Goal: Information Seeking & Learning: Learn about a topic

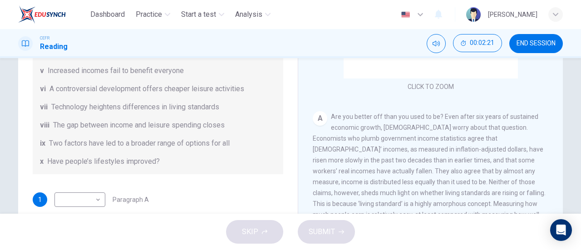
scroll to position [143, 0]
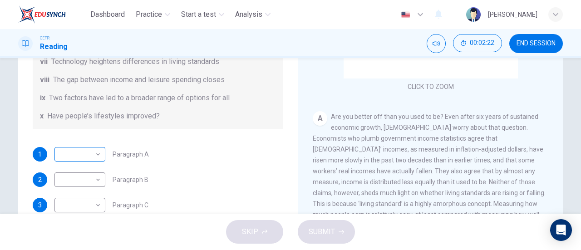
click at [95, 157] on body "Dashboard Practice Start a test Analysis English en ​ NUR [PERSON_NAME] CEFR Re…" at bounding box center [290, 125] width 581 height 250
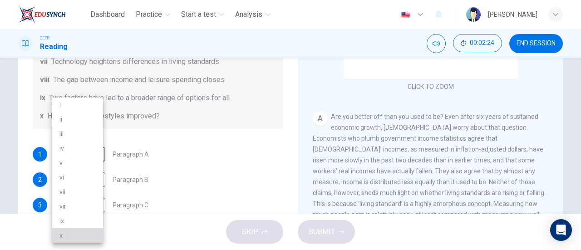
click at [75, 233] on li "x" at bounding box center [77, 235] width 51 height 15
type input "x"
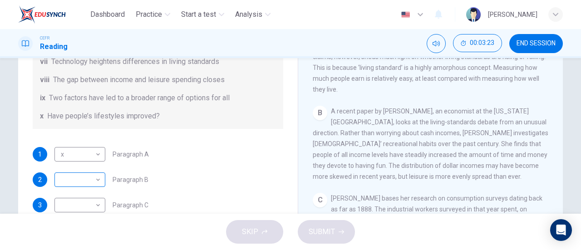
click at [96, 177] on body "Dashboard Practice Start a test Analysis English en ​ NUR NADHIRAH BINTI SUMADI…" at bounding box center [290, 125] width 581 height 250
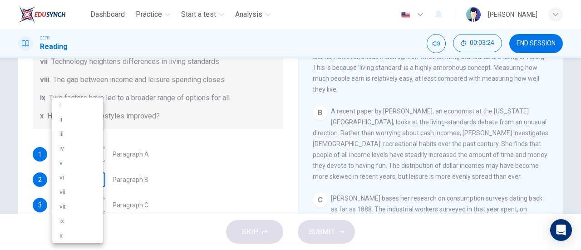
click at [96, 177] on li "vi" at bounding box center [77, 177] width 51 height 15
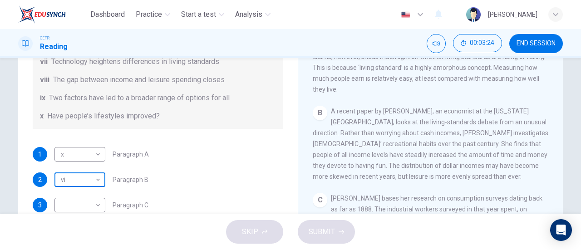
click at [91, 177] on body "Dashboard Practice Start a test Analysis English en ​ NUR NADHIRAH BINTI SUMADI…" at bounding box center [290, 125] width 581 height 250
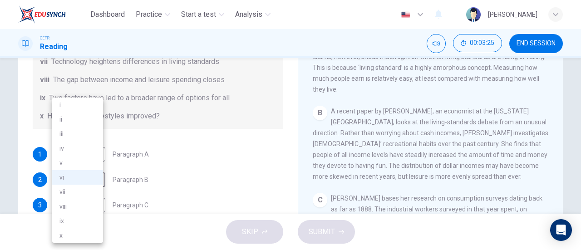
click at [99, 140] on li "iii" at bounding box center [77, 134] width 51 height 15
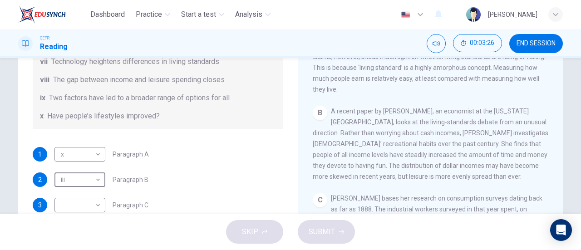
type input "iii"
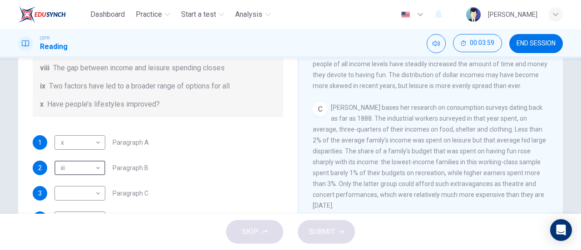
scroll to position [189, 0]
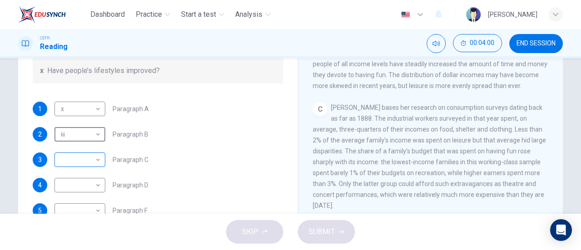
click at [69, 162] on body "Dashboard Practice Start a test Analysis English en ​ NUR NADHIRAH BINTI SUMADI…" at bounding box center [290, 125] width 581 height 250
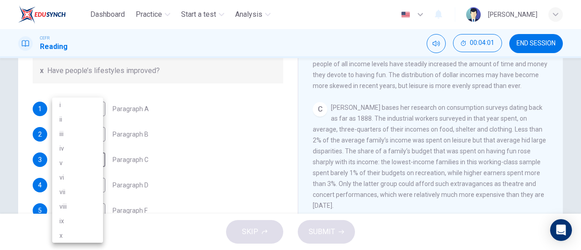
click at [93, 110] on li "i" at bounding box center [77, 105] width 51 height 15
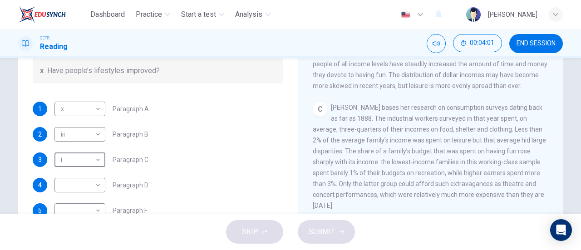
type input "i"
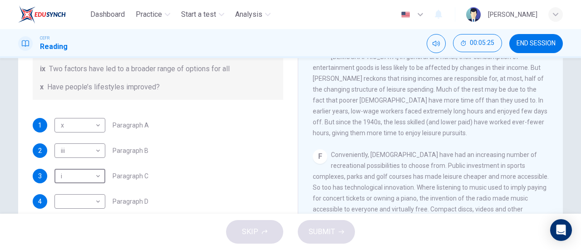
scroll to position [196, 0]
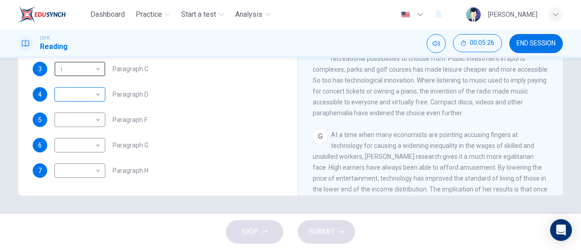
click at [93, 88] on body "Dashboard Practice Start a test Analysis English en ​ NUR NADHIRAH BINTI SUMADI…" at bounding box center [290, 125] width 581 height 250
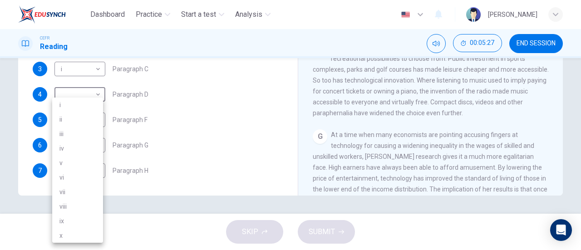
click at [96, 130] on li "iii" at bounding box center [77, 134] width 51 height 15
type input "iii"
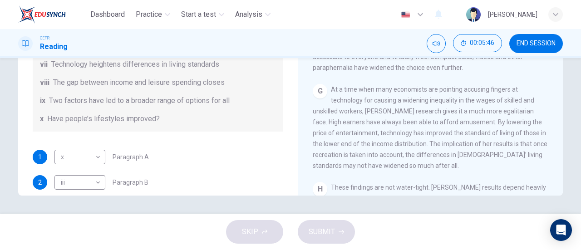
scroll to position [181, 0]
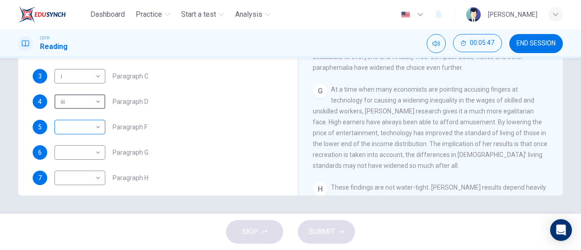
click at [73, 122] on body "Dashboard Practice Start a test Analysis English en ​ NUR NADHIRAH BINTI SUMADI…" at bounding box center [290, 125] width 581 height 250
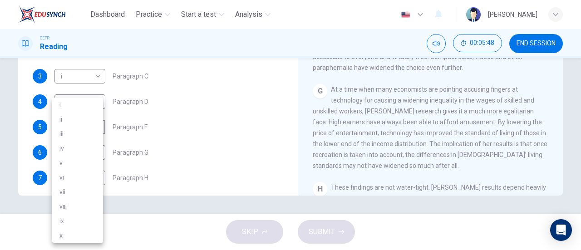
click at [91, 179] on li "vi" at bounding box center [77, 177] width 51 height 15
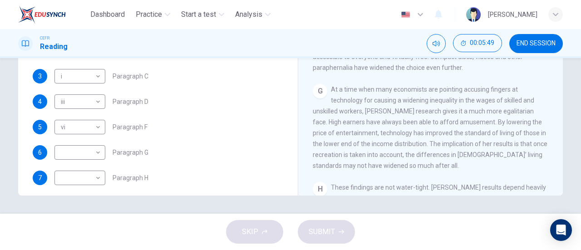
type input "vi"
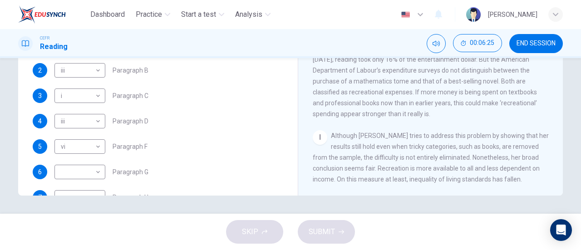
scroll to position [189, 0]
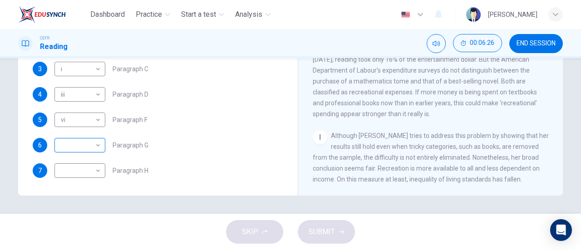
click at [66, 143] on body "Dashboard Practice Start a test Analysis English en ​ NUR NADHIRAH BINTI SUMADI…" at bounding box center [290, 125] width 581 height 250
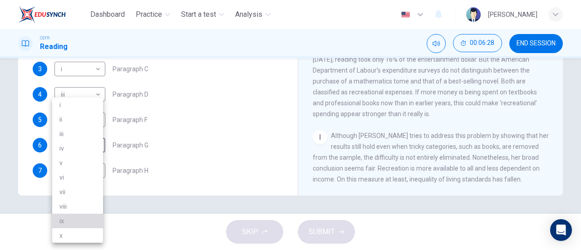
click at [92, 221] on li "ix" at bounding box center [77, 221] width 51 height 15
type input "ix"
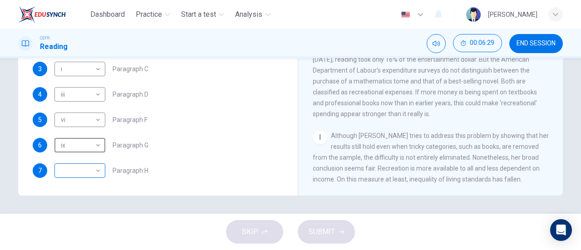
click at [72, 174] on body "Dashboard Practice Start a test Analysis English en ​ NUR NADHIRAH BINTI SUMADI…" at bounding box center [290, 125] width 581 height 250
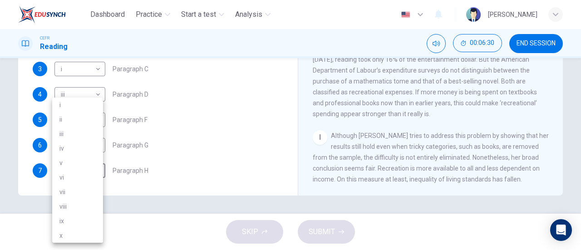
click at [228, 149] on div at bounding box center [290, 125] width 581 height 250
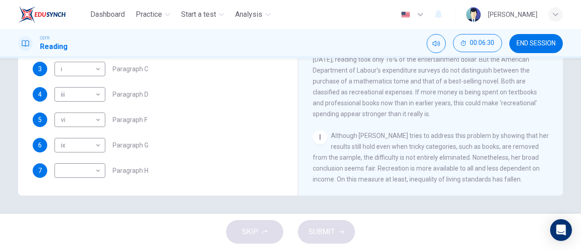
click at [228, 149] on div at bounding box center [290, 125] width 581 height 250
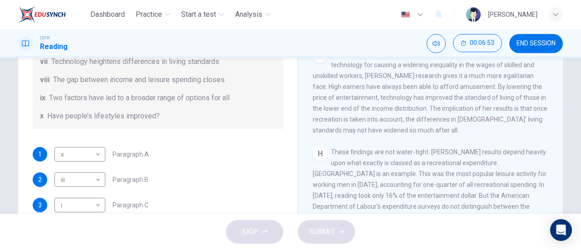
scroll to position [196, 0]
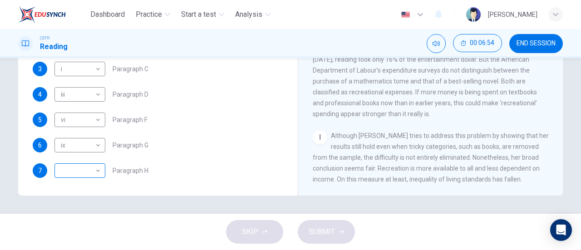
click at [58, 165] on body "Dashboard Practice Start a test Analysis English en ​ NUR NADHIRAH BINTI SUMADI…" at bounding box center [290, 125] width 581 height 250
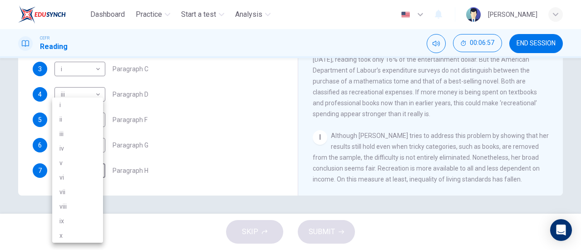
click at [101, 120] on li "ii" at bounding box center [77, 119] width 51 height 15
type input "ii"
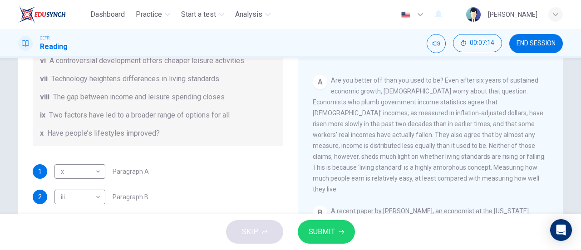
scroll to position [181, 0]
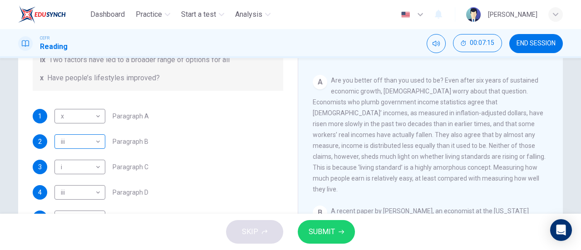
click at [102, 143] on div "iii iii ​" at bounding box center [79, 141] width 51 height 15
click at [94, 141] on body "Dashboard Practice Start a test Analysis English en ​ NUR NADHIRAH BINTI SUMADI…" at bounding box center [290, 125] width 581 height 250
click at [94, 140] on body "Dashboard Practice Start a test Analysis English en ​ NUR NADHIRAH BINTI SUMADI…" at bounding box center [290, 125] width 581 height 250
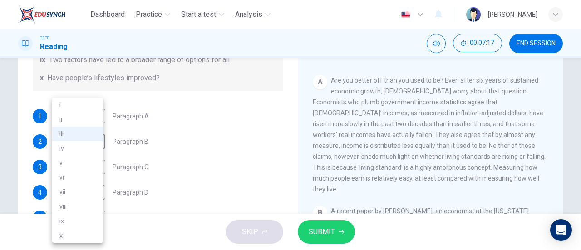
click at [90, 147] on li "iv" at bounding box center [77, 148] width 51 height 15
drag, startPoint x: 90, startPoint y: 147, endPoint x: 135, endPoint y: 154, distance: 45.0
click at [90, 147] on li "iv" at bounding box center [77, 148] width 51 height 15
type input "iv"
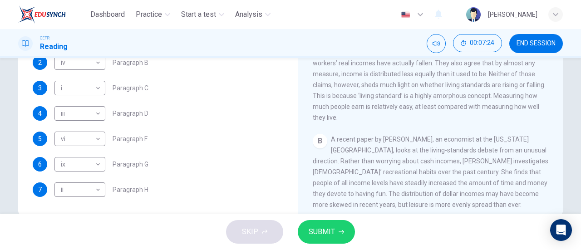
scroll to position [196, 0]
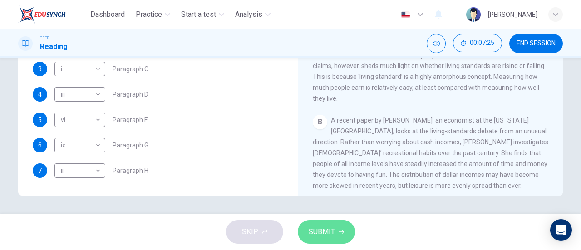
click at [320, 227] on span "SUBMIT" at bounding box center [322, 231] width 26 height 13
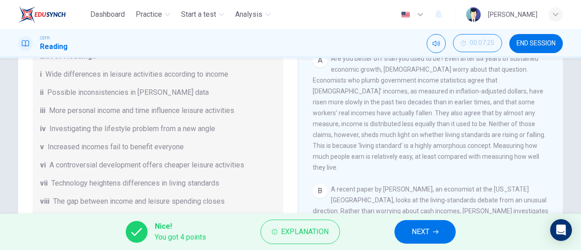
scroll to position [0, 0]
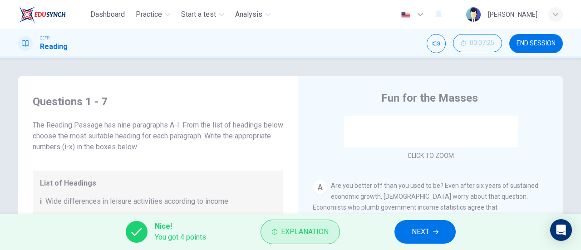
click at [312, 233] on span "Explanation" at bounding box center [305, 231] width 48 height 13
click at [301, 230] on span "Explanation" at bounding box center [305, 231] width 48 height 13
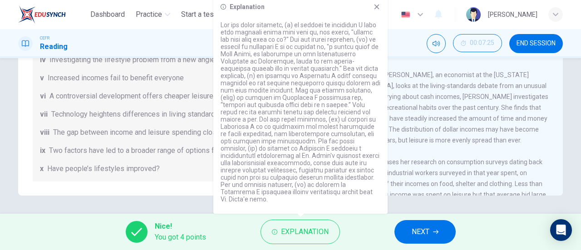
scroll to position [45, 0]
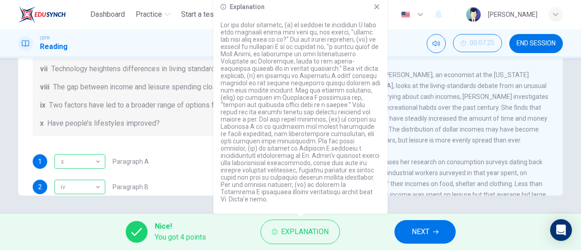
drag, startPoint x: 282, startPoint y: 12, endPoint x: 330, endPoint y: 27, distance: 50.5
click at [330, 27] on div "Explanation" at bounding box center [300, 105] width 174 height 218
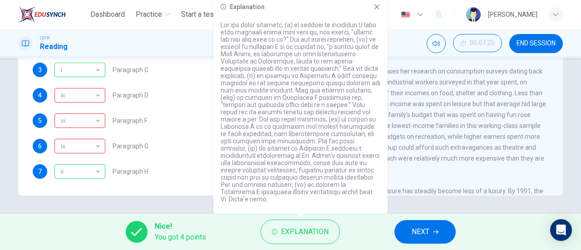
scroll to position [189, 0]
click at [441, 151] on span "Ms Costa bases her research on consumption surveys dating back as far as 1888. …" at bounding box center [429, 120] width 233 height 105
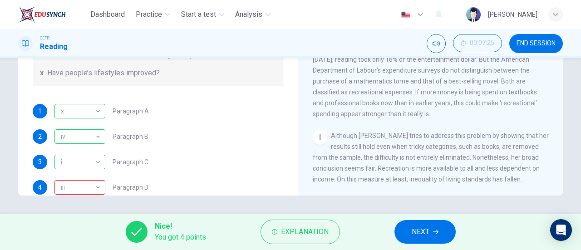
scroll to position [136, 0]
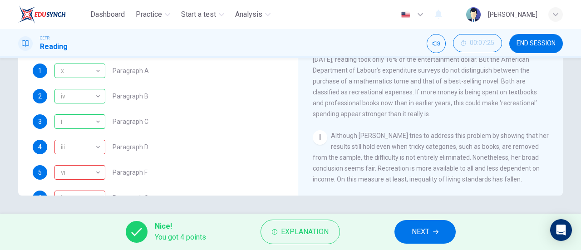
click at [424, 231] on span "NEXT" at bounding box center [420, 231] width 18 height 13
click at [424, 231] on div "Nice! You got 4 points Explanation NEXT" at bounding box center [290, 232] width 581 height 36
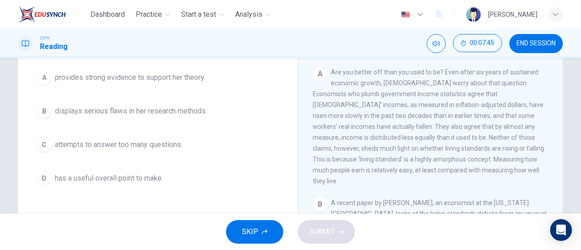
scroll to position [91, 0]
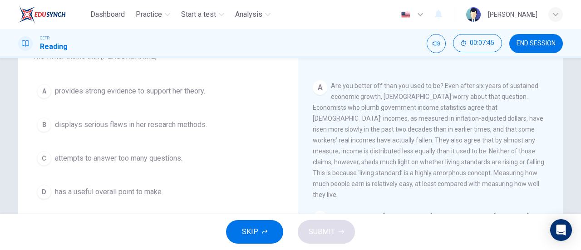
click at [119, 185] on button "D has a useful overall point to make." at bounding box center [158, 192] width 250 height 23
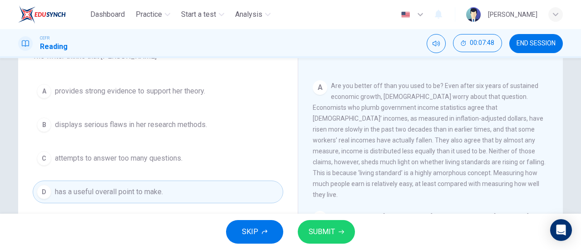
click at [311, 230] on span "SUBMIT" at bounding box center [322, 231] width 26 height 13
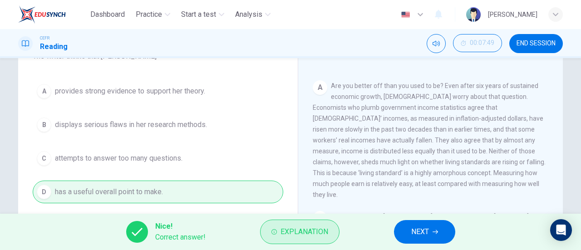
click at [269, 233] on button "Explanation" at bounding box center [299, 232] width 79 height 24
click at [310, 236] on span "Explanation" at bounding box center [304, 231] width 48 height 13
click at [299, 235] on span "Explanation" at bounding box center [304, 231] width 48 height 13
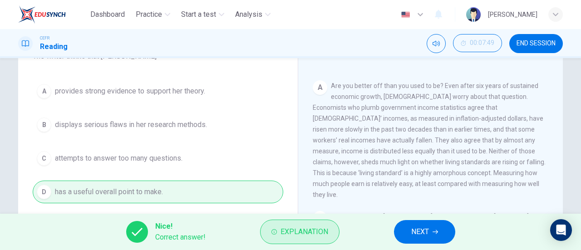
click at [299, 235] on span "Explanation" at bounding box center [304, 231] width 48 height 13
click at [297, 232] on span "Explanation" at bounding box center [304, 231] width 48 height 13
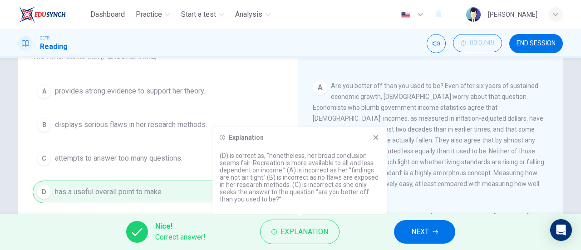
scroll to position [45, 0]
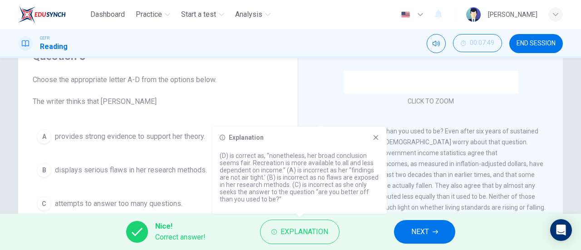
click at [418, 233] on span "NEXT" at bounding box center [420, 231] width 18 height 13
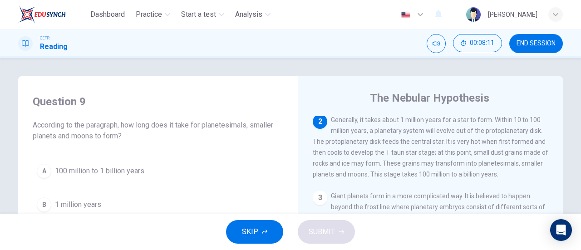
scroll to position [136, 0]
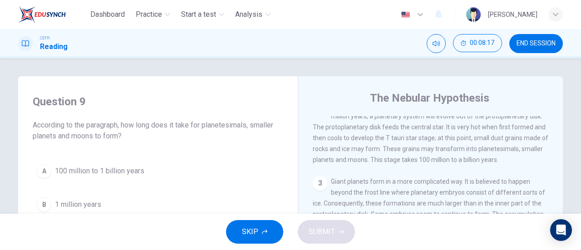
click at [87, 173] on span "100 million to 1 billion years" at bounding box center [99, 171] width 89 height 11
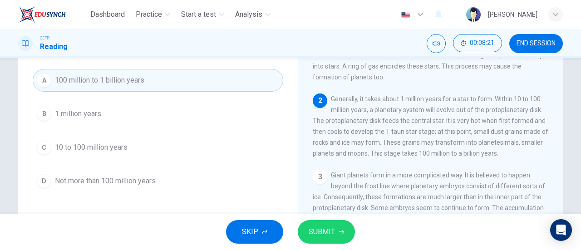
scroll to position [45, 0]
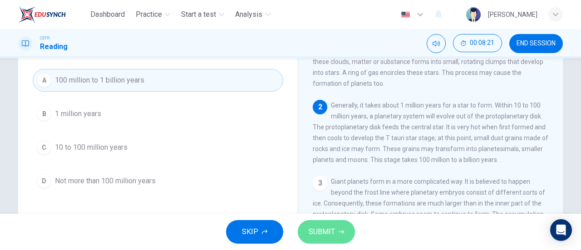
click at [326, 231] on span "SUBMIT" at bounding box center [322, 231] width 26 height 13
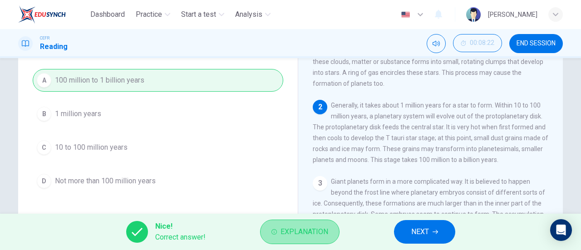
click at [306, 223] on button "Explanation" at bounding box center [299, 232] width 79 height 24
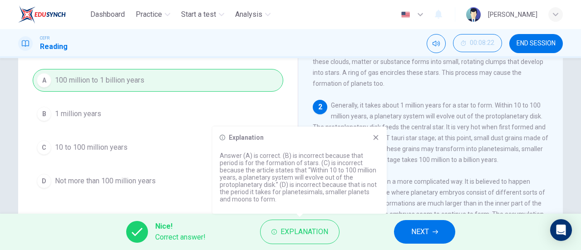
click at [377, 141] on icon at bounding box center [375, 137] width 7 height 7
click at [377, 141] on span "Generally, it takes about 1 million years for a star to form. Within 10 to 100 …" at bounding box center [430, 133] width 235 height 62
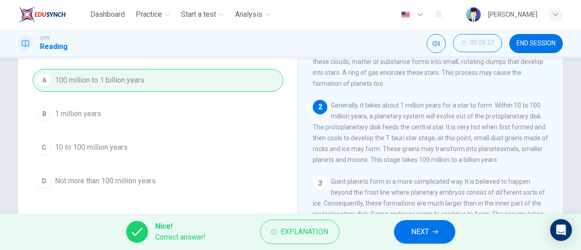
click at [417, 232] on span "NEXT" at bounding box center [420, 231] width 18 height 13
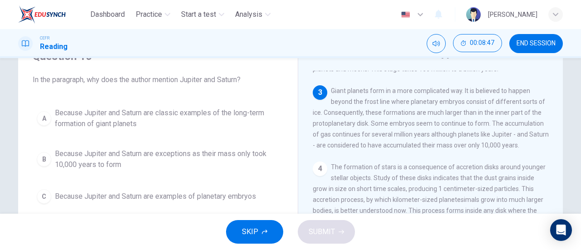
scroll to position [91, 0]
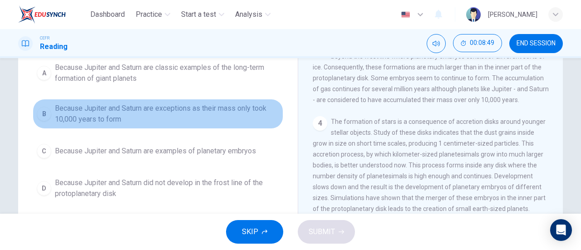
click at [142, 109] on span "Because Jupiter and Saturn are exceptions as their mass only took 10,000 years …" at bounding box center [167, 114] width 224 height 22
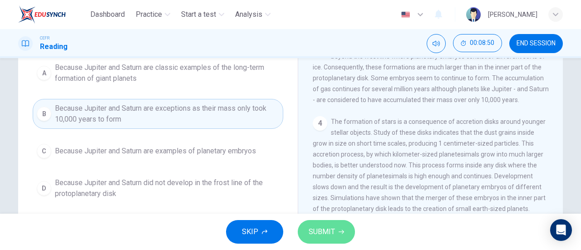
click at [338, 233] on icon "button" at bounding box center [340, 231] width 5 height 5
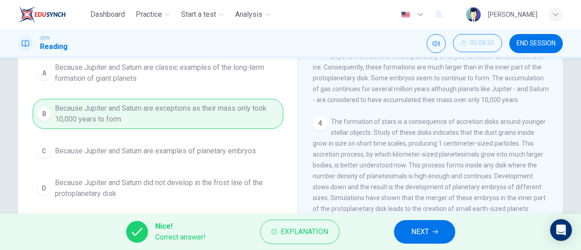
click at [413, 232] on span "NEXT" at bounding box center [420, 231] width 18 height 13
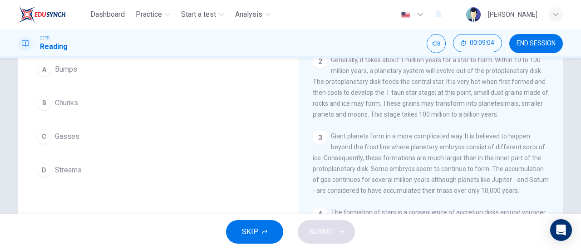
click at [43, 96] on div "B" at bounding box center [44, 103] width 15 height 15
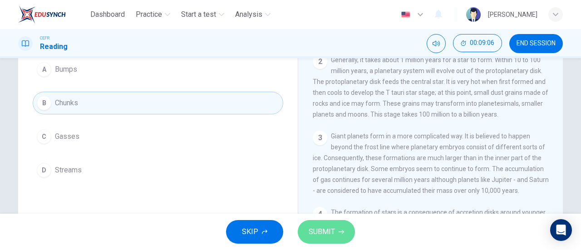
click at [326, 223] on button "SUBMIT" at bounding box center [326, 232] width 57 height 24
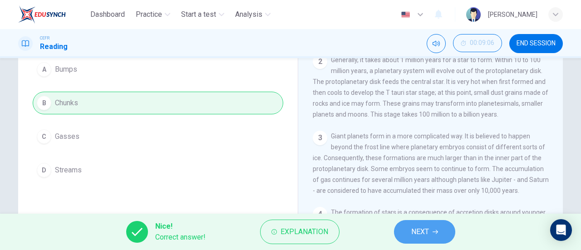
click at [438, 234] on icon "button" at bounding box center [434, 231] width 5 height 5
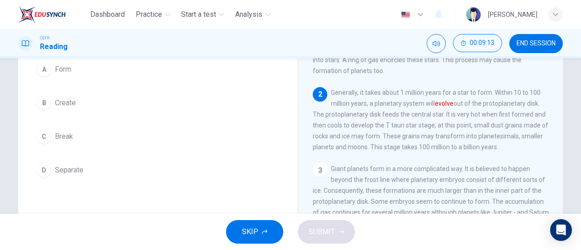
scroll to position [45, 0]
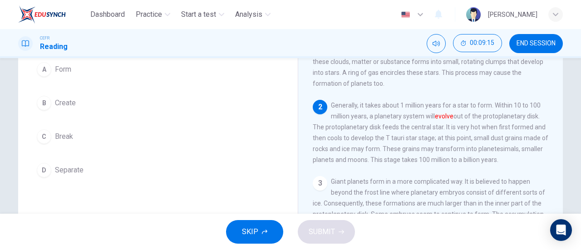
click at [55, 65] on span "Form" at bounding box center [63, 69] width 16 height 11
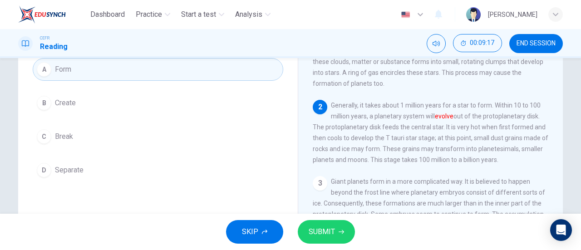
click at [335, 231] on button "SUBMIT" at bounding box center [326, 232] width 57 height 24
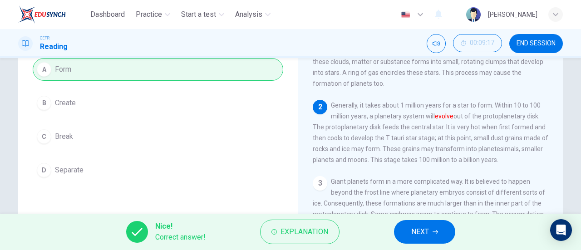
click at [421, 234] on span "NEXT" at bounding box center [420, 231] width 18 height 13
click at [421, 234] on div "Nice! Correct answer! Explanation NEXT" at bounding box center [290, 232] width 581 height 36
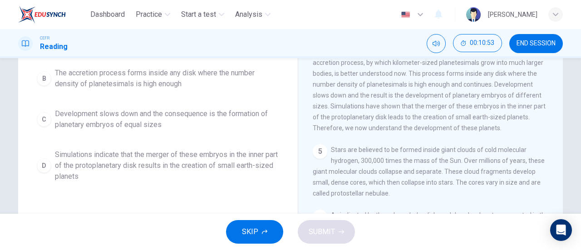
scroll to position [151, 0]
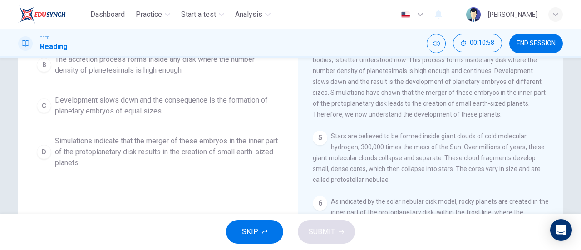
click at [177, 106] on span "Development slows down and the consequence is the formation of planetary embryo…" at bounding box center [167, 106] width 224 height 22
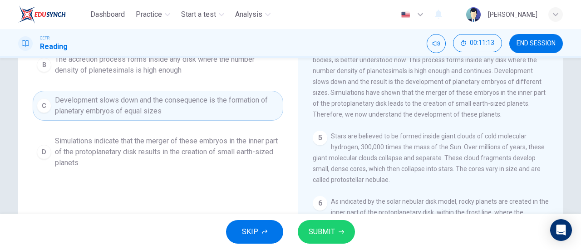
click at [100, 153] on span "Simulations indicate that the merger of these embryos in the inner part of the …" at bounding box center [167, 152] width 224 height 33
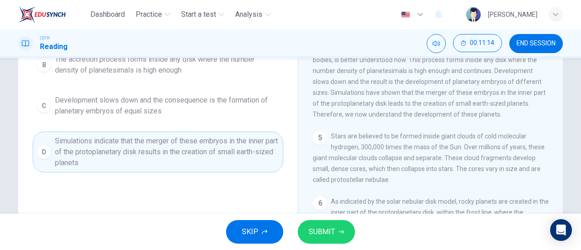
click at [339, 235] on button "SUBMIT" at bounding box center [326, 232] width 57 height 24
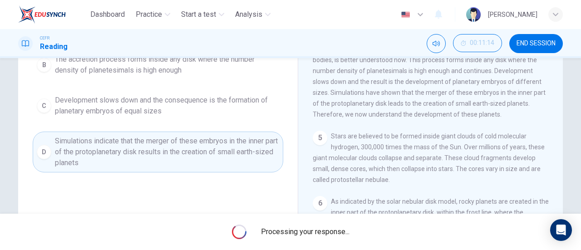
click at [339, 235] on span "Processing your response..." at bounding box center [305, 231] width 88 height 11
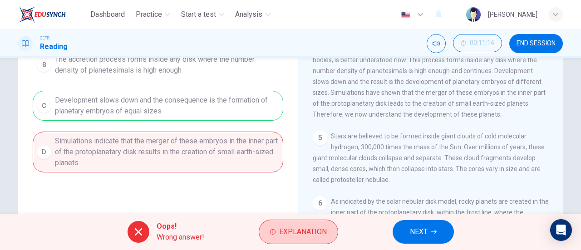
click at [295, 229] on span "Explanation" at bounding box center [303, 231] width 48 height 13
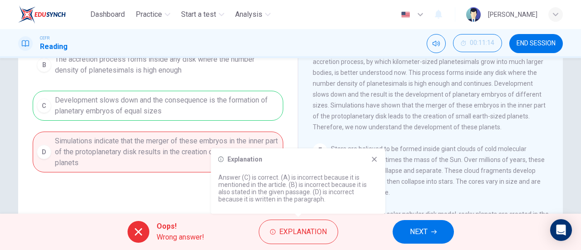
scroll to position [227, 0]
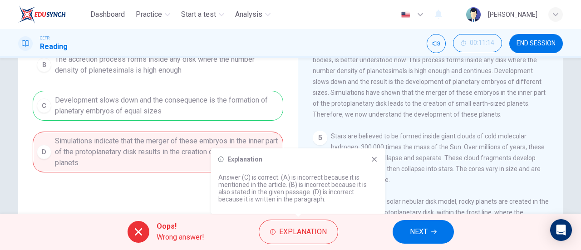
click at [367, 159] on div "Explanation" at bounding box center [298, 159] width 160 height 7
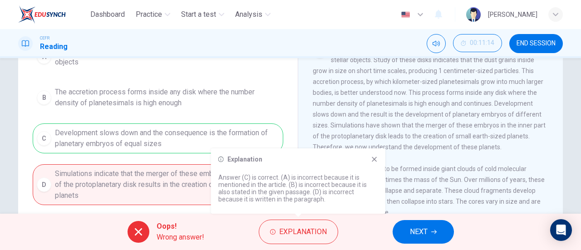
scroll to position [136, 0]
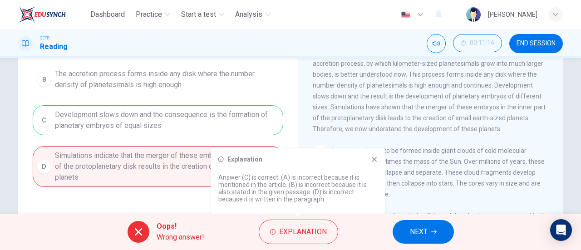
click at [424, 235] on span "NEXT" at bounding box center [419, 231] width 18 height 13
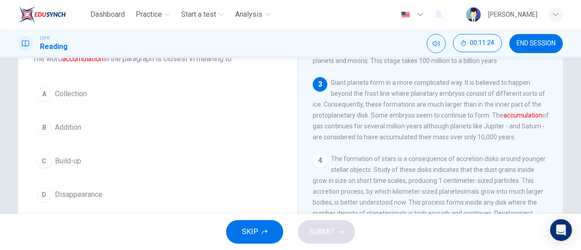
scroll to position [80, 0]
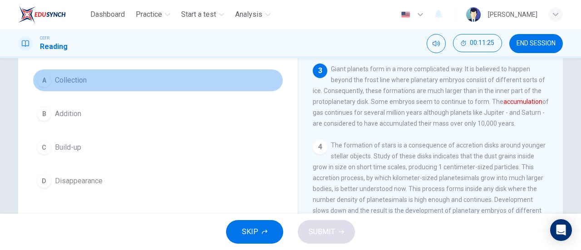
click at [73, 84] on span "Collection" at bounding box center [71, 80] width 32 height 11
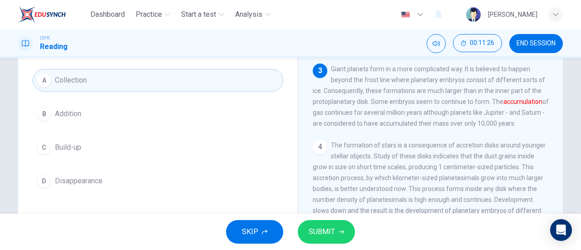
click at [315, 227] on span "SUBMIT" at bounding box center [322, 231] width 26 height 13
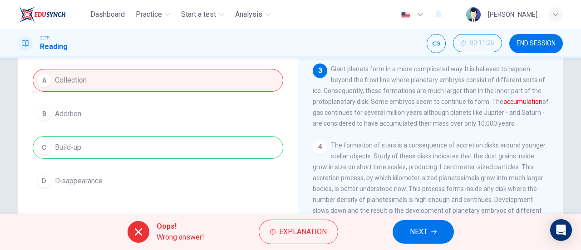
click at [406, 228] on button "NEXT" at bounding box center [422, 232] width 61 height 24
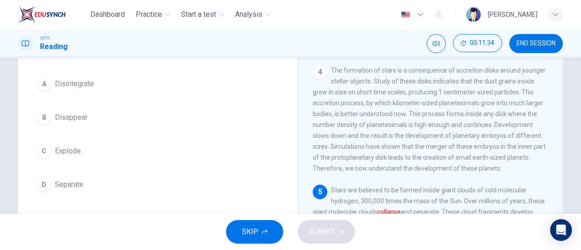
scroll to position [91, 0]
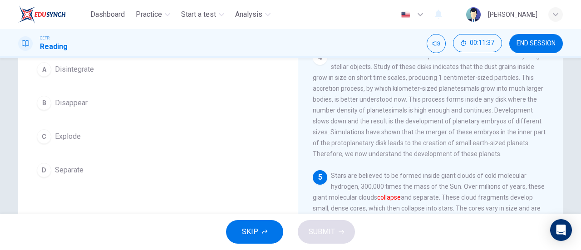
click at [71, 70] on span "Disintegrate" at bounding box center [74, 69] width 39 height 11
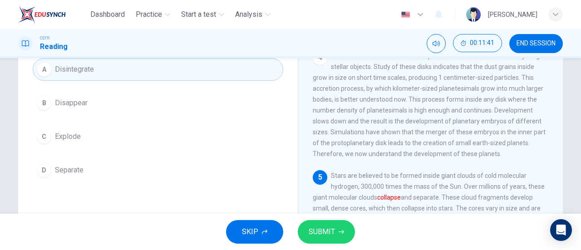
click at [344, 230] on button "SUBMIT" at bounding box center [326, 232] width 57 height 24
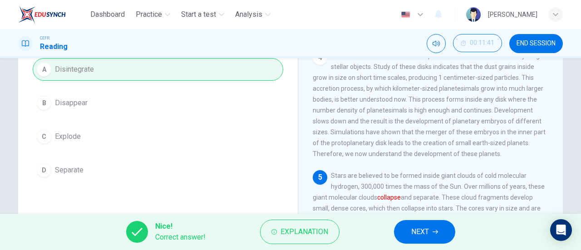
click at [413, 234] on span "NEXT" at bounding box center [420, 231] width 18 height 13
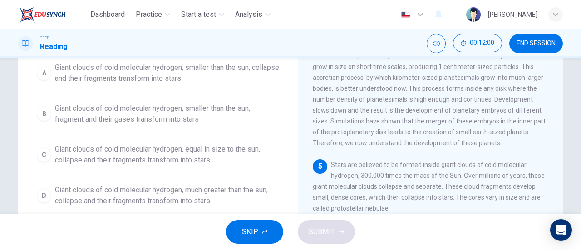
scroll to position [147, 0]
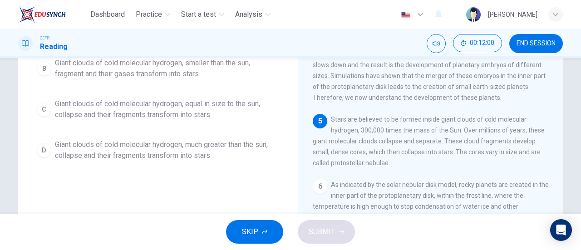
click at [149, 146] on span "Giant clouds of cold molecular hydrogen, much greater than the sun, collapse an…" at bounding box center [167, 150] width 224 height 22
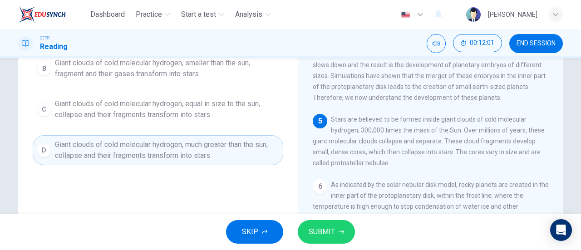
click at [331, 226] on span "SUBMIT" at bounding box center [322, 231] width 26 height 13
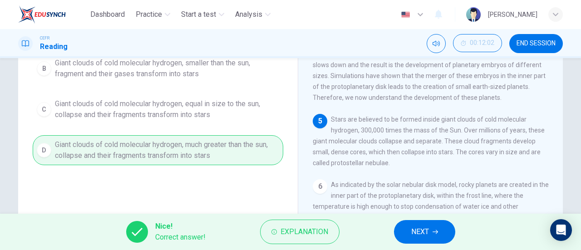
click at [425, 230] on span "NEXT" at bounding box center [420, 231] width 18 height 13
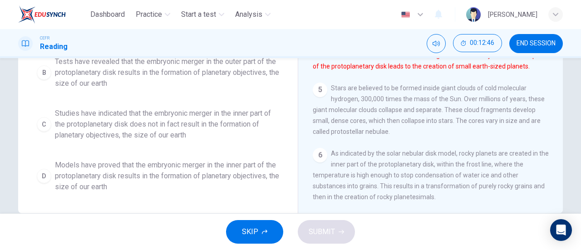
scroll to position [196, 0]
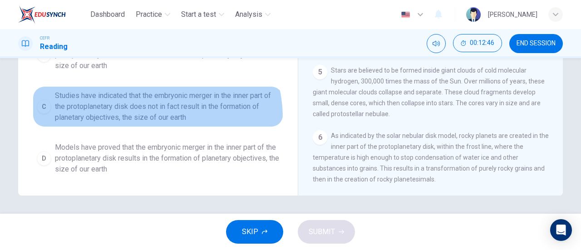
click at [143, 118] on span "Studies have indicated that the embryonic merger in the inner part of the proto…" at bounding box center [167, 106] width 224 height 33
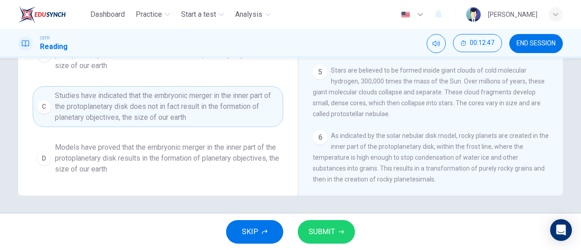
click at [332, 227] on span "SUBMIT" at bounding box center [322, 231] width 26 height 13
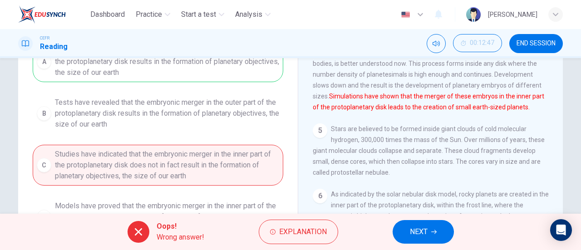
scroll to position [151, 0]
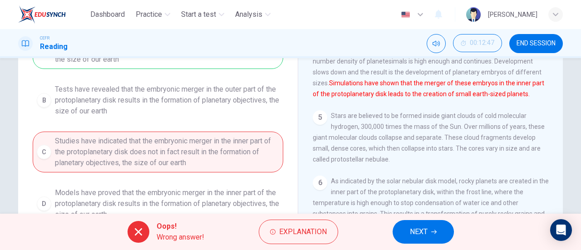
click at [411, 231] on span "NEXT" at bounding box center [419, 231] width 18 height 13
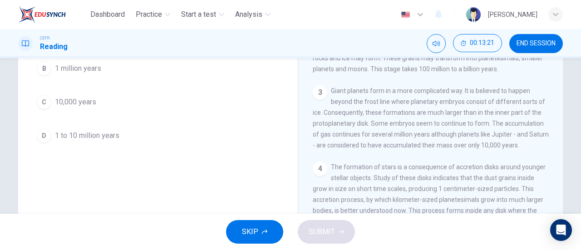
scroll to position [45, 0]
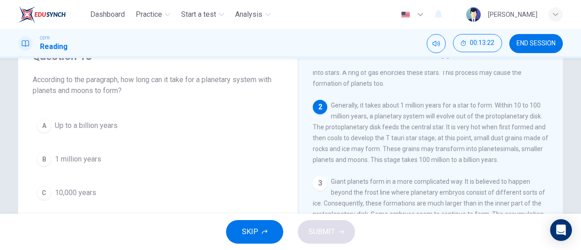
click at [106, 127] on span "Up to a billion years" at bounding box center [86, 125] width 63 height 11
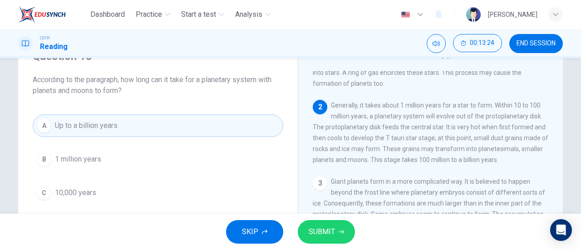
click at [337, 238] on button "SUBMIT" at bounding box center [326, 232] width 57 height 24
click at [337, 238] on div "SKIP SUBMIT" at bounding box center [290, 232] width 581 height 36
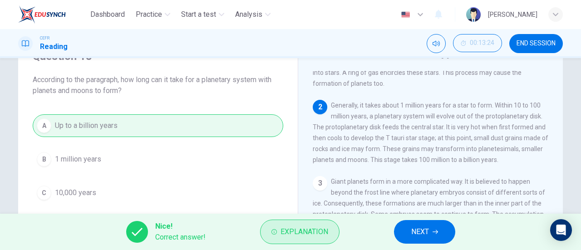
click at [299, 234] on span "Explanation" at bounding box center [304, 231] width 48 height 13
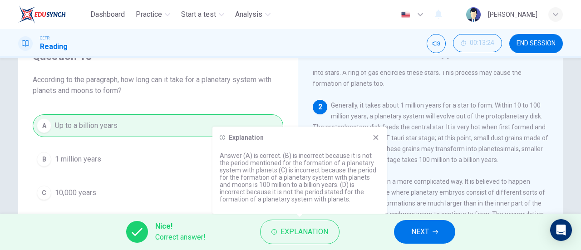
click at [440, 158] on div "2 Generally, it takes about 1 million years for a star to form. Within 10 to 10…" at bounding box center [431, 132] width 236 height 65
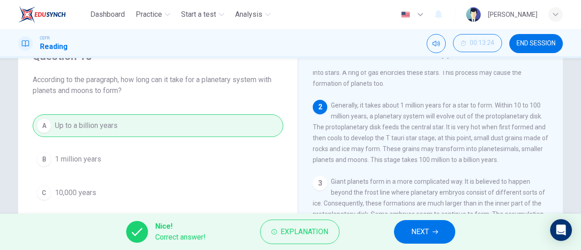
click at [408, 235] on button "NEXT" at bounding box center [424, 232] width 61 height 24
click at [408, 235] on div "Nice! Correct answer! Explanation NEXT" at bounding box center [290, 232] width 581 height 36
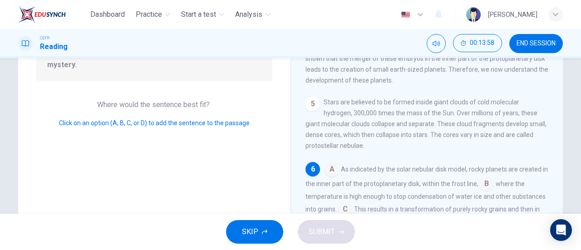
scroll to position [196, 0]
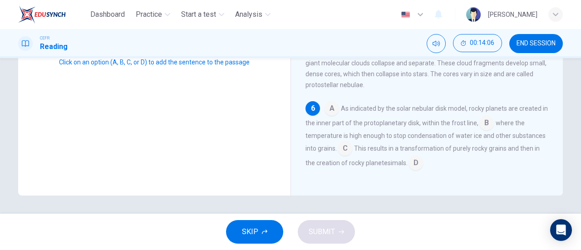
click at [408, 162] on input at bounding box center [415, 164] width 15 height 15
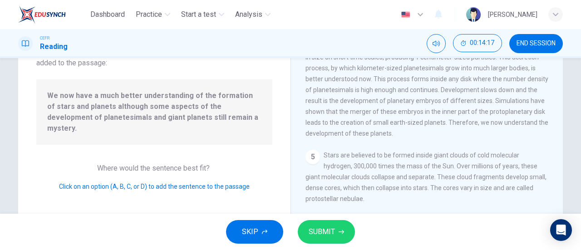
scroll to position [60, 0]
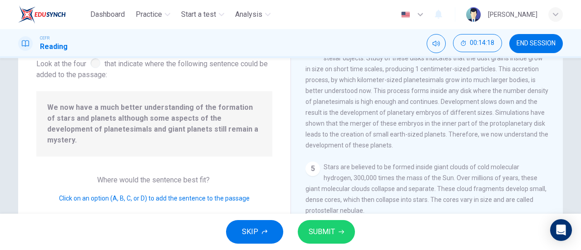
click at [333, 226] on span "SUBMIT" at bounding box center [322, 231] width 26 height 13
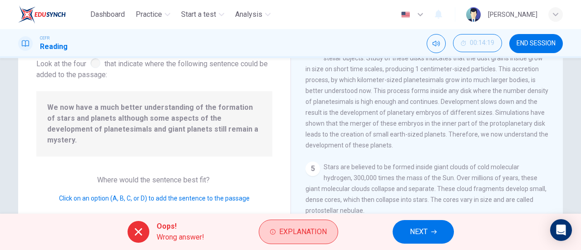
click at [311, 227] on span "Explanation" at bounding box center [303, 231] width 48 height 13
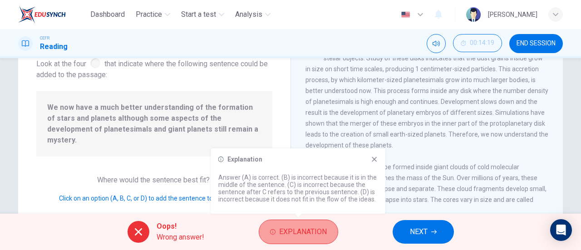
drag, startPoint x: 310, startPoint y: 227, endPoint x: 301, endPoint y: 194, distance: 34.5
click at [310, 226] on span "Explanation" at bounding box center [303, 231] width 48 height 13
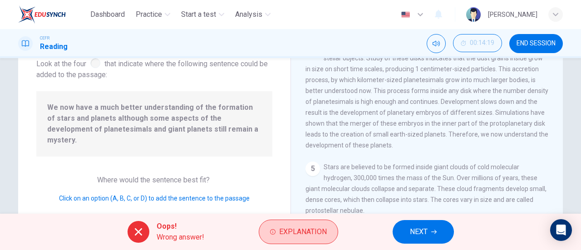
click at [310, 229] on span "Explanation" at bounding box center [303, 231] width 48 height 13
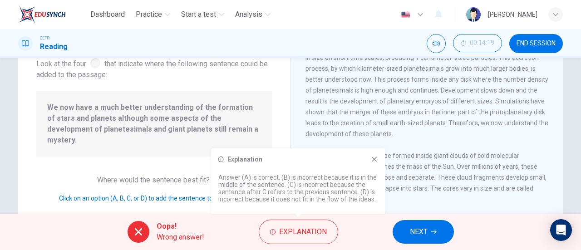
scroll to position [298, 0]
click at [368, 152] on div "Explanation Answer (A) is correct. (B) is incorrect because it is in the middle…" at bounding box center [298, 180] width 174 height 65
click at [372, 157] on icon at bounding box center [374, 159] width 7 height 7
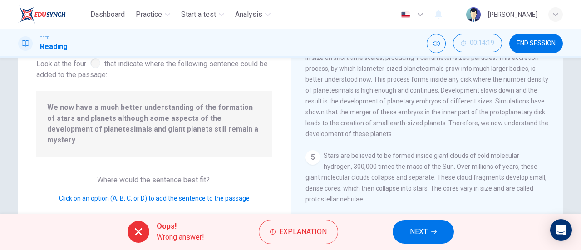
click at [444, 226] on button "NEXT" at bounding box center [422, 232] width 61 height 24
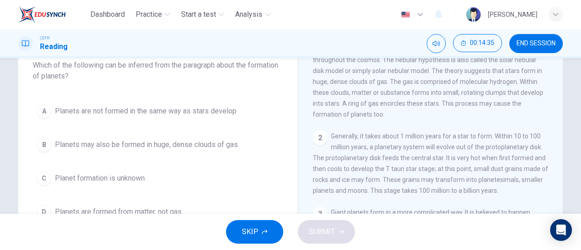
scroll to position [105, 0]
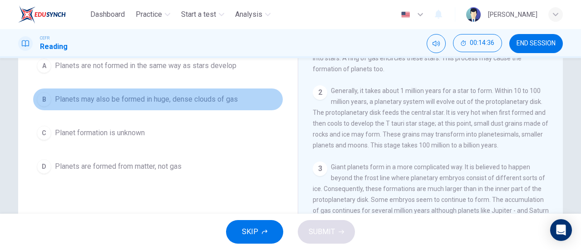
click at [210, 103] on span "Planets may also be formed in huge, dense clouds of gas" at bounding box center [146, 99] width 183 height 11
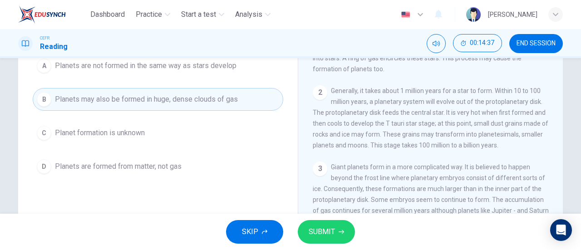
click at [328, 231] on span "SUBMIT" at bounding box center [322, 231] width 26 height 13
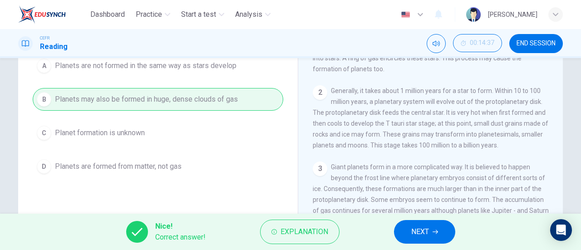
click at [420, 226] on span "NEXT" at bounding box center [420, 231] width 18 height 13
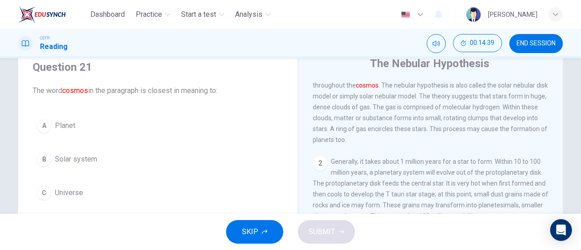
scroll to position [49, 0]
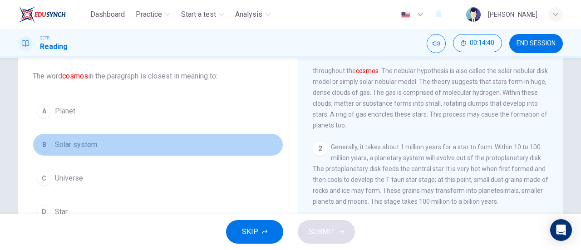
click at [93, 143] on span "Solar system" at bounding box center [76, 144] width 42 height 11
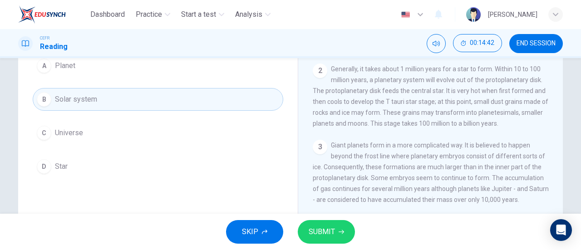
scroll to position [0, 0]
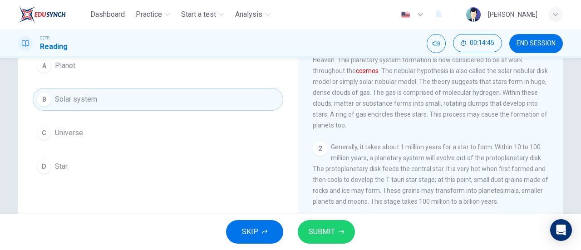
click at [327, 229] on span "SUBMIT" at bounding box center [322, 231] width 26 height 13
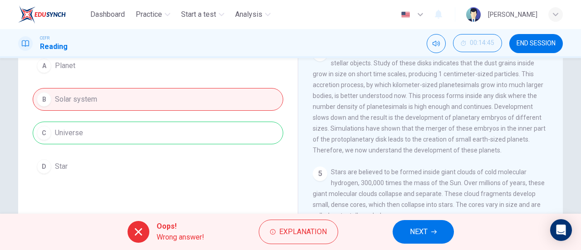
scroll to position [260, 0]
click at [414, 228] on span "NEXT" at bounding box center [419, 231] width 18 height 13
click at [414, 228] on div "Oops! Wrong answer! Explanation NEXT" at bounding box center [290, 232] width 581 height 36
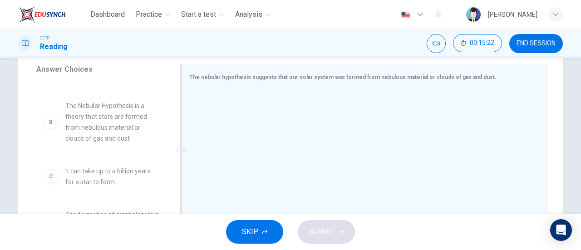
scroll to position [0, 0]
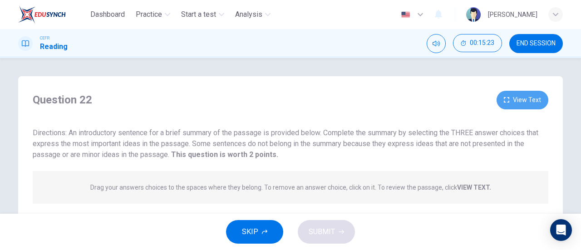
click at [530, 108] on button "View Text" at bounding box center [522, 100] width 52 height 19
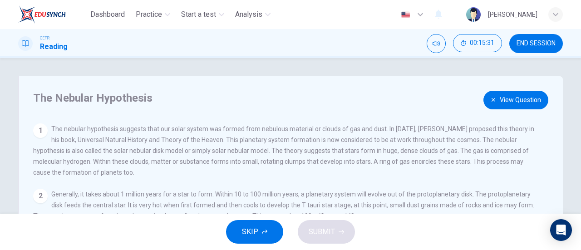
click at [496, 104] on button "View Question" at bounding box center [515, 100] width 65 height 19
click at [496, 104] on button "View Text" at bounding box center [522, 100] width 52 height 19
click at [494, 99] on icon "button" at bounding box center [492, 99] width 5 height 5
click at [494, 99] on div "Question 22 View Text" at bounding box center [290, 100] width 515 height 19
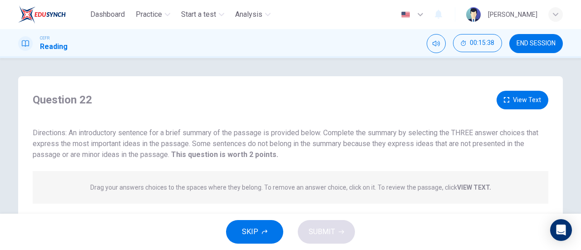
click at [523, 103] on button "View Text" at bounding box center [522, 100] width 52 height 19
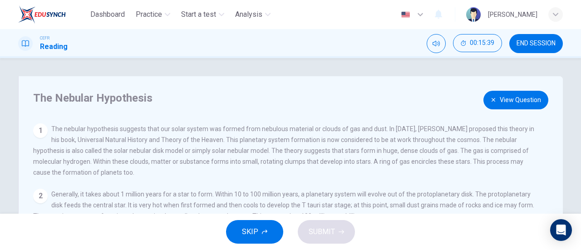
click at [523, 104] on button "View Question" at bounding box center [515, 100] width 65 height 19
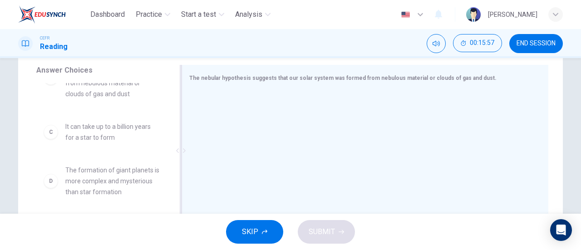
scroll to position [105, 0]
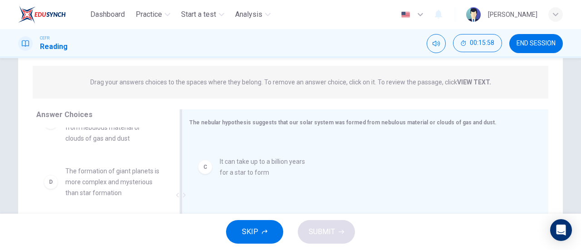
drag, startPoint x: 121, startPoint y: 176, endPoint x: 293, endPoint y: 159, distance: 173.2
click at [292, 160] on div at bounding box center [361, 196] width 344 height 122
click at [295, 156] on div at bounding box center [361, 196] width 344 height 122
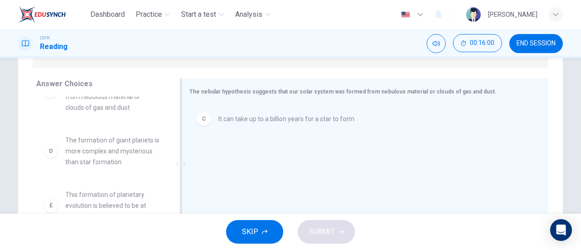
scroll to position [151, 0]
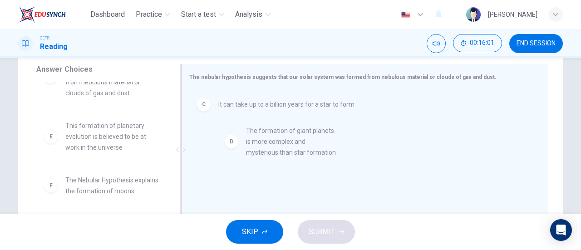
drag, startPoint x: 123, startPoint y: 143, endPoint x: 307, endPoint y: 144, distance: 183.3
click at [307, 144] on div "C It can take up to a billion years for a star to form" at bounding box center [361, 151] width 344 height 122
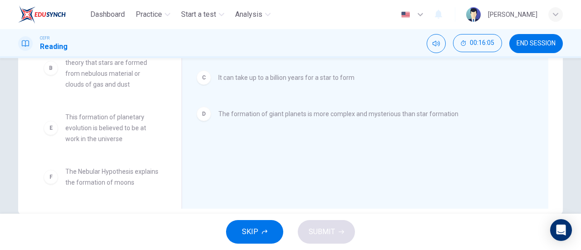
scroll to position [196, 0]
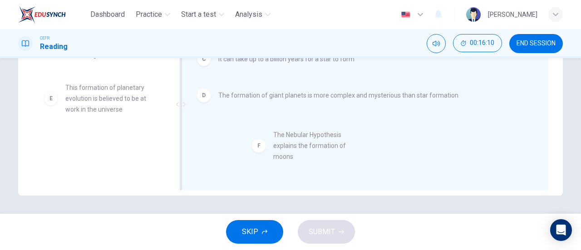
drag, startPoint x: 105, startPoint y: 153, endPoint x: 315, endPoint y: 145, distance: 210.2
click at [315, 145] on div "C It can take up to a billion years for a star to form D The formation of giant…" at bounding box center [361, 105] width 344 height 122
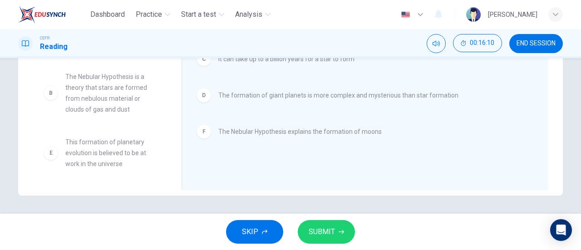
scroll to position [38, 0]
click at [339, 224] on button "SUBMIT" at bounding box center [326, 232] width 57 height 24
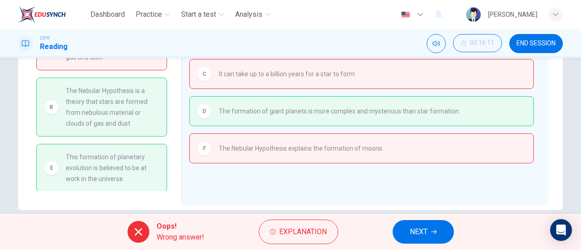
scroll to position [196, 0]
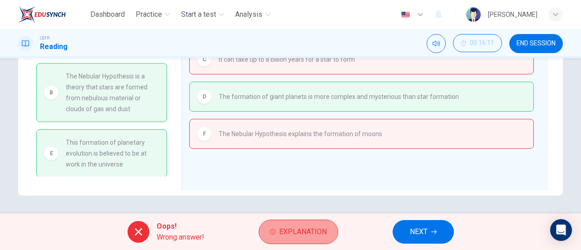
click at [292, 229] on span "Explanation" at bounding box center [303, 231] width 48 height 13
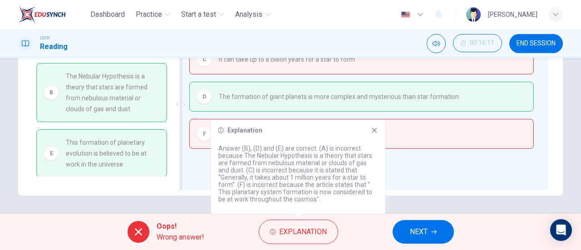
drag, startPoint x: 303, startPoint y: 135, endPoint x: 406, endPoint y: 121, distance: 103.9
click at [349, 137] on div "Explanation Answer (B), (D) and (E) are correct. (A) is incorrect because The N…" at bounding box center [298, 166] width 174 height 94
click at [263, 97] on span "The formation of giant planets is more complex and mysterious than star formati…" at bounding box center [339, 96] width 240 height 11
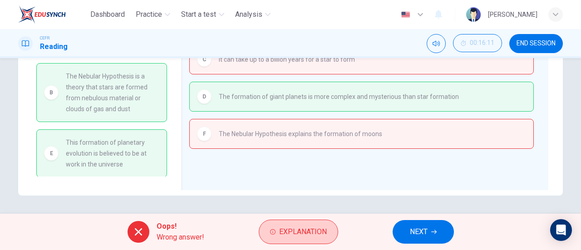
click at [318, 236] on span "Explanation" at bounding box center [303, 231] width 48 height 13
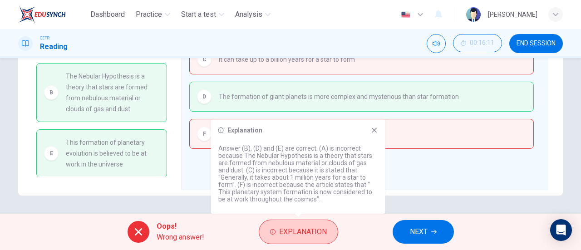
click at [318, 236] on span "Explanation" at bounding box center [303, 231] width 48 height 13
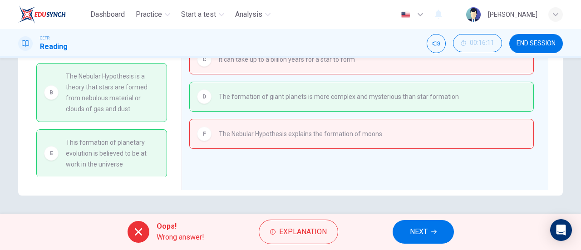
click at [418, 225] on button "NEXT" at bounding box center [422, 232] width 61 height 24
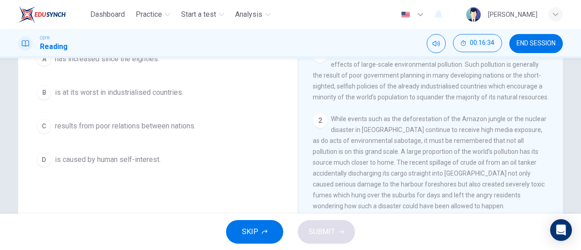
scroll to position [136, 0]
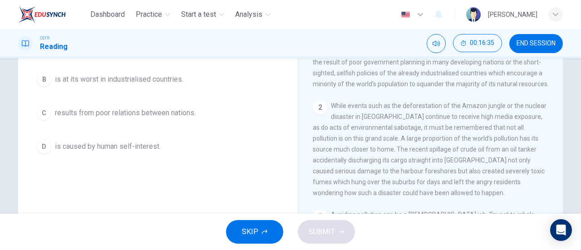
click at [142, 141] on span "is caused by human self-interest." at bounding box center [108, 146] width 106 height 11
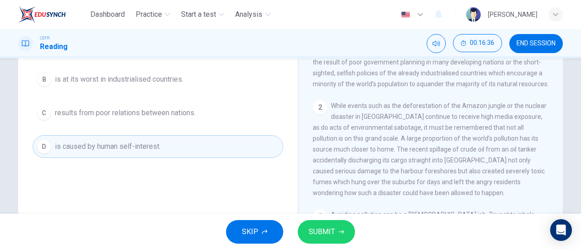
click at [338, 230] on button "SUBMIT" at bounding box center [326, 232] width 57 height 24
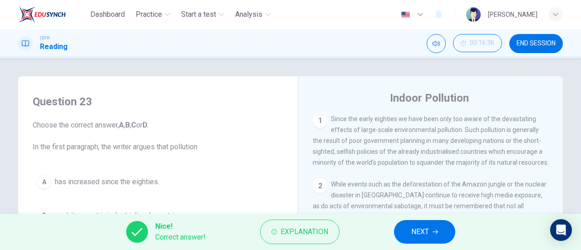
scroll to position [181, 0]
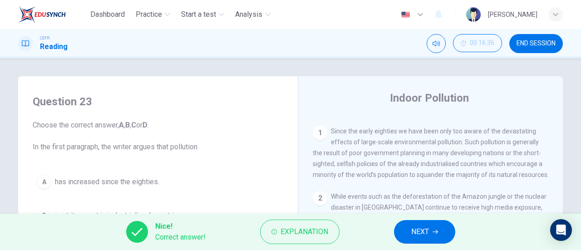
click at [434, 226] on button "NEXT" at bounding box center [424, 232] width 61 height 24
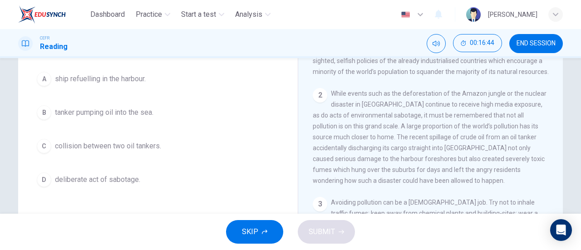
scroll to position [91, 0]
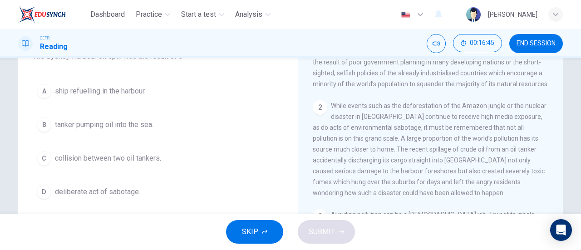
click at [139, 125] on span "tanker pumping oil into the sea." at bounding box center [104, 124] width 98 height 11
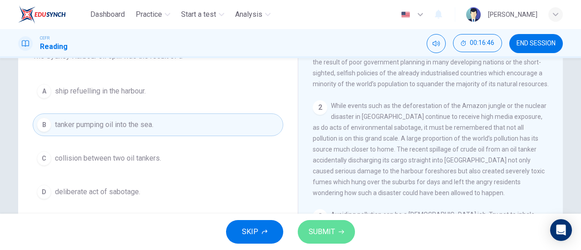
click at [338, 230] on icon "button" at bounding box center [340, 231] width 5 height 5
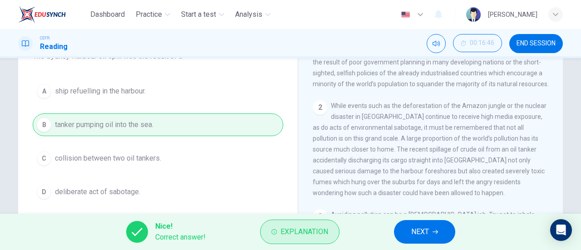
click at [291, 233] on span "Explanation" at bounding box center [304, 231] width 48 height 13
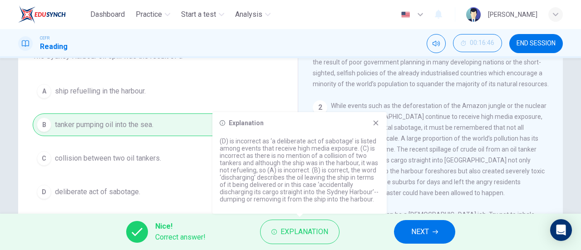
drag, startPoint x: 375, startPoint y: 122, endPoint x: 393, endPoint y: 151, distance: 34.2
click at [376, 122] on icon at bounding box center [375, 122] width 7 height 7
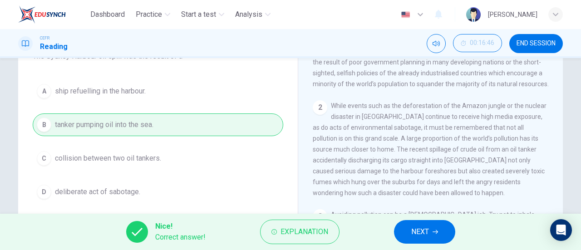
click at [435, 236] on button "NEXT" at bounding box center [424, 232] width 61 height 24
click at [435, 236] on div "Nice! Correct answer! Explanation NEXT" at bounding box center [290, 232] width 581 height 36
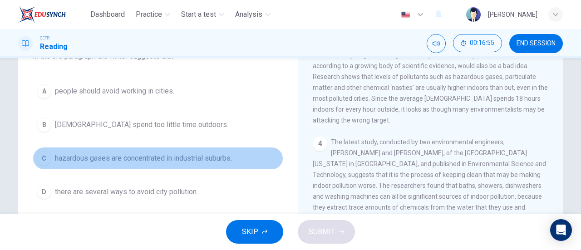
click at [210, 162] on span "hazardous gases are concentrated in industrial suburbs." at bounding box center [143, 158] width 177 height 11
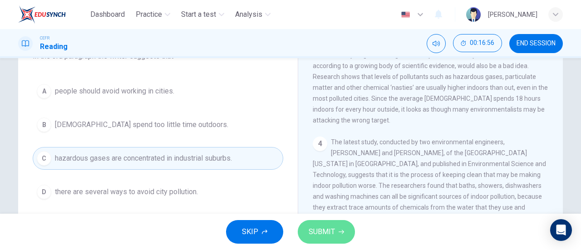
click at [327, 223] on button "SUBMIT" at bounding box center [326, 232] width 57 height 24
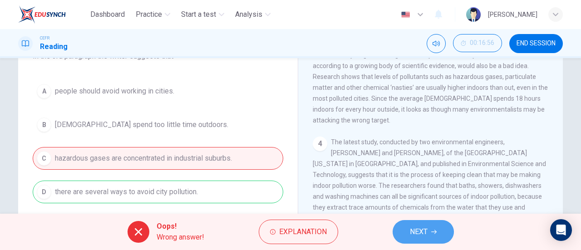
click at [424, 229] on span "NEXT" at bounding box center [419, 231] width 18 height 13
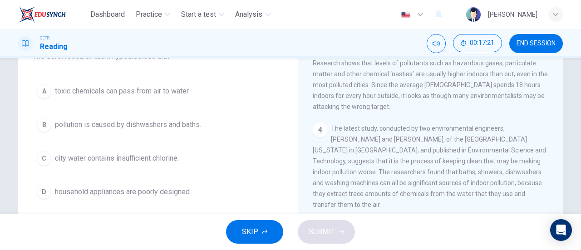
drag, startPoint x: 171, startPoint y: 127, endPoint x: 180, endPoint y: 129, distance: 9.0
click at [171, 127] on span "pollution is caused by dishwashers and baths." at bounding box center [128, 124] width 146 height 11
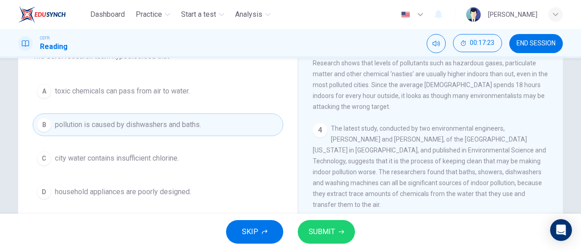
click at [321, 227] on span "SUBMIT" at bounding box center [322, 231] width 26 height 13
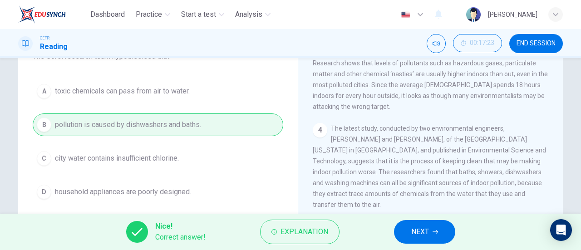
click at [421, 229] on span "NEXT" at bounding box center [420, 231] width 18 height 13
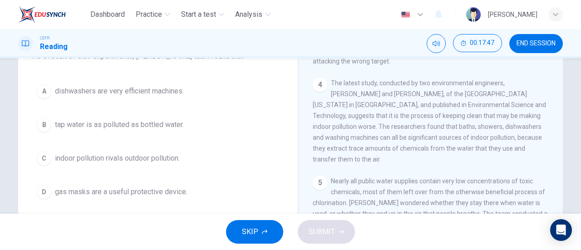
drag, startPoint x: 105, startPoint y: 163, endPoint x: 122, endPoint y: 159, distance: 17.2
click at [104, 162] on button "C indoor pollution rivals outdoor pollution." at bounding box center [158, 158] width 250 height 23
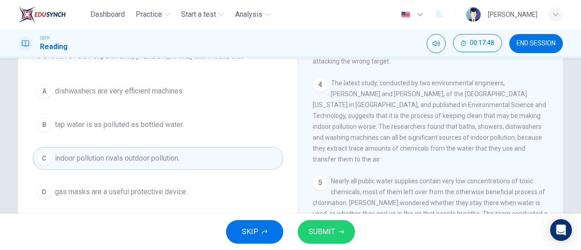
click at [326, 227] on span "SUBMIT" at bounding box center [322, 231] width 26 height 13
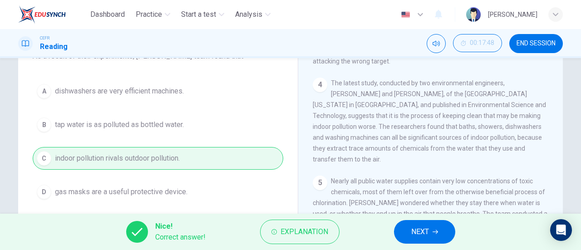
click at [417, 230] on span "NEXT" at bounding box center [420, 231] width 18 height 13
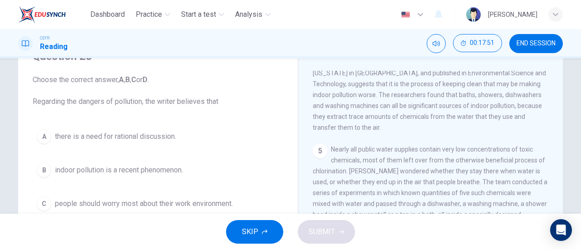
scroll to position [513, 0]
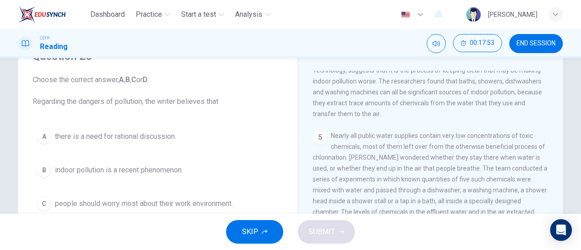
click at [158, 142] on button "A there is a need for rational discussion." at bounding box center [158, 136] width 250 height 23
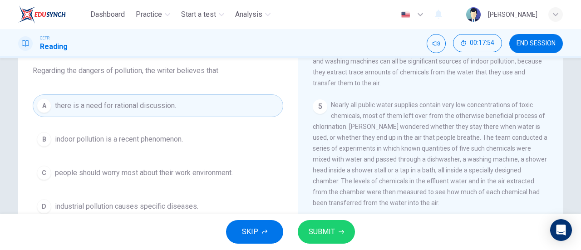
scroll to position [91, 0]
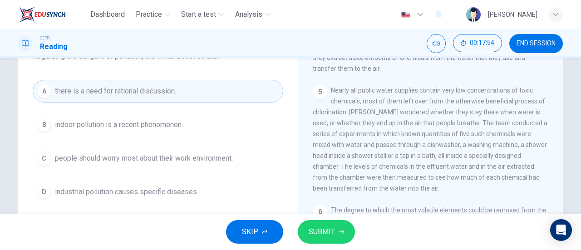
click at [327, 235] on span "SUBMIT" at bounding box center [322, 231] width 26 height 13
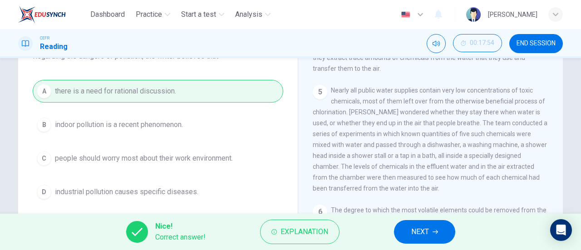
click at [418, 231] on span "NEXT" at bounding box center [420, 231] width 18 height 13
click at [418, 231] on div "Nice! Correct answer! Explanation NEXT" at bounding box center [290, 232] width 581 height 36
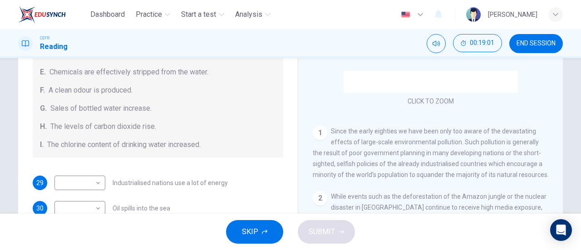
scroll to position [192, 0]
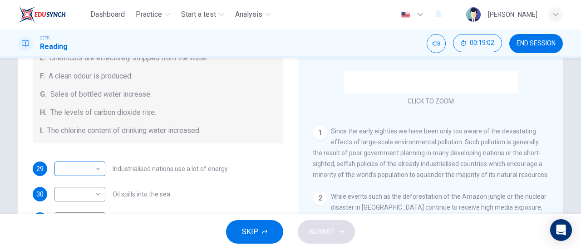
click at [88, 165] on body "Dashboard Practice Start a test Analysis English en ​ NUR NADHIRAH BINTI SUMADI…" at bounding box center [290, 125] width 581 height 250
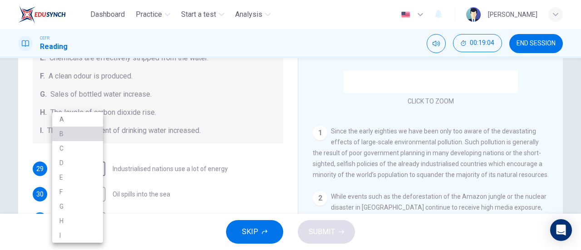
click at [78, 143] on ul "A B C D E F G H I" at bounding box center [77, 177] width 51 height 131
click at [83, 146] on li "C" at bounding box center [77, 148] width 51 height 15
type input "C"
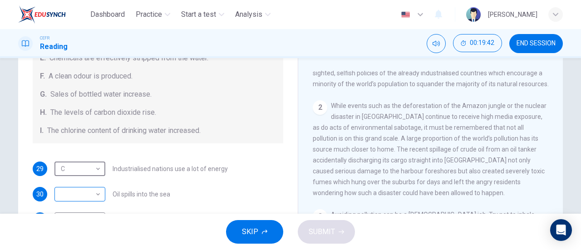
click at [80, 188] on body "Dashboard Practice Start a test Analysis English en ​ NUR NADHIRAH BINTI SUMADI…" at bounding box center [290, 125] width 581 height 250
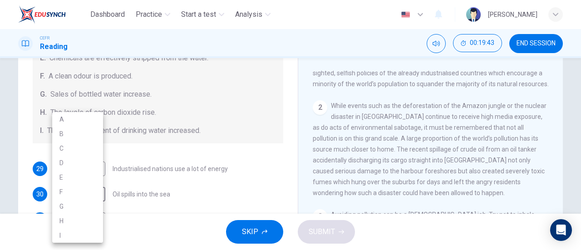
click at [85, 220] on li "H" at bounding box center [77, 221] width 51 height 15
type input "H"
drag, startPoint x: 85, startPoint y: 220, endPoint x: 97, endPoint y: 207, distance: 16.7
click at [86, 219] on li "H" at bounding box center [77, 221] width 51 height 15
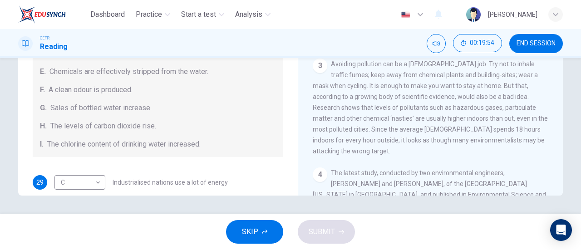
scroll to position [136, 0]
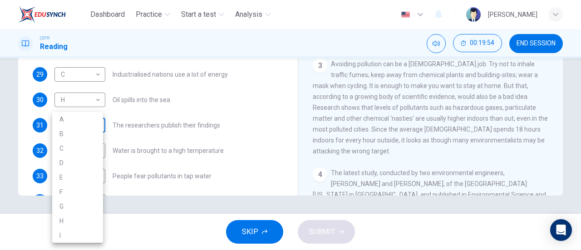
click at [93, 130] on body "Dashboard Practice Start a test Analysis English en ​ NUR NADHIRAH BINTI SUMADI…" at bounding box center [290, 125] width 581 height 250
click at [90, 118] on li "A" at bounding box center [77, 119] width 51 height 15
type input "A"
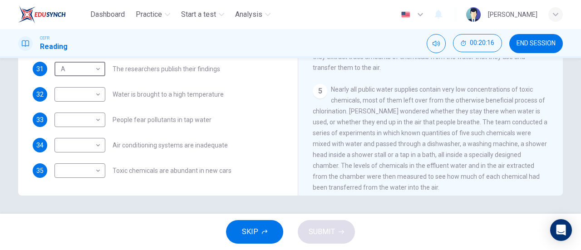
scroll to position [499, 0]
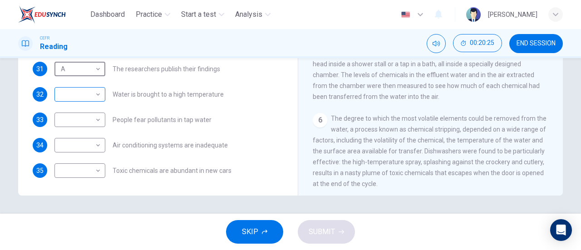
click at [84, 95] on body "Dashboard Practice Start a test Analysis English en ​ NUR NADHIRAH BINTI SUMADI…" at bounding box center [290, 125] width 581 height 250
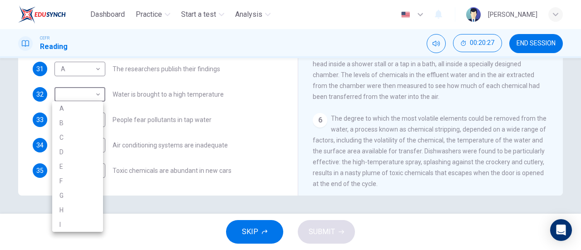
click at [279, 120] on div at bounding box center [290, 125] width 581 height 250
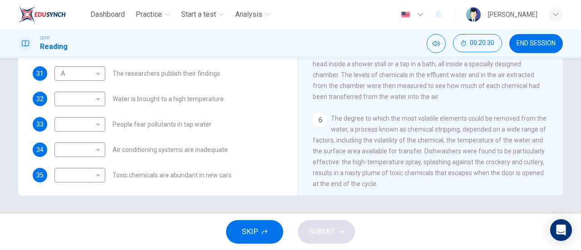
scroll to position [192, 0]
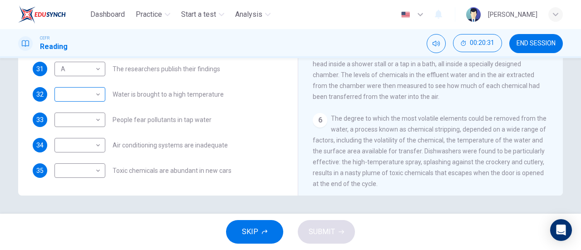
click at [89, 98] on body "Dashboard Practice Start a test Analysis English en ​ NUR NADHIRAH BINTI SUMADI…" at bounding box center [290, 125] width 581 height 250
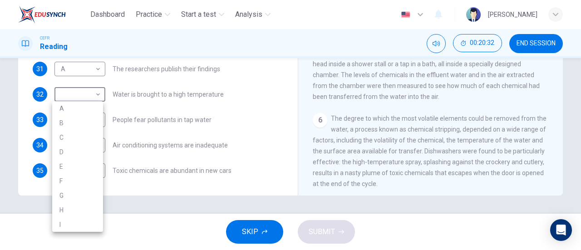
drag, startPoint x: 84, startPoint y: 167, endPoint x: 89, endPoint y: 163, distance: 5.8
click at [85, 167] on li "E" at bounding box center [77, 166] width 51 height 15
type input "E"
click at [89, 122] on body "Dashboard Practice Start a test Analysis English en ​ NUR NADHIRAH BINTI SUMADI…" at bounding box center [290, 125] width 581 height 250
click at [228, 135] on div at bounding box center [290, 125] width 581 height 250
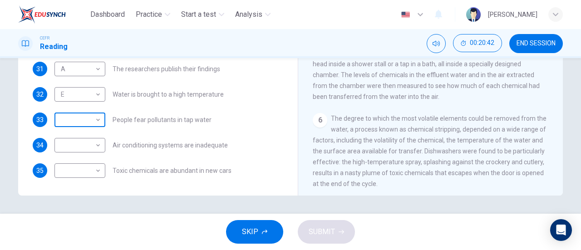
click at [77, 118] on body "Dashboard Practice Start a test Analysis English en ​ NUR NADHIRAH BINTI SUMADI…" at bounding box center [290, 125] width 581 height 250
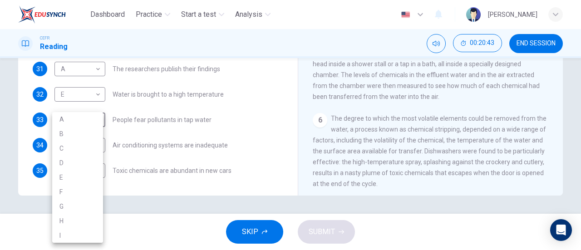
click at [88, 206] on li "G" at bounding box center [77, 206] width 51 height 15
type input "G"
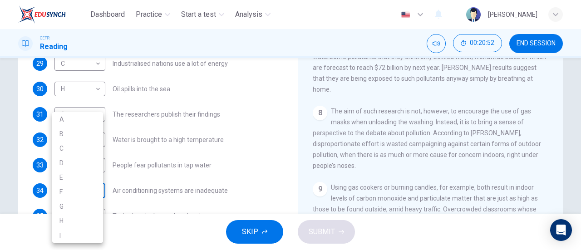
click at [80, 196] on body "Dashboard Practice Start a test Analysis English en ​ NUR NADHIRAH BINTI SUMADI…" at bounding box center [290, 125] width 581 height 250
click at [76, 140] on li "B" at bounding box center [77, 134] width 51 height 15
type input "B"
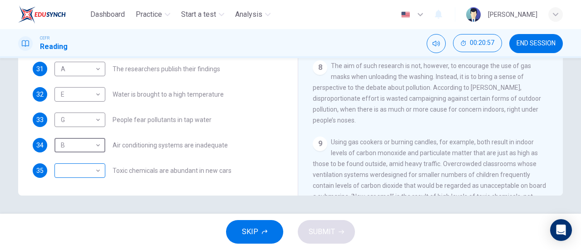
click at [83, 176] on body "Dashboard Practice Start a test Analysis English en ​ NUR NADHIRAH BINTI SUMADI…" at bounding box center [290, 125] width 581 height 250
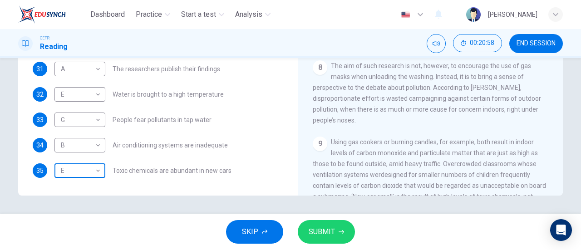
click at [86, 165] on body "Dashboard Practice Start a test Analysis English en ​ NUR NADHIRAH BINTI SUMADI…" at bounding box center [290, 125] width 581 height 250
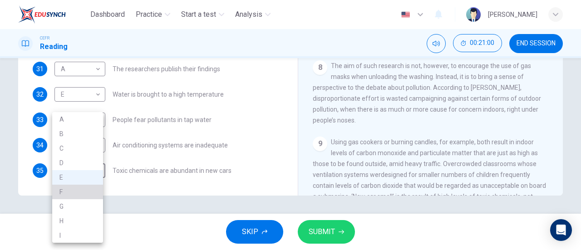
click at [92, 194] on li "F" at bounding box center [77, 192] width 51 height 15
type input "F"
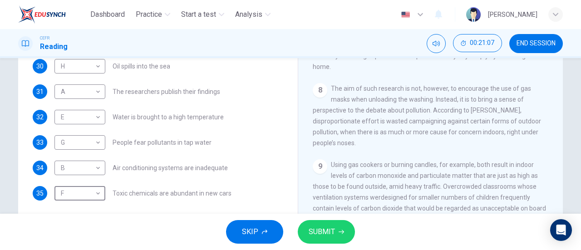
scroll to position [181, 0]
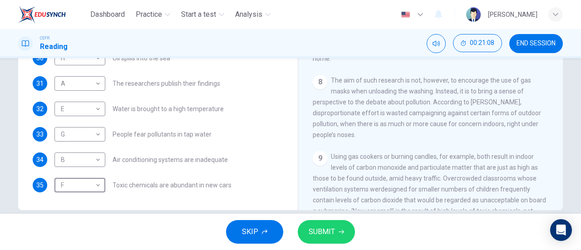
click at [339, 235] on button "SUBMIT" at bounding box center [326, 232] width 57 height 24
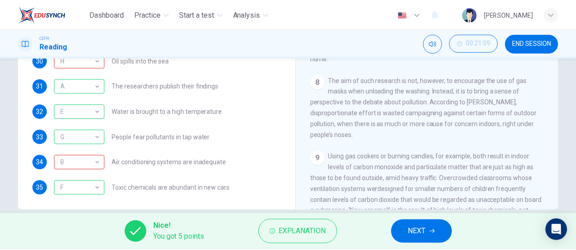
scroll to position [192, 0]
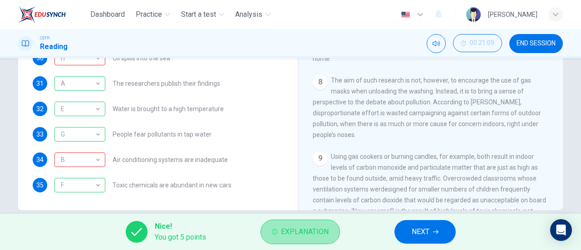
click at [293, 237] on span "Explanation" at bounding box center [305, 231] width 48 height 13
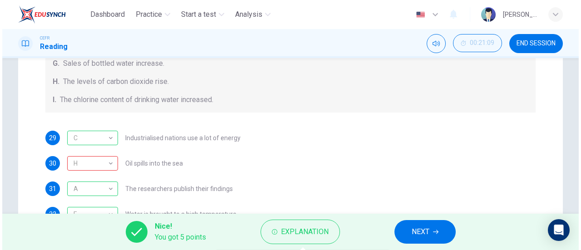
scroll to position [102, 0]
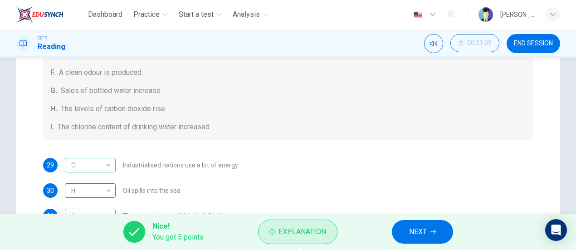
click at [293, 230] on span "Explanation" at bounding box center [303, 231] width 48 height 13
click at [295, 230] on span "Explanation" at bounding box center [303, 231] width 48 height 13
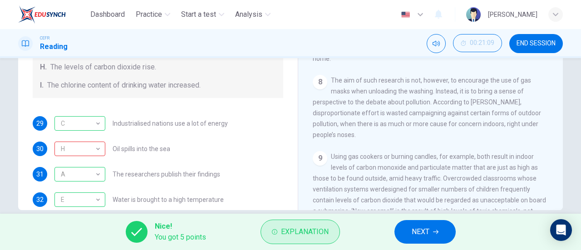
click at [312, 231] on span "Explanation" at bounding box center [305, 231] width 48 height 13
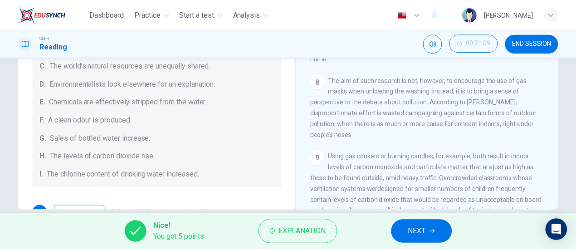
scroll to position [11, 0]
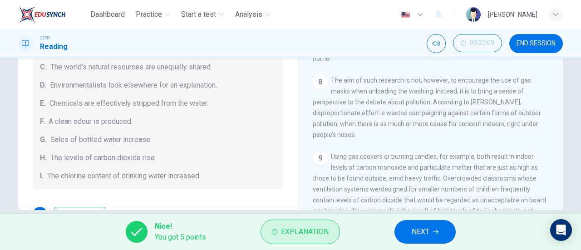
click at [279, 223] on button "Explanation" at bounding box center [299, 232] width 79 height 24
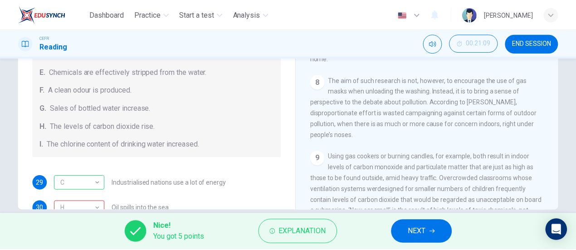
scroll to position [56, 0]
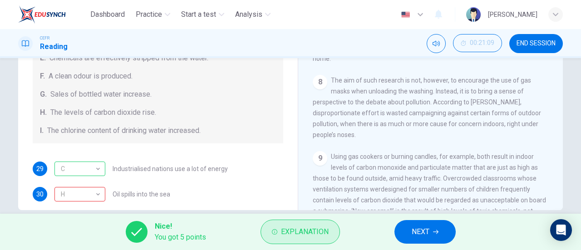
click at [288, 234] on span "Explanation" at bounding box center [305, 231] width 48 height 13
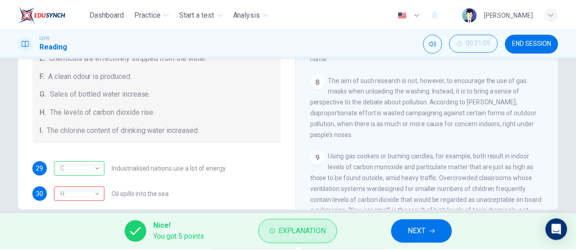
scroll to position [737, 0]
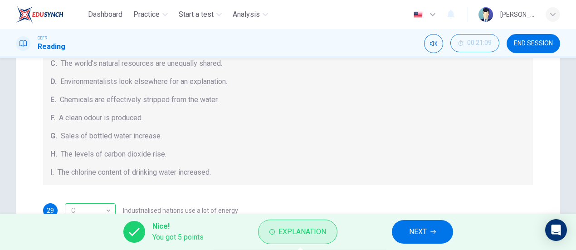
click at [282, 232] on span "Explanation" at bounding box center [303, 231] width 48 height 13
click at [351, 225] on div "Nice! You got 5 points Explanation NEXT" at bounding box center [288, 232] width 576 height 36
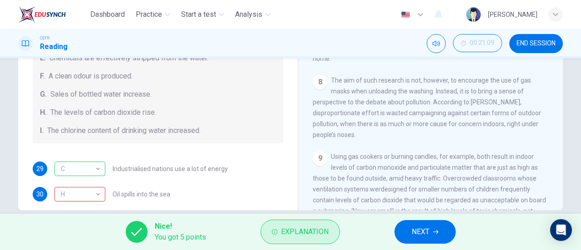
click at [328, 233] on span "Explanation" at bounding box center [305, 231] width 48 height 13
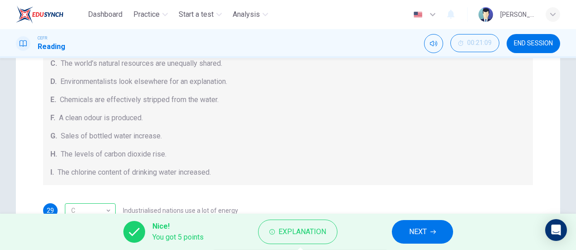
click at [166, 233] on span "Oil spills into the sea" at bounding box center [152, 236] width 58 height 6
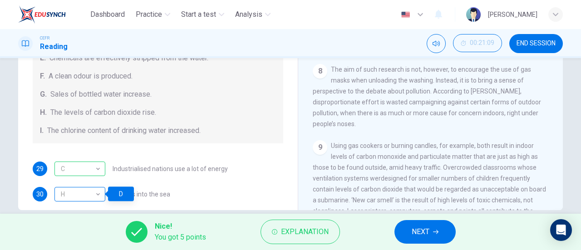
scroll to position [726, 0]
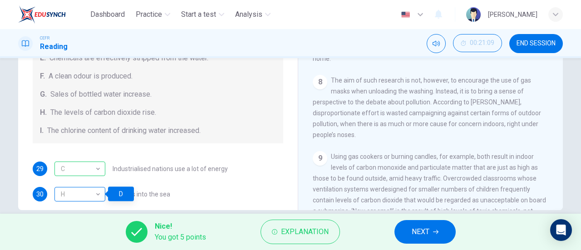
click at [66, 193] on div "H" at bounding box center [78, 194] width 48 height 26
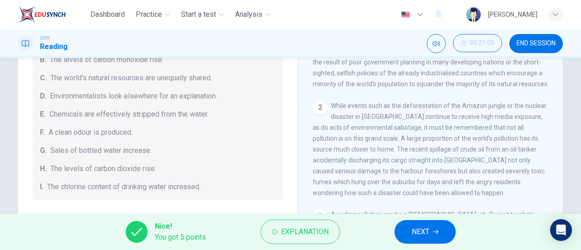
scroll to position [181, 0]
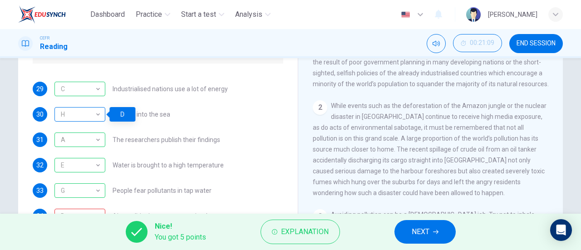
click at [90, 108] on div "H" at bounding box center [78, 115] width 48 height 26
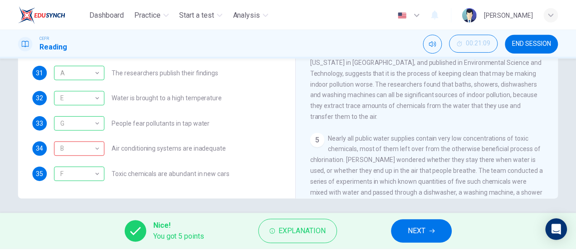
scroll to position [196, 0]
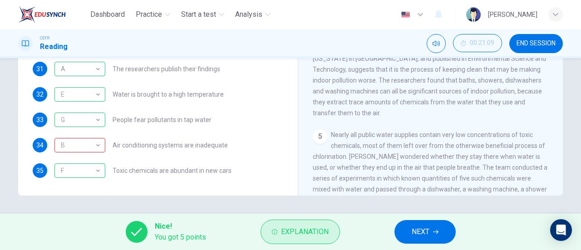
click at [321, 238] on span "Explanation" at bounding box center [305, 231] width 48 height 13
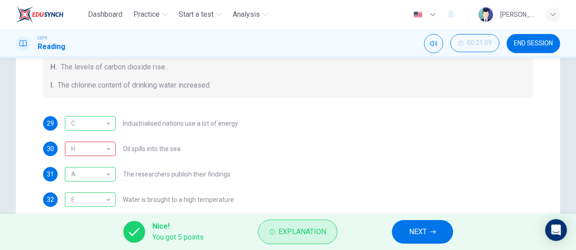
click at [321, 238] on span "Explanation" at bounding box center [303, 231] width 48 height 13
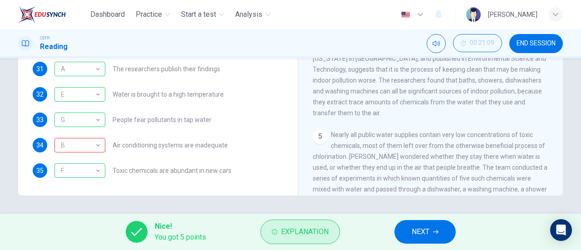
click at [321, 238] on span "Explanation" at bounding box center [305, 231] width 48 height 13
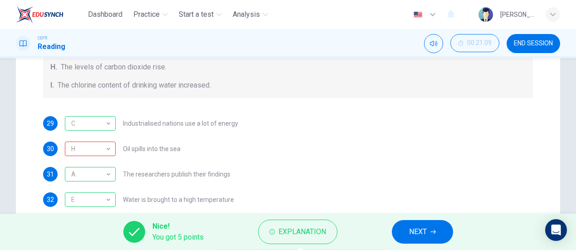
scroll to position [272, 0]
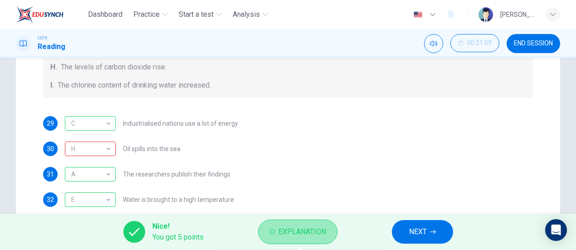
click at [327, 232] on button "Explanation" at bounding box center [297, 232] width 79 height 24
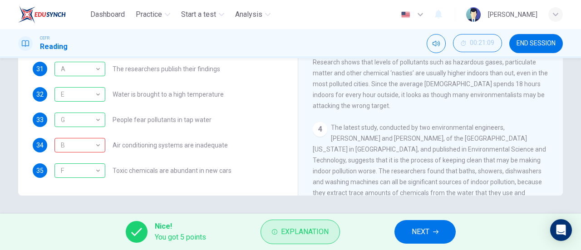
click at [318, 231] on span "Explanation" at bounding box center [305, 231] width 48 height 13
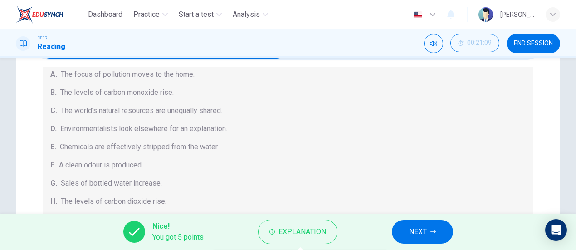
scroll to position [15, 0]
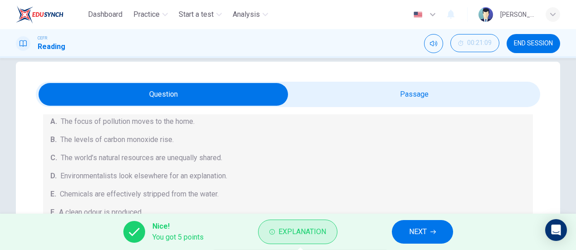
click at [304, 225] on button "Explanation" at bounding box center [297, 232] width 79 height 24
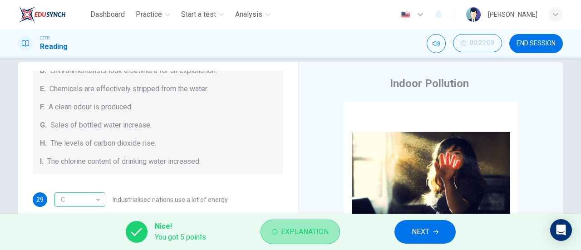
click at [304, 225] on span "Explanation" at bounding box center [305, 231] width 48 height 13
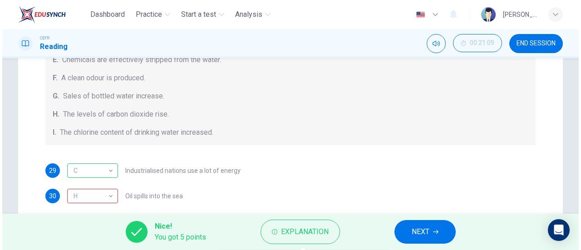
scroll to position [192, 0]
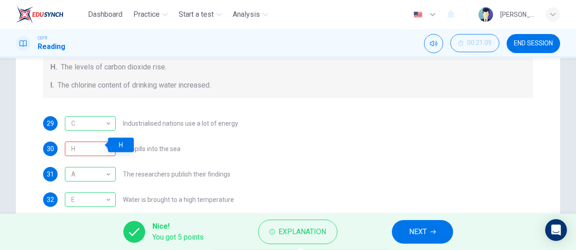
click at [74, 238] on div "B" at bounding box center [89, 251] width 48 height 26
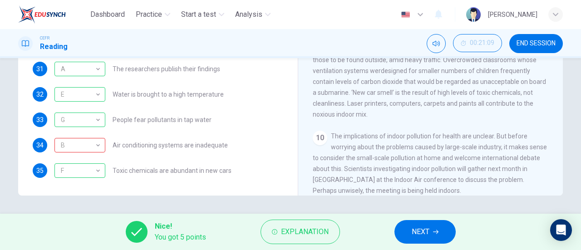
scroll to position [830, 0]
click at [428, 230] on span "NEXT" at bounding box center [420, 231] width 18 height 13
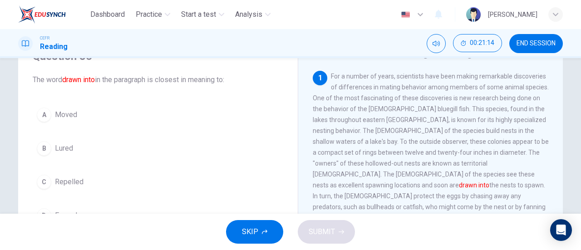
scroll to position [91, 0]
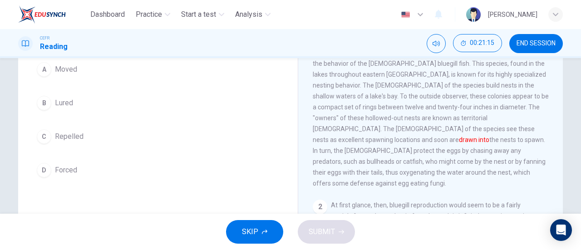
click at [100, 112] on button "B Lured" at bounding box center [158, 103] width 250 height 23
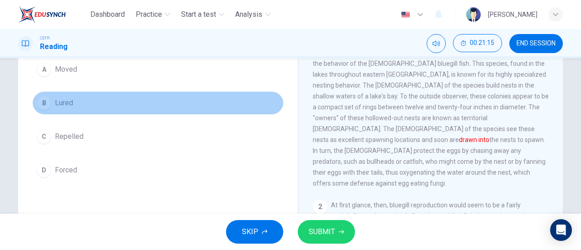
click at [100, 112] on button "B Lured" at bounding box center [158, 103] width 250 height 23
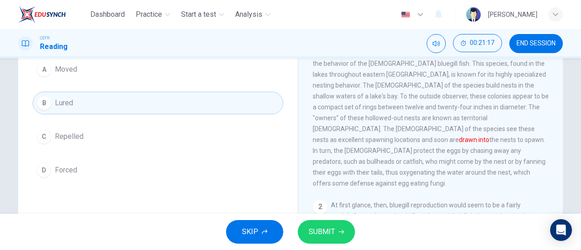
click at [339, 234] on icon "button" at bounding box center [340, 231] width 5 height 5
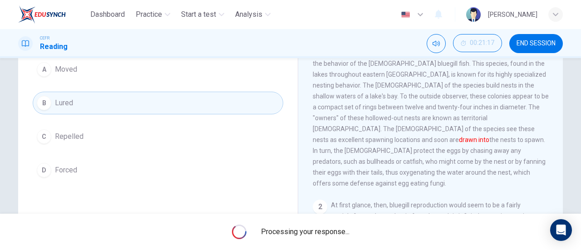
click at [339, 234] on span "Processing your response..." at bounding box center [305, 231] width 88 height 11
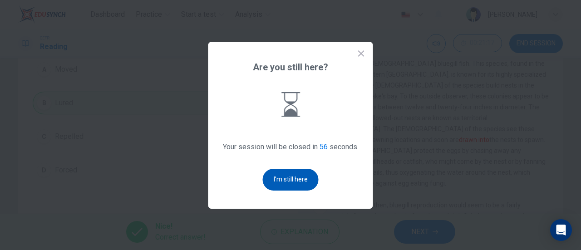
click at [286, 175] on button "I'm still here" at bounding box center [291, 180] width 56 height 22
click at [286, 175] on div "Question 36 The word drawn into in the paragraph is closest in meaning to: A Mo…" at bounding box center [157, 93] width 265 height 196
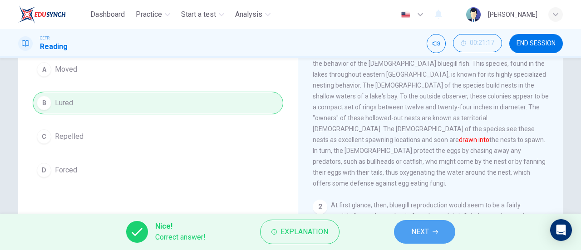
click at [431, 234] on button "NEXT" at bounding box center [424, 232] width 61 height 24
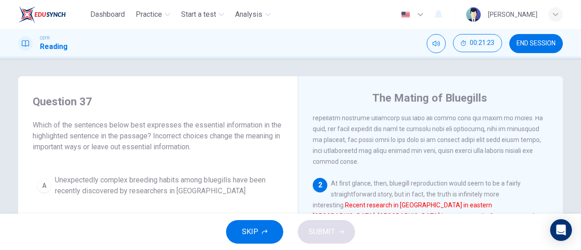
scroll to position [181, 0]
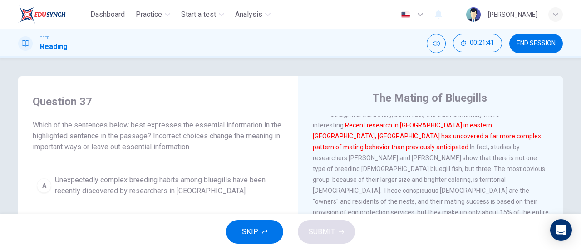
click at [179, 189] on span "Unexpectedly complex breeding habits among bluegills have been recently discove…" at bounding box center [167, 186] width 224 height 22
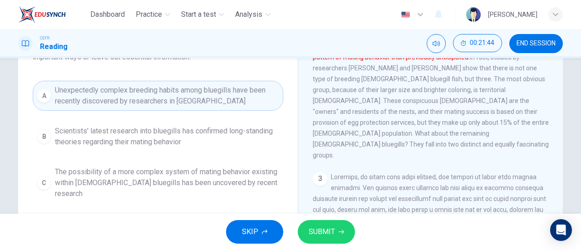
scroll to position [91, 0]
click at [241, 176] on span "The possibility of a more complex system of mating behavior existing within mal…" at bounding box center [167, 182] width 224 height 33
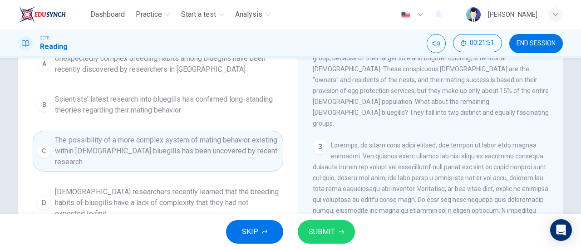
scroll to position [136, 0]
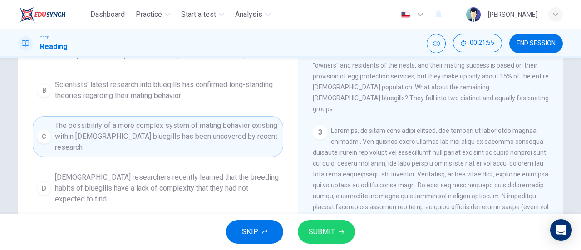
click at [334, 226] on button "SUBMIT" at bounding box center [326, 232] width 57 height 24
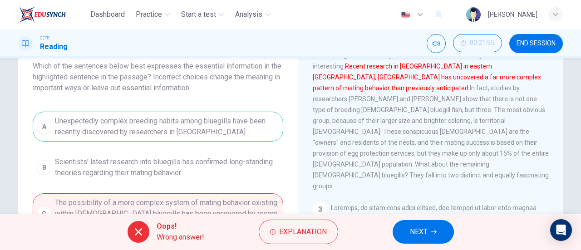
scroll to position [0, 0]
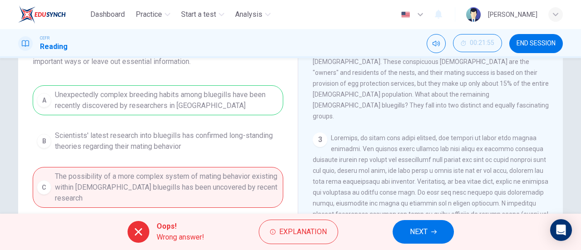
scroll to position [204, 0]
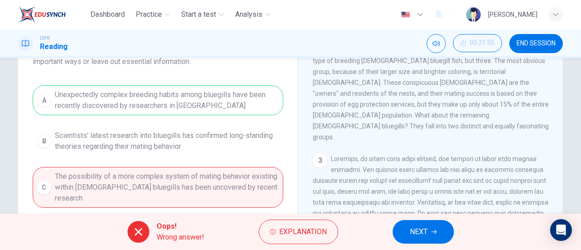
click at [427, 242] on button "NEXT" at bounding box center [422, 232] width 61 height 24
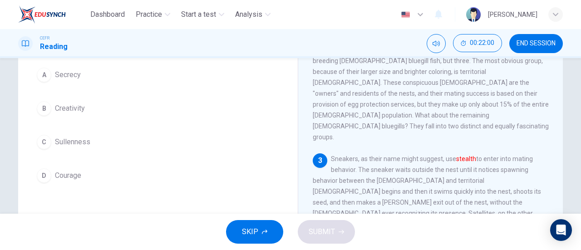
scroll to position [40, 0]
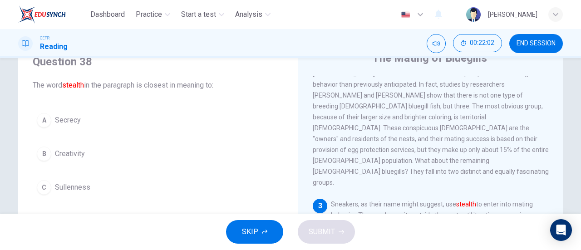
click at [78, 118] on span "Secrecy" at bounding box center [68, 120] width 26 height 11
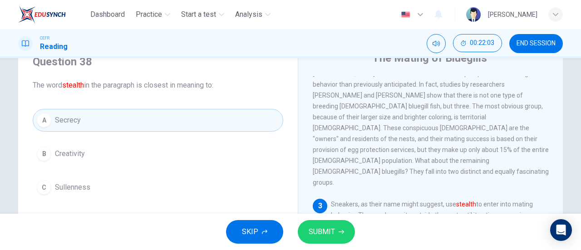
click at [320, 232] on span "SUBMIT" at bounding box center [322, 231] width 26 height 13
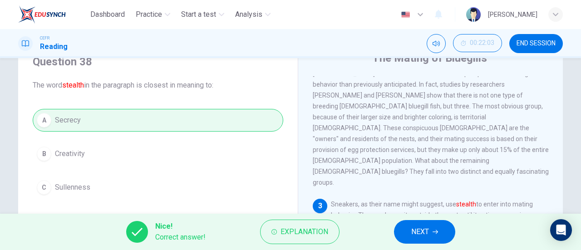
click at [437, 228] on button "NEXT" at bounding box center [424, 232] width 61 height 24
click at [437, 228] on div "Nice! Correct answer! Explanation NEXT" at bounding box center [290, 232] width 581 height 36
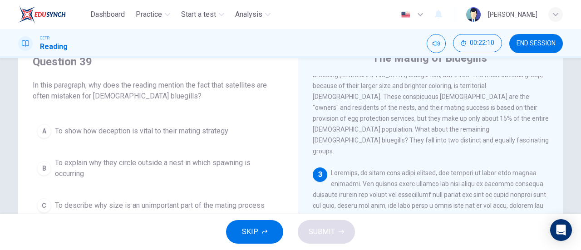
scroll to position [250, 0]
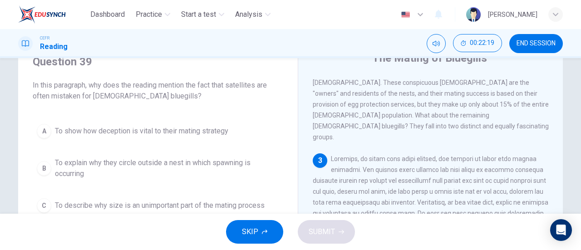
click at [181, 126] on span "To show how deception is vital to their mating strategy" at bounding box center [141, 131] width 173 height 11
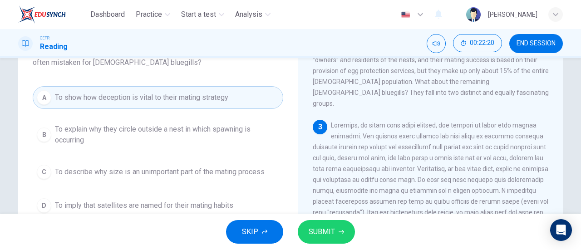
scroll to position [85, 0]
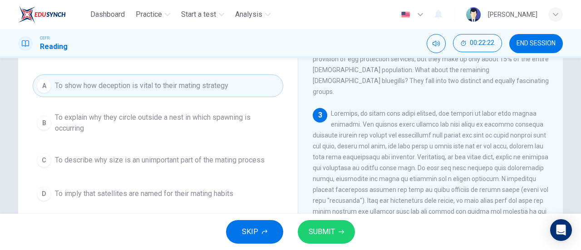
click at [311, 225] on button "SUBMIT" at bounding box center [326, 232] width 57 height 24
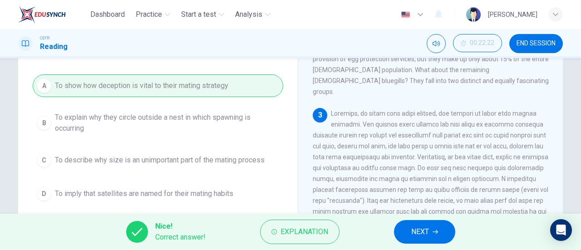
click at [433, 230] on icon "button" at bounding box center [434, 231] width 5 height 5
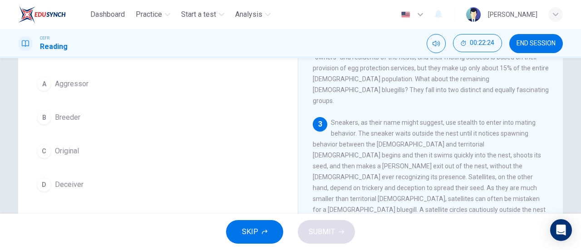
scroll to position [91, 0]
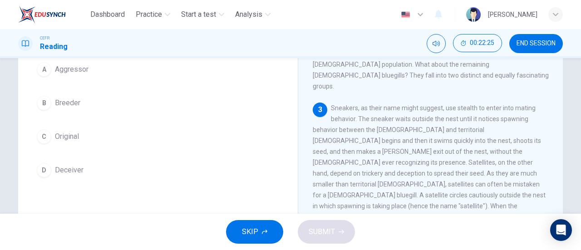
drag, startPoint x: 81, startPoint y: 167, endPoint x: 88, endPoint y: 163, distance: 7.7
click at [81, 167] on button "D Deceiver" at bounding box center [158, 170] width 250 height 23
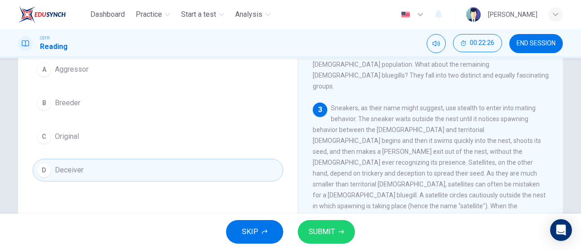
click at [336, 230] on button "SUBMIT" at bounding box center [326, 232] width 57 height 24
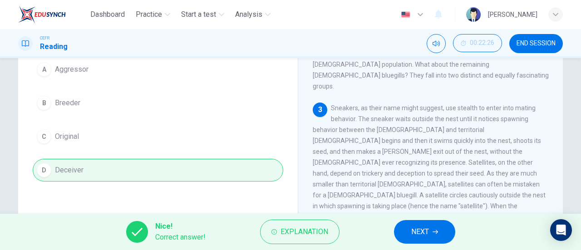
click at [431, 231] on button "NEXT" at bounding box center [424, 232] width 61 height 24
click at [432, 231] on div "Nice! Correct answer! Explanation NEXT" at bounding box center [290, 232] width 581 height 36
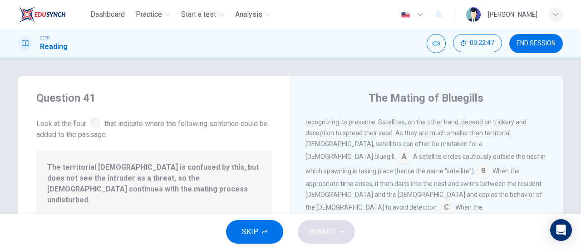
scroll to position [373, 0]
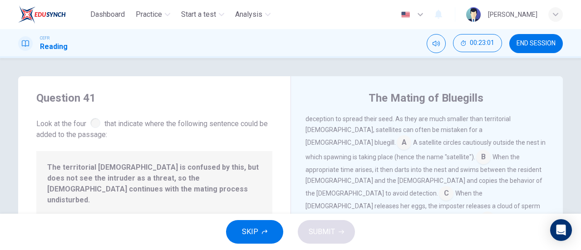
click at [476, 151] on input at bounding box center [483, 158] width 15 height 15
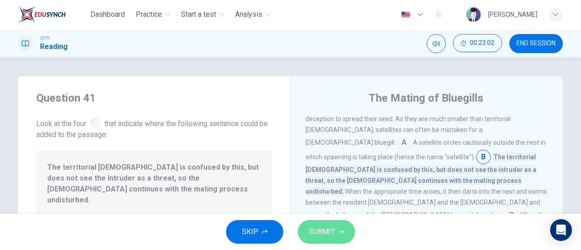
click at [336, 232] on button "SUBMIT" at bounding box center [326, 232] width 57 height 24
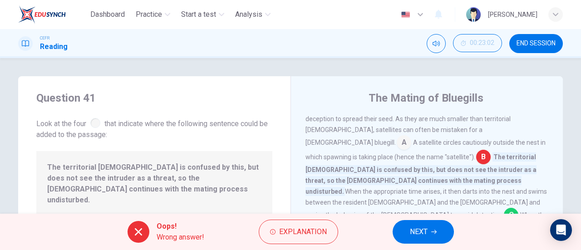
click at [312, 245] on div "Oops! Wrong answer! Explanation NEXT" at bounding box center [290, 232] width 581 height 36
click at [359, 222] on div "Oops! Wrong answer! Explanation NEXT" at bounding box center [290, 232] width 581 height 36
click at [352, 223] on div "Oops! Wrong answer! Explanation NEXT" at bounding box center [290, 232] width 581 height 36
click at [297, 238] on button "Explanation" at bounding box center [298, 232] width 79 height 24
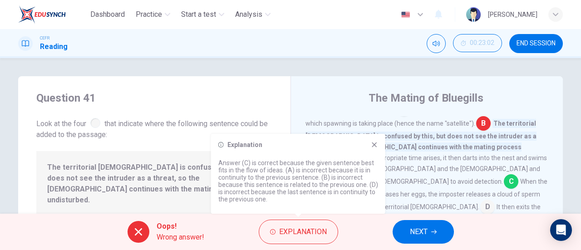
scroll to position [418, 0]
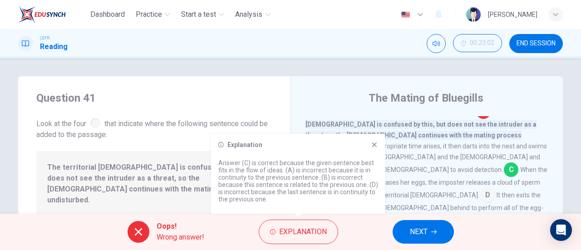
click at [417, 166] on span "When the female releases her eggs, the imposter releases a cloud of sperm that …" at bounding box center [426, 182] width 242 height 33
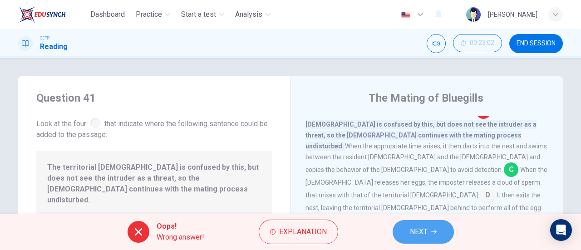
click at [411, 225] on span "NEXT" at bounding box center [419, 231] width 18 height 13
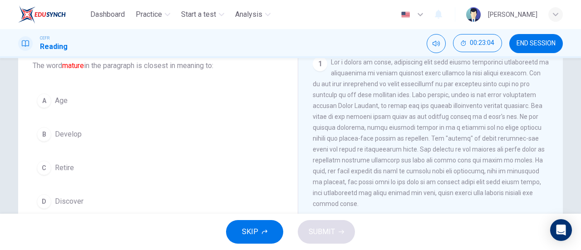
scroll to position [45, 0]
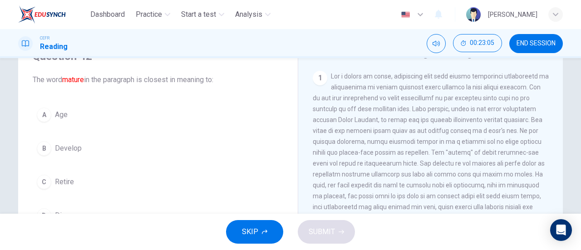
click at [71, 99] on div "Question 42 The word mature in the paragraph is closest in meaning to: A Age B …" at bounding box center [157, 138] width 265 height 196
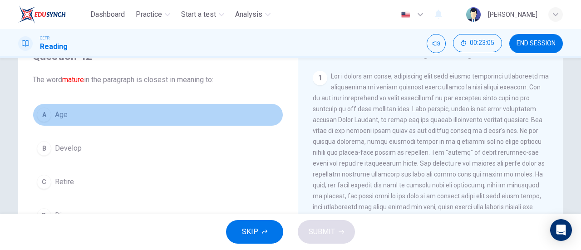
click at [70, 108] on button "A Age" at bounding box center [158, 114] width 250 height 23
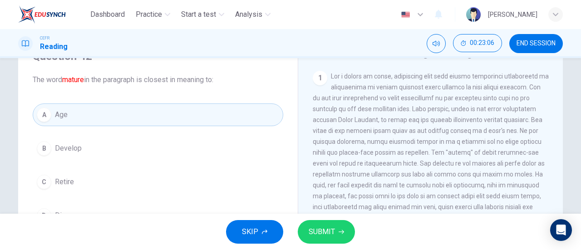
click at [330, 220] on div "SKIP SUBMIT" at bounding box center [290, 232] width 581 height 36
click at [334, 226] on span "SUBMIT" at bounding box center [322, 231] width 26 height 13
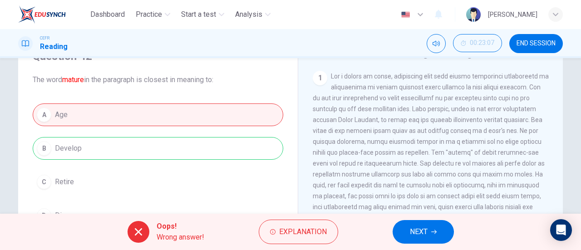
click at [424, 228] on span "NEXT" at bounding box center [419, 231] width 18 height 13
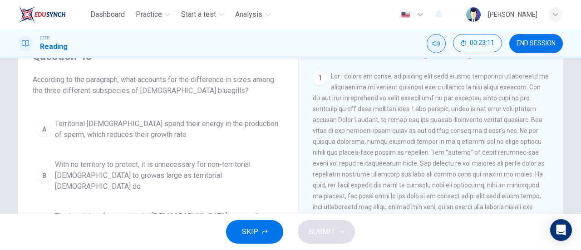
click at [439, 50] on button "Mute" at bounding box center [435, 43] width 19 height 19
click at [439, 50] on button "Unmute" at bounding box center [435, 43] width 19 height 19
click at [218, 101] on div "Question 43 According to the paragraph, what accounts for the difference in siz…" at bounding box center [157, 163] width 265 height 247
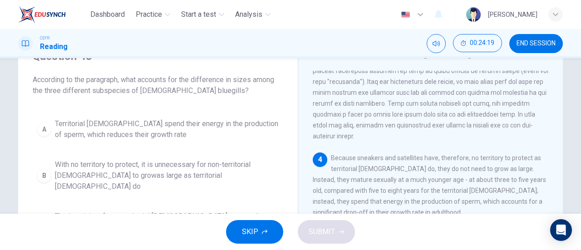
scroll to position [91, 0]
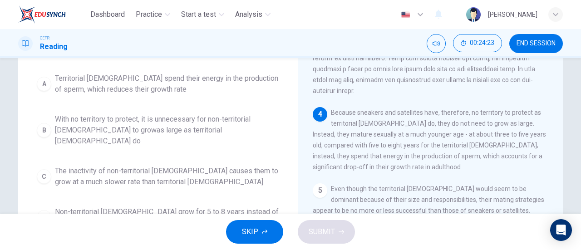
click at [181, 122] on span "With no territory to protect, it is unnecessary for non-territorial males to gr…" at bounding box center [167, 130] width 224 height 33
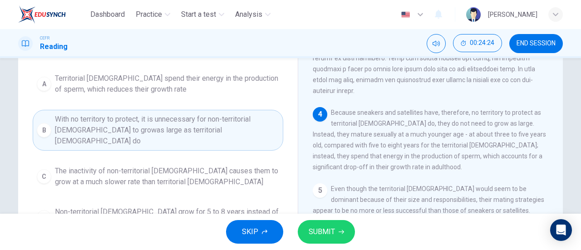
click at [338, 231] on button "SUBMIT" at bounding box center [326, 232] width 57 height 24
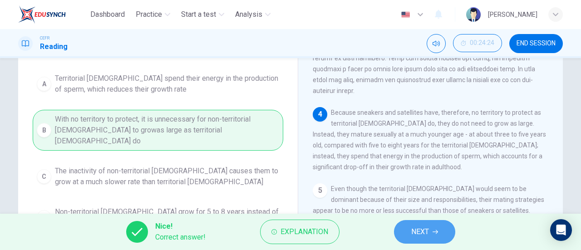
click at [431, 228] on button "NEXT" at bounding box center [424, 232] width 61 height 24
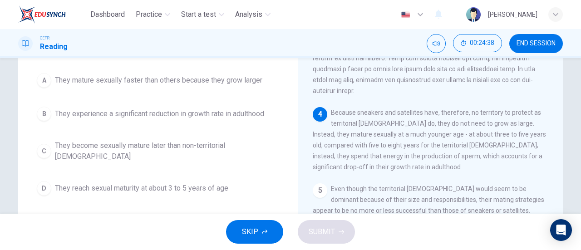
click at [152, 152] on button "C They become sexually mature later than non-territorial males" at bounding box center [158, 151] width 250 height 30
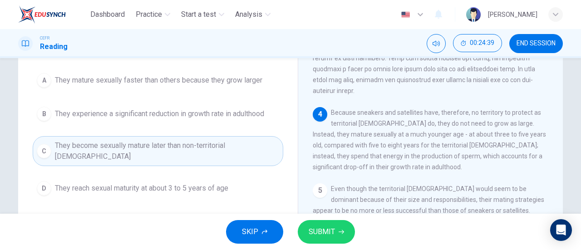
click at [342, 235] on button "SUBMIT" at bounding box center [326, 232] width 57 height 24
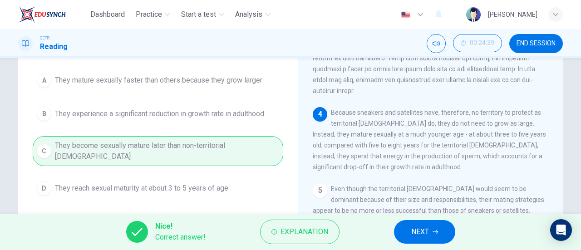
click at [433, 230] on icon "button" at bounding box center [434, 231] width 5 height 5
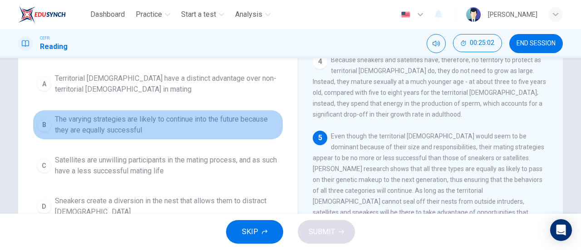
click at [109, 123] on span "The varying strategies are likely to continue into the future because they are …" at bounding box center [167, 125] width 224 height 22
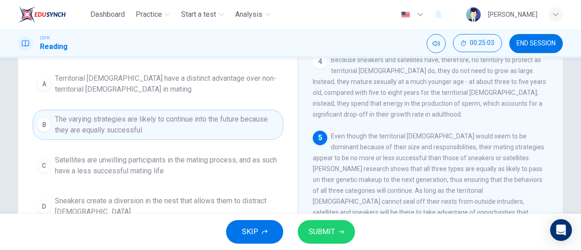
click at [341, 228] on button "SUBMIT" at bounding box center [326, 232] width 57 height 24
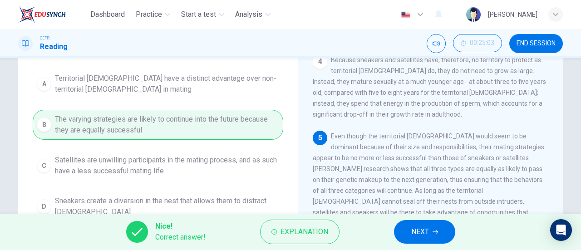
click at [431, 228] on button "NEXT" at bounding box center [424, 232] width 61 height 24
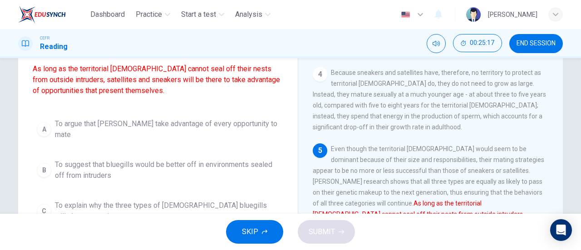
scroll to position [123, 0]
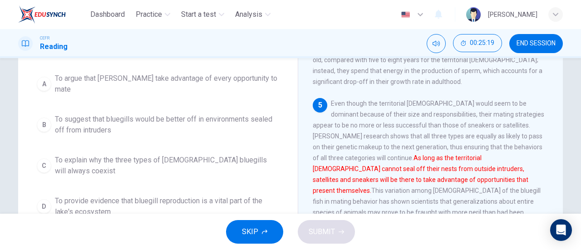
click at [208, 158] on span "To explain why the three types of male bluegills will always coexist" at bounding box center [167, 166] width 224 height 22
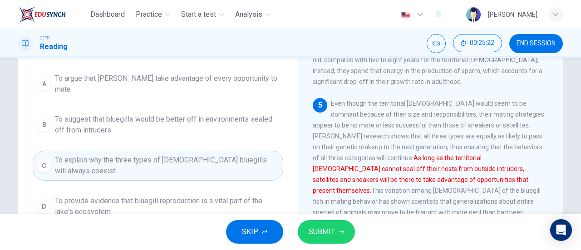
click at [326, 229] on span "SUBMIT" at bounding box center [322, 231] width 26 height 13
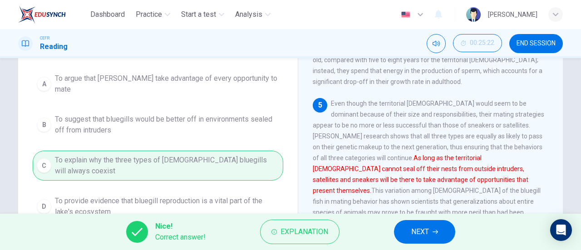
click at [433, 233] on icon "button" at bounding box center [434, 231] width 5 height 5
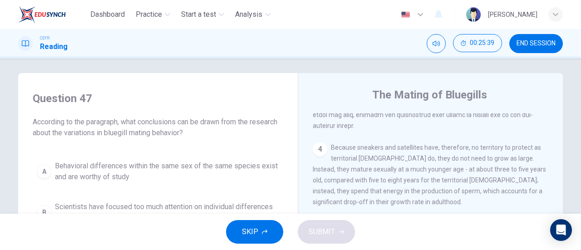
scroll to position [0, 0]
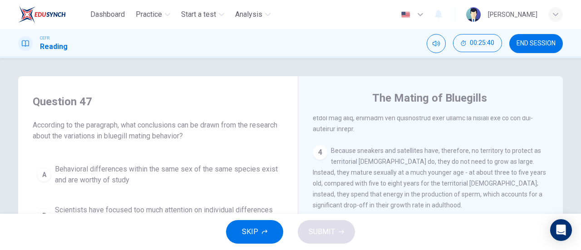
click at [167, 164] on span "Behavioral differences within the same sex of the same species exist and are wo…" at bounding box center [167, 175] width 224 height 22
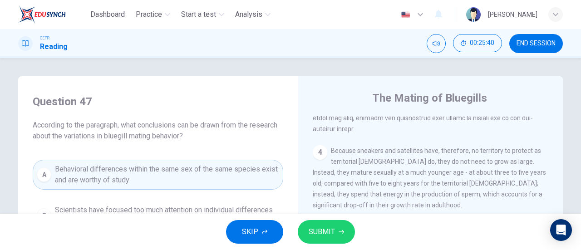
click at [316, 225] on span "SUBMIT" at bounding box center [322, 231] width 26 height 13
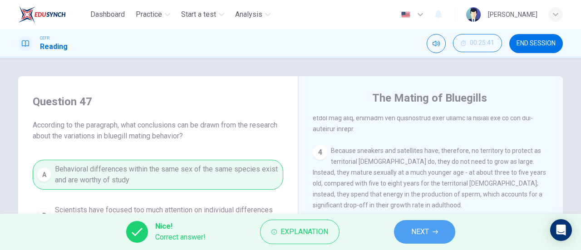
click at [423, 237] on span "NEXT" at bounding box center [420, 231] width 18 height 13
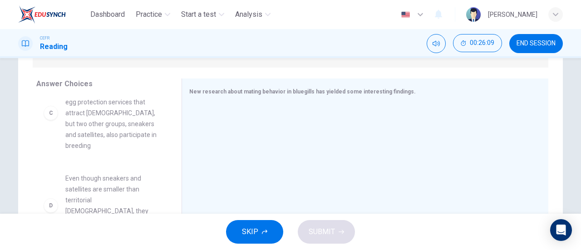
scroll to position [227, 0]
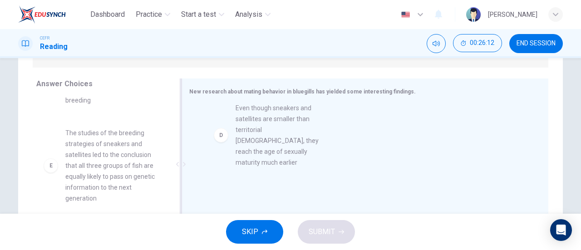
drag, startPoint x: 112, startPoint y: 143, endPoint x: 287, endPoint y: 140, distance: 175.1
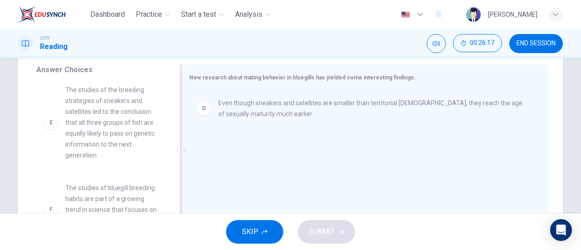
scroll to position [136, 0]
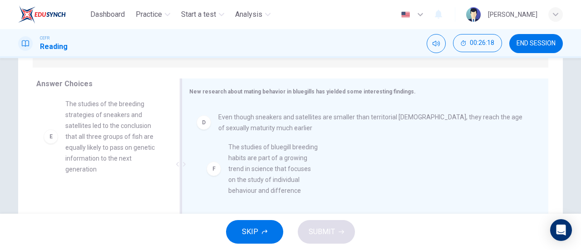
drag, startPoint x: 88, startPoint y: 194, endPoint x: 256, endPoint y: 159, distance: 171.6
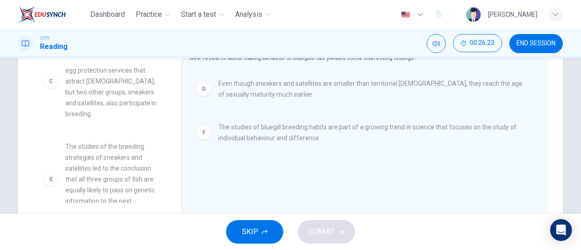
scroll to position [181, 0]
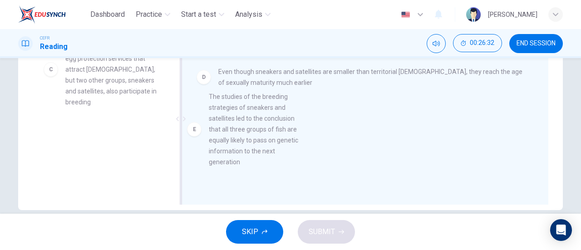
drag, startPoint x: 103, startPoint y: 173, endPoint x: 251, endPoint y: 154, distance: 149.2
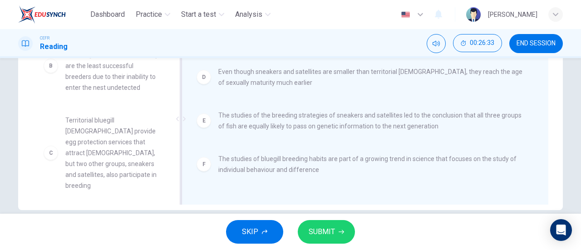
scroll to position [82, 0]
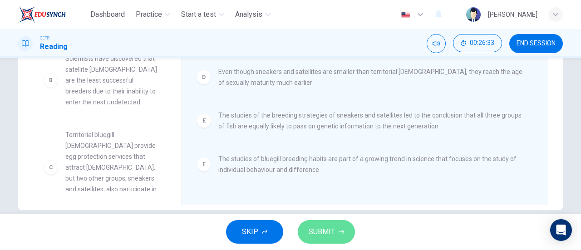
click at [339, 241] on button "SUBMIT" at bounding box center [326, 232] width 57 height 24
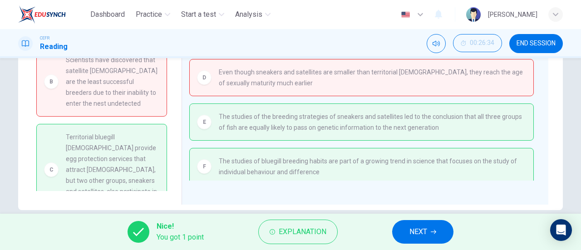
click at [398, 228] on button "NEXT" at bounding box center [422, 232] width 61 height 24
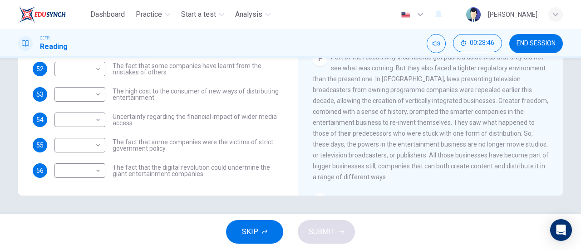
scroll to position [504, 0]
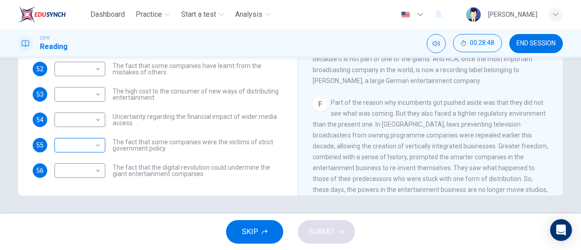
click at [95, 149] on body "Dashboard Practice Start a test Analysis English en ​ NUR NADHIRAH BINTI SUMADI…" at bounding box center [290, 125] width 581 height 250
click at [95, 149] on li "A" at bounding box center [78, 150] width 38 height 8
click at [95, 149] on body "Dashboard Practice Start a test Analysis English en ​ NUR NADHIRAH BINTI SUMADI…" at bounding box center [290, 125] width 581 height 250
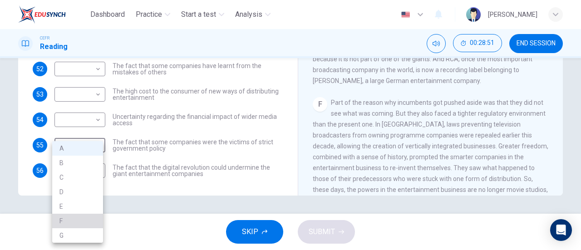
click at [83, 215] on li "F" at bounding box center [77, 221] width 51 height 15
type input "F"
click at [83, 215] on li "F" at bounding box center [77, 221] width 51 height 15
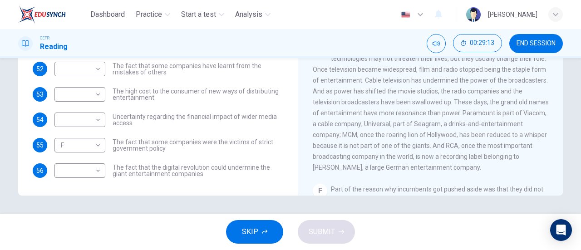
scroll to position [413, 0]
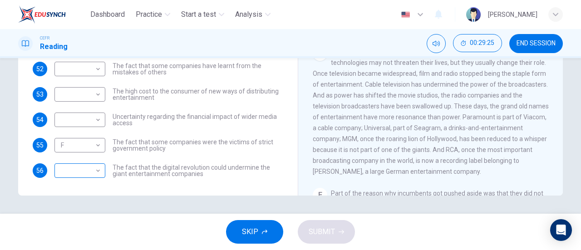
click at [88, 168] on body "Dashboard Practice Start a test Analysis English en ​ NUR NADHIRAH BINTI SUMADI…" at bounding box center [290, 125] width 581 height 250
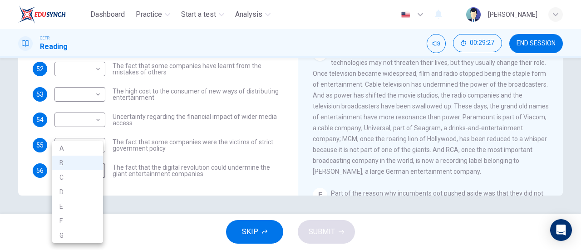
click at [89, 208] on li "E" at bounding box center [77, 206] width 51 height 15
type input "E"
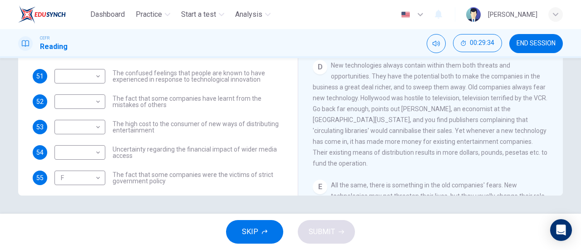
scroll to position [277, 0]
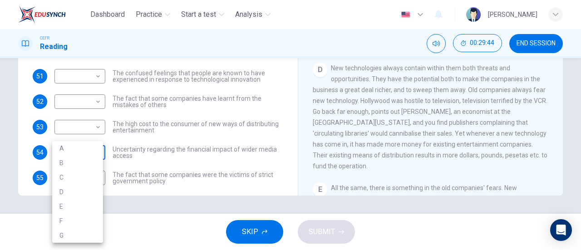
click at [83, 154] on body "Dashboard Practice Start a test Analysis English en ​ NUR NADHIRAH BINTI SUMADI…" at bounding box center [290, 125] width 581 height 250
click at [76, 196] on li "D" at bounding box center [77, 192] width 51 height 15
type input "D"
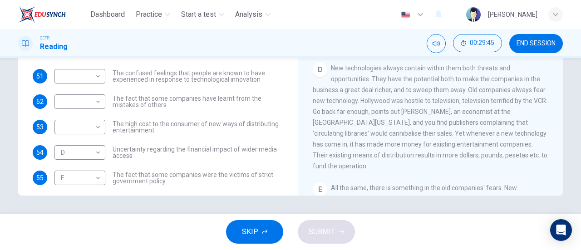
click at [76, 182] on li "D" at bounding box center [78, 178] width 38 height 8
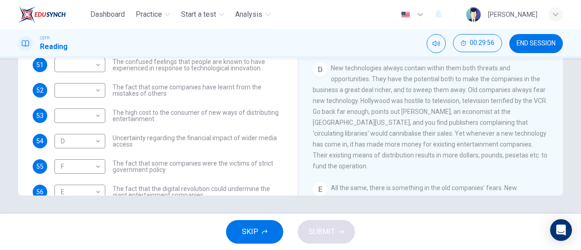
scroll to position [0, 0]
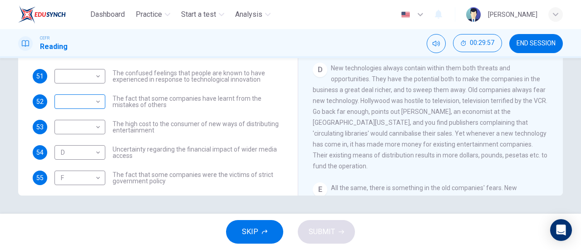
click at [84, 106] on body "Dashboard Practice Start a test Analysis English en ​ NUR NADHIRAH BINTI SUMADI…" at bounding box center [290, 125] width 581 height 250
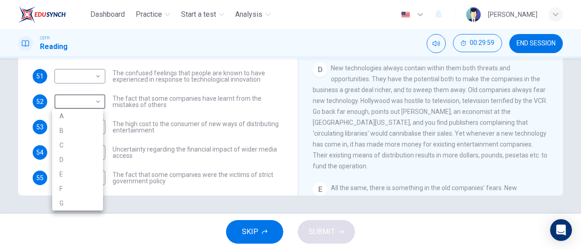
click at [79, 184] on li "F" at bounding box center [77, 188] width 51 height 15
type input "F"
click at [79, 184] on li "F" at bounding box center [77, 188] width 51 height 15
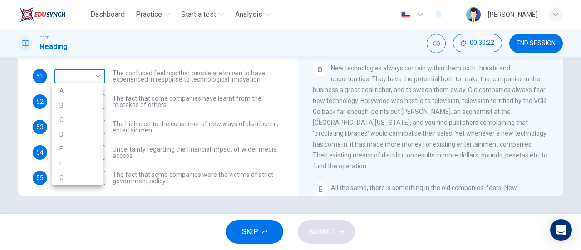
click at [86, 77] on body "Dashboard Practice Start a test Analysis English en ​ NUR NADHIRAH BINTI SUMADI…" at bounding box center [290, 125] width 581 height 250
click at [199, 115] on div at bounding box center [290, 125] width 581 height 250
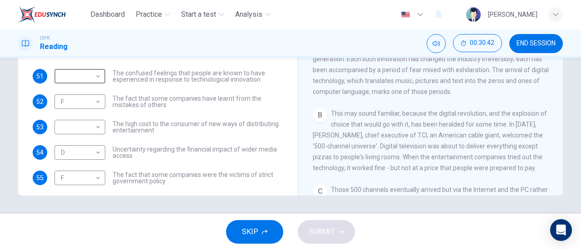
scroll to position [136, 0]
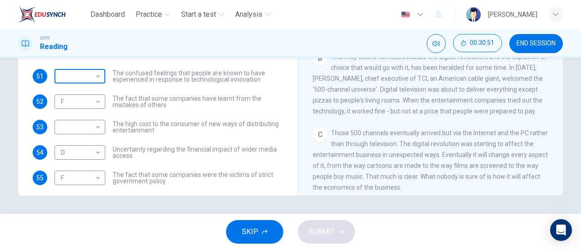
click at [69, 74] on body "Dashboard Practice Start a test Analysis English en ​ NUR NADHIRAH BINTI SUMADI…" at bounding box center [290, 125] width 581 height 250
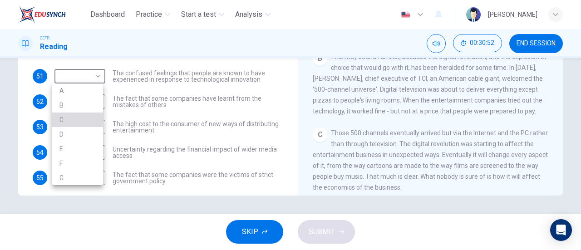
click at [78, 116] on li "C" at bounding box center [77, 120] width 51 height 15
type input "C"
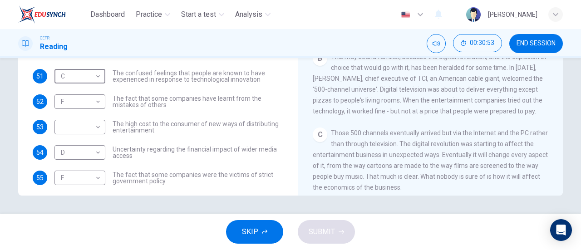
scroll to position [33, 0]
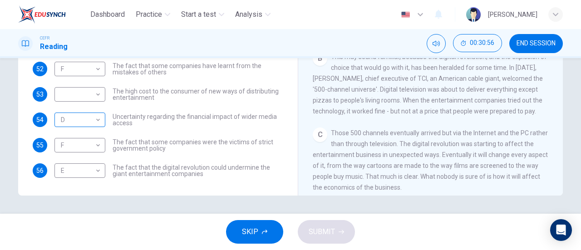
click at [90, 122] on body "Dashboard Practice Start a test Analysis English en ​ NUR NADHIRAH BINTI SUMADI…" at bounding box center [290, 125] width 581 height 250
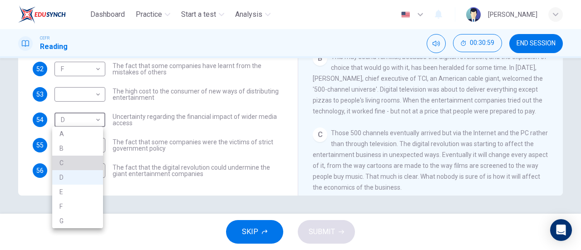
click at [83, 165] on li "C" at bounding box center [77, 163] width 51 height 15
type input "C"
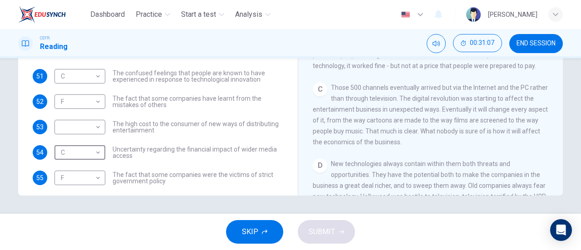
scroll to position [227, 0]
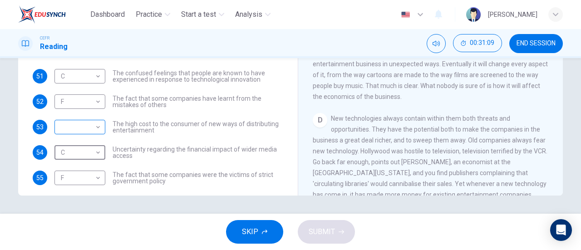
click at [75, 128] on body "Dashboard Practice Start a test Analysis English en ​ NUR NADHIRAH BINTI SUMADI…" at bounding box center [290, 125] width 581 height 250
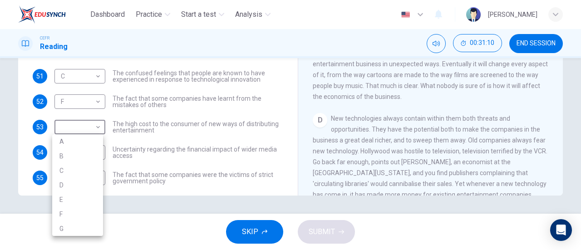
click at [91, 170] on li "C" at bounding box center [77, 170] width 51 height 15
type input "C"
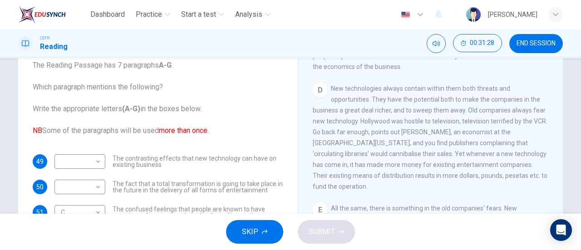
scroll to position [408, 0]
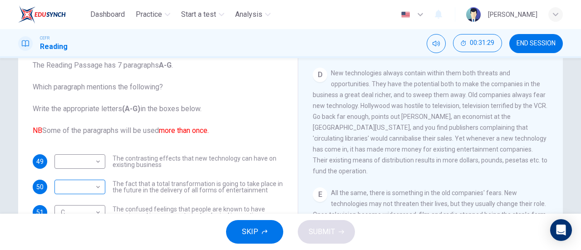
click at [93, 186] on body "Dashboard Practice Start a test Analysis English en ​ NUR NADHIRAH BINTI SUMADI…" at bounding box center [290, 125] width 581 height 250
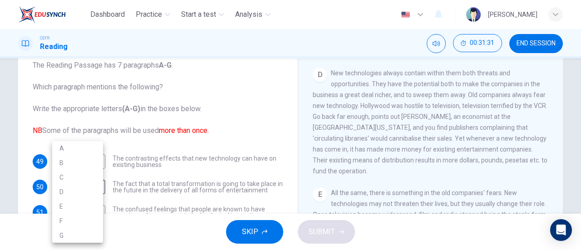
click at [152, 163] on div at bounding box center [290, 125] width 581 height 250
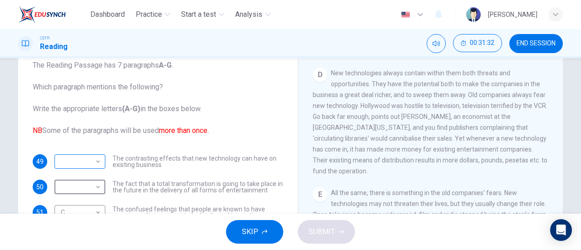
click at [89, 160] on body "Dashboard Practice Start a test Analysis English en ​ NUR NADHIRAH BINTI SUMADI…" at bounding box center [290, 125] width 581 height 250
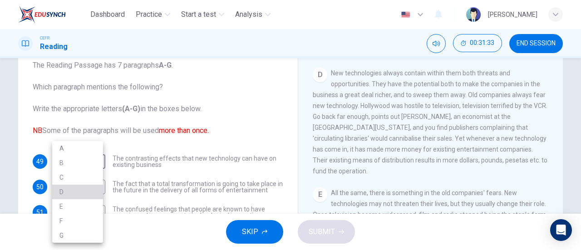
click at [83, 193] on li "D" at bounding box center [77, 192] width 51 height 15
type input "D"
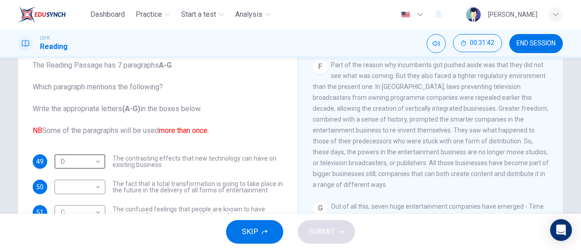
scroll to position [60, 0]
click at [85, 188] on body "Dashboard Practice Start a test Analysis English en ​ NUR NADHIRAH BINTI SUMADI…" at bounding box center [290, 125] width 581 height 250
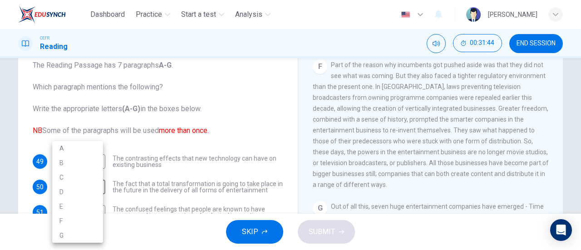
click at [82, 232] on li "G" at bounding box center [77, 235] width 51 height 15
type input "G"
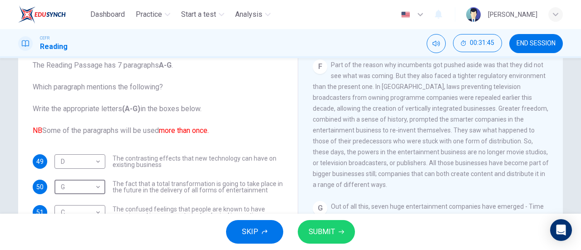
click at [333, 228] on span "SUBMIT" at bounding box center [322, 231] width 26 height 13
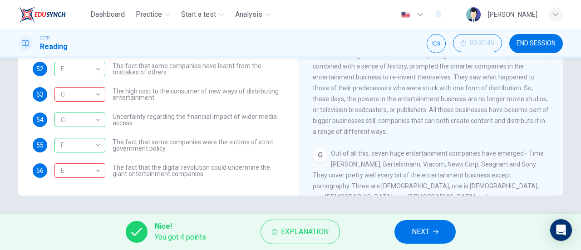
scroll to position [640, 0]
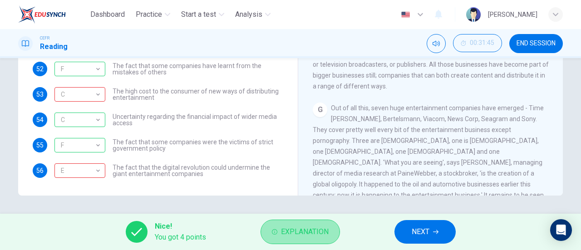
click at [325, 235] on span "Explanation" at bounding box center [305, 231] width 48 height 13
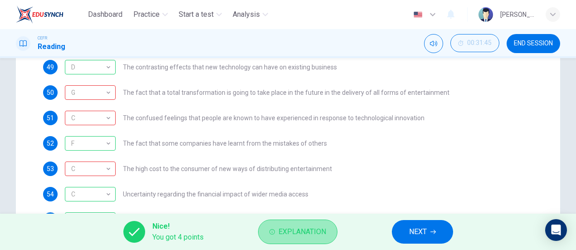
click at [325, 235] on span "Explanation" at bounding box center [303, 231] width 48 height 13
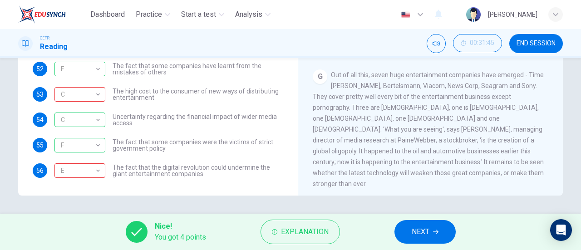
scroll to position [686, 0]
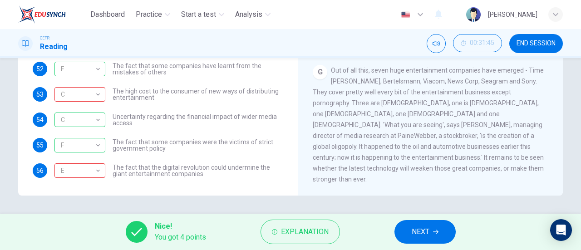
click at [427, 230] on span "NEXT" at bounding box center [420, 231] width 18 height 13
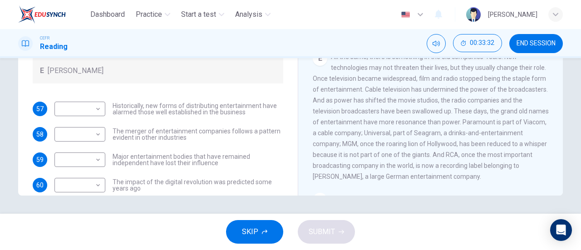
scroll to position [54, 0]
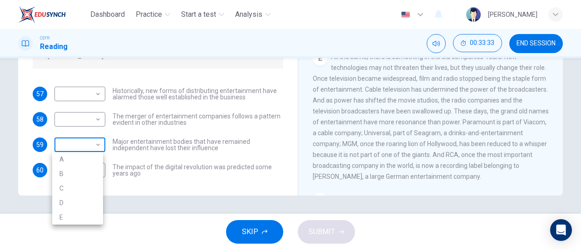
click at [82, 143] on body "Dashboard Practice Start a test Analysis English en ​ NUR NADHIRAH BINTI SUMADI…" at bounding box center [290, 125] width 581 height 250
click at [196, 138] on div at bounding box center [290, 125] width 581 height 250
click at [82, 148] on body "Dashboard Practice Start a test Analysis English en ​ NUR NADHIRAH BINTI SUMADI…" at bounding box center [290, 125] width 581 height 250
click at [75, 185] on li "C" at bounding box center [77, 188] width 51 height 15
type input "C"
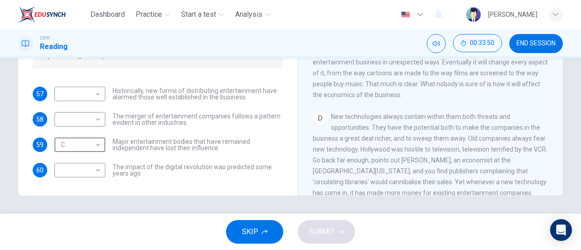
scroll to position [272, 0]
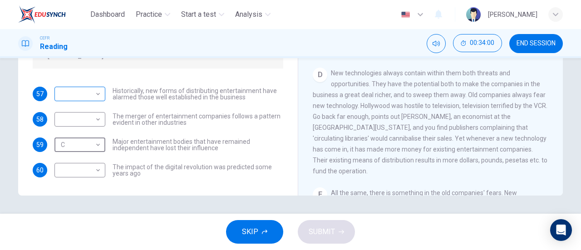
click at [69, 93] on body "Dashboard Practice Start a test Analysis English en ​ NUR NADHIRAH BINTI SUMADI…" at bounding box center [290, 125] width 581 height 250
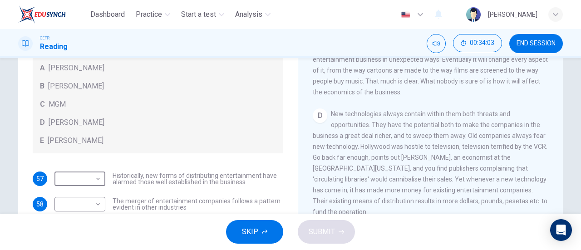
scroll to position [196, 0]
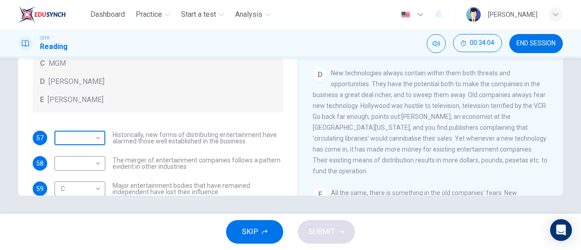
click at [91, 147] on body "Dashboard Practice Start a test Analysis English en ​ NUR NADHIRAH BINTI SUMADI…" at bounding box center [290, 125] width 581 height 250
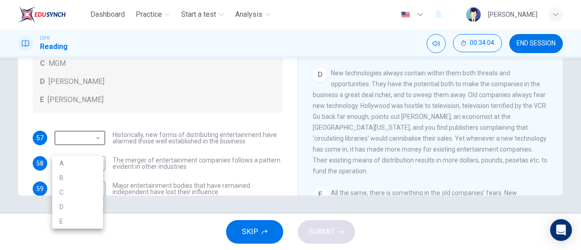
click at [82, 179] on li "B" at bounding box center [77, 178] width 51 height 15
type input "B"
drag, startPoint x: 82, startPoint y: 179, endPoint x: 85, endPoint y: 176, distance: 4.8
click at [82, 179] on li "B" at bounding box center [77, 178] width 51 height 15
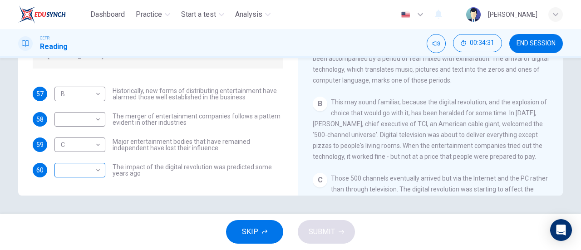
click at [89, 165] on body "Dashboard Practice Start a test Analysis English en ​ NUR NADHIRAH BINTI SUMADI…" at bounding box center [290, 125] width 581 height 250
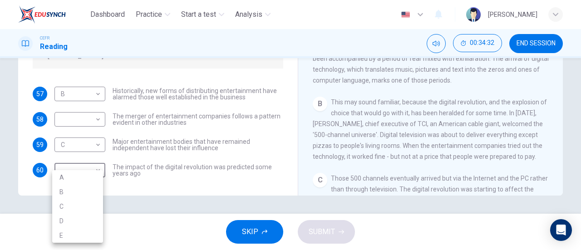
click at [82, 186] on li "B" at bounding box center [77, 192] width 51 height 15
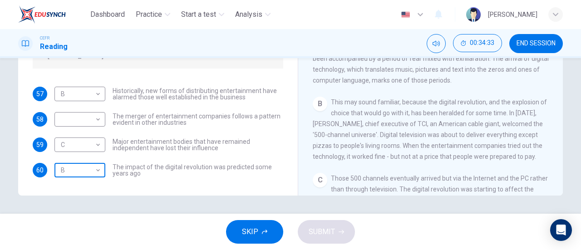
click at [80, 172] on body "Dashboard Practice Start a test Analysis English en ​ NUR NADHIRAH BINTI SUMADI…" at bounding box center [290, 125] width 581 height 250
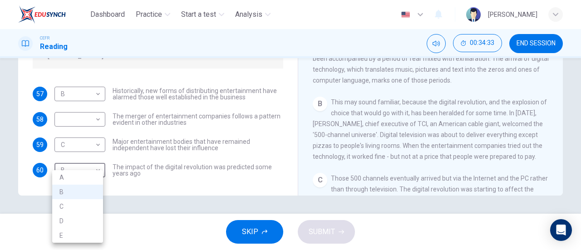
click at [78, 177] on li "A" at bounding box center [77, 177] width 51 height 15
type input "A"
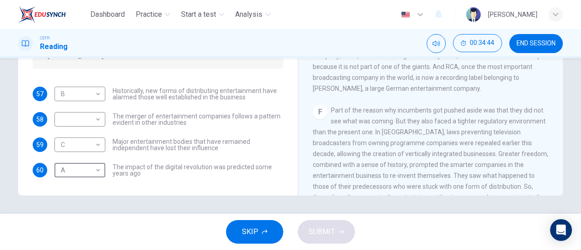
scroll to position [544, 0]
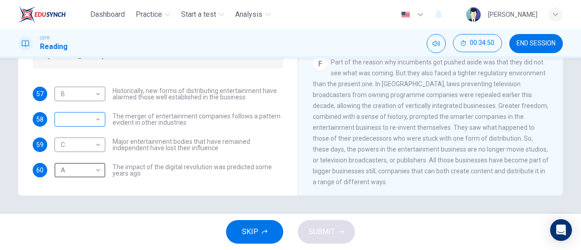
click at [88, 122] on body "Dashboard Practice Start a test Analysis English en ​ NUR NADHIRAH BINTI SUMADI…" at bounding box center [290, 125] width 581 height 250
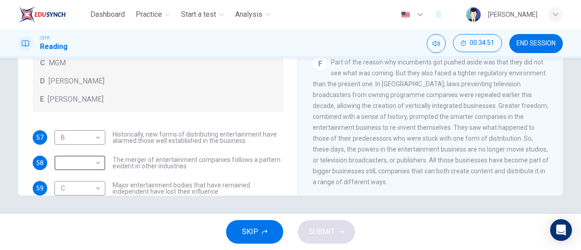
scroll to position [0, 0]
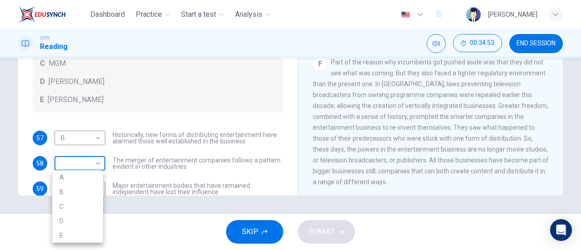
click at [88, 167] on body "Dashboard Practice Start a test Analysis English en ​ NUR NADHIRAH BINTI SUMADI…" at bounding box center [290, 125] width 581 height 250
click at [88, 215] on li "D" at bounding box center [77, 221] width 51 height 15
type input "D"
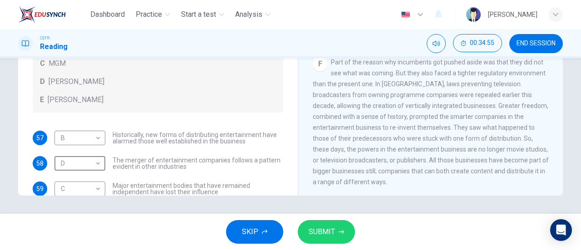
click at [320, 226] on span "SUBMIT" at bounding box center [322, 231] width 26 height 13
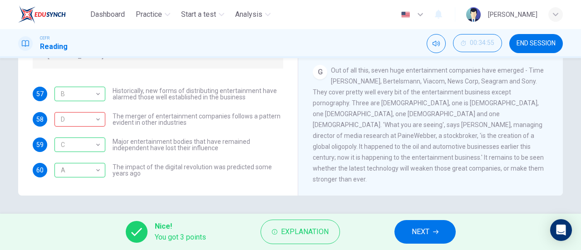
scroll to position [54, 0]
click at [424, 231] on span "NEXT" at bounding box center [420, 231] width 18 height 13
click at [424, 231] on div "Nice! You got 3 points Explanation NEXT" at bounding box center [290, 232] width 581 height 36
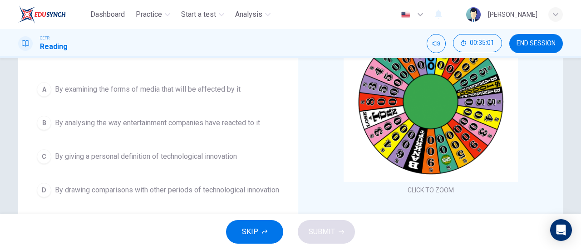
scroll to position [105, 0]
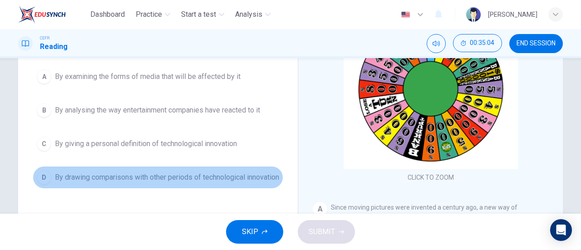
click at [174, 167] on button "D By drawing comparisons with other periods of technological innovation" at bounding box center [158, 177] width 250 height 23
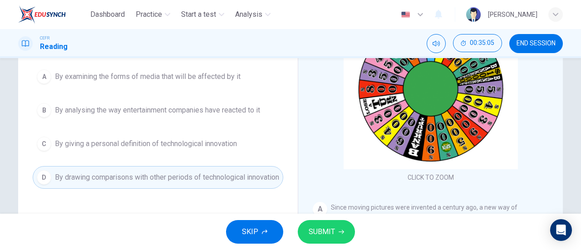
drag, startPoint x: 310, startPoint y: 227, endPoint x: 315, endPoint y: 221, distance: 8.0
click at [310, 227] on span "SUBMIT" at bounding box center [322, 231] width 26 height 13
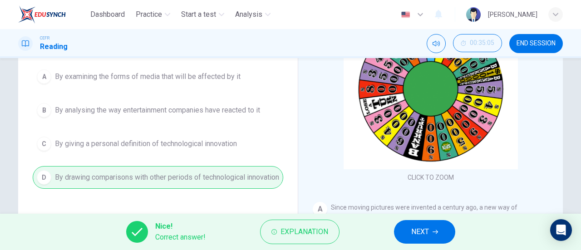
click at [421, 227] on span "NEXT" at bounding box center [420, 231] width 18 height 13
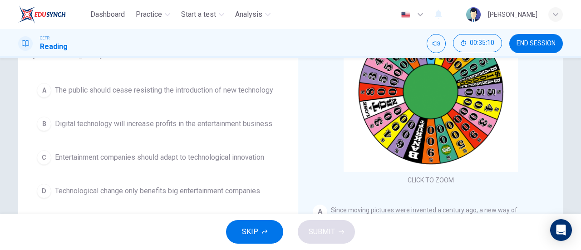
scroll to position [116, 0]
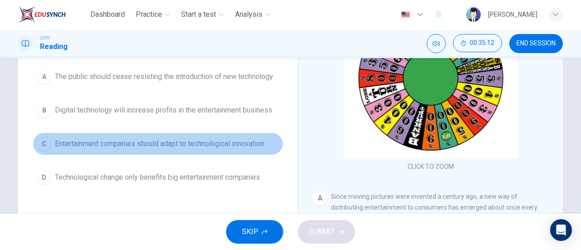
click at [232, 150] on button "C Entertainment companies should adapt to technological innovation" at bounding box center [158, 143] width 250 height 23
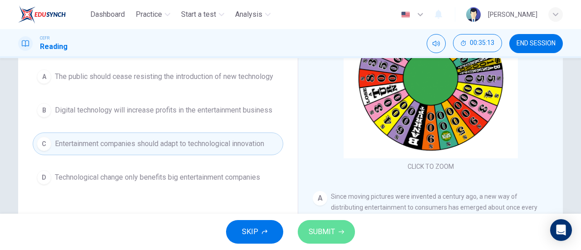
click at [325, 223] on button "SUBMIT" at bounding box center [326, 232] width 57 height 24
click at [325, 223] on div "SKIP SUBMIT" at bounding box center [290, 232] width 581 height 36
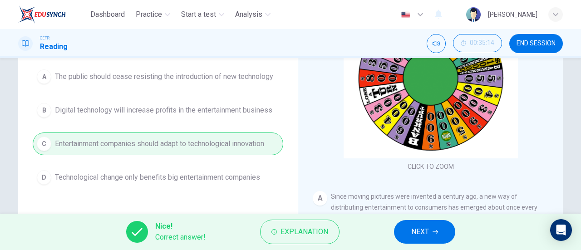
click at [409, 229] on button "NEXT" at bounding box center [424, 232] width 61 height 24
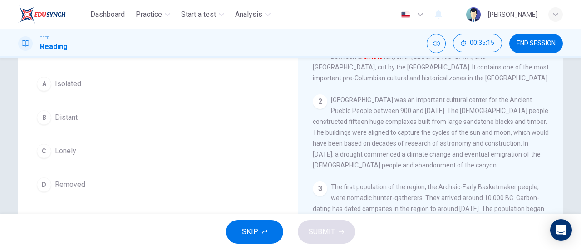
scroll to position [91, 0]
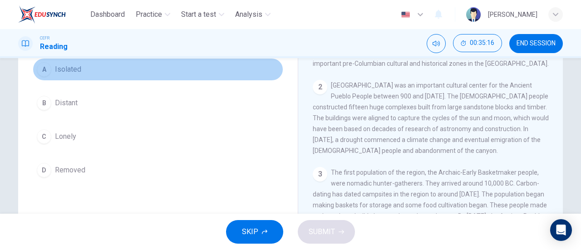
click at [73, 73] on span "Isolated" at bounding box center [68, 69] width 26 height 11
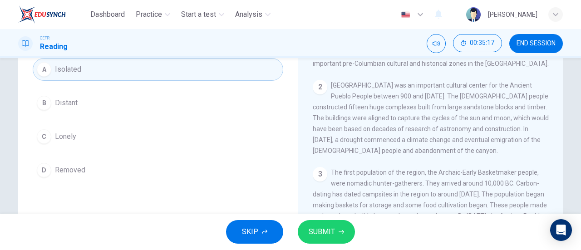
click at [315, 234] on span "SUBMIT" at bounding box center [322, 231] width 26 height 13
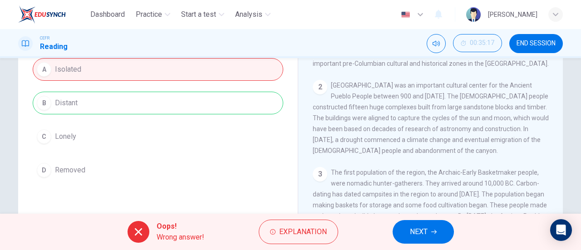
click at [198, 94] on div "A Isolated B Distant C Lonely D Removed" at bounding box center [158, 119] width 250 height 123
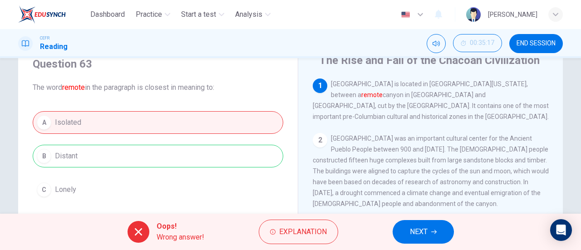
scroll to position [0, 0]
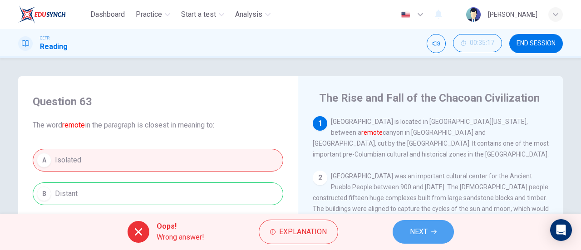
click at [419, 231] on span "NEXT" at bounding box center [419, 231] width 18 height 13
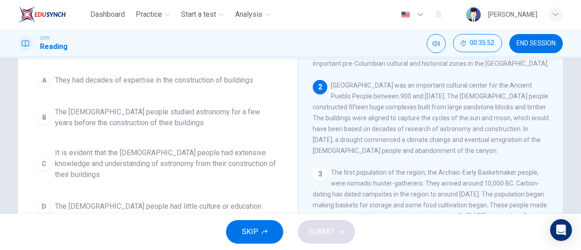
click at [201, 151] on span "It is evident that the Chacoan people had extensive knowledge and understanding…" at bounding box center [167, 163] width 224 height 33
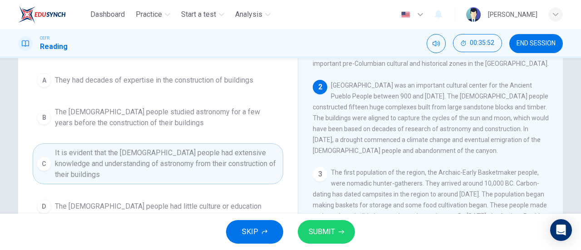
scroll to position [136, 0]
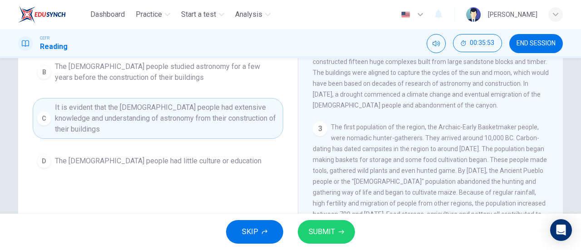
click at [322, 227] on span "SUBMIT" at bounding box center [322, 231] width 26 height 13
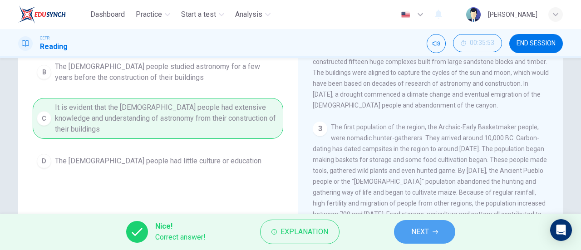
click at [406, 228] on button "NEXT" at bounding box center [424, 232] width 61 height 24
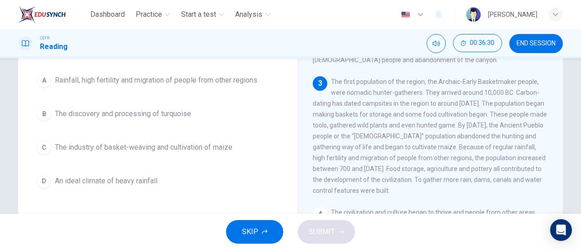
scroll to position [45, 0]
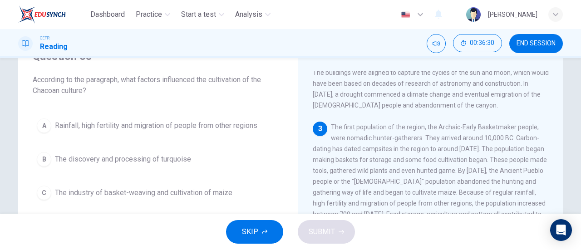
click at [232, 130] on span "Rainfall, high fertility and migration of people from other regions" at bounding box center [156, 125] width 202 height 11
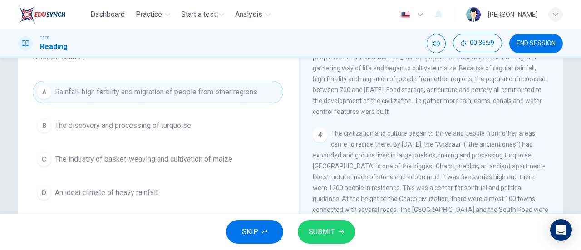
scroll to position [91, 0]
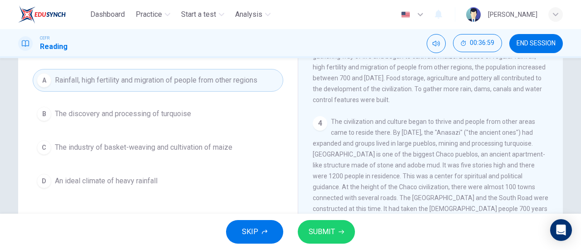
click at [199, 152] on span "The industry of basket-weaving and cultivation of maize" at bounding box center [143, 147] width 177 height 11
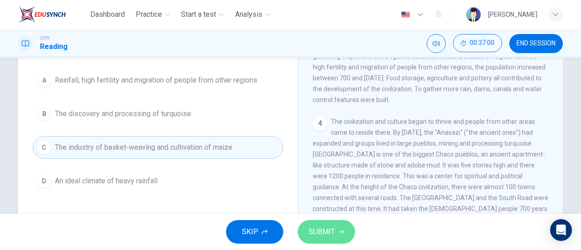
click at [330, 232] on span "SUBMIT" at bounding box center [322, 231] width 26 height 13
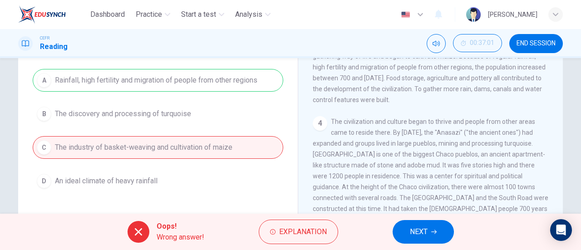
click at [230, 23] on body "Dashboard Practice Start a test Analysis English en ​ NUR NADHIRAH BINTI SUMADI…" at bounding box center [290, 125] width 581 height 250
click at [318, 223] on button "Explanation" at bounding box center [298, 232] width 79 height 24
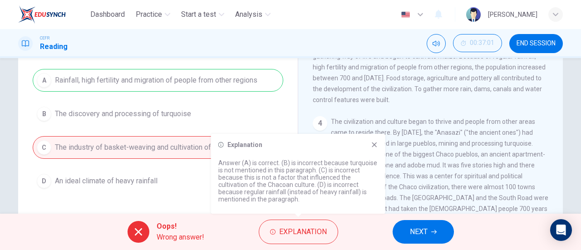
click at [478, 130] on span "The civilization and culture began to thrive and people from other areas came t…" at bounding box center [430, 170] width 235 height 105
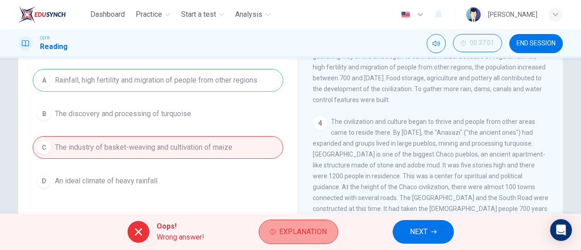
click at [307, 233] on span "Explanation" at bounding box center [303, 231] width 48 height 13
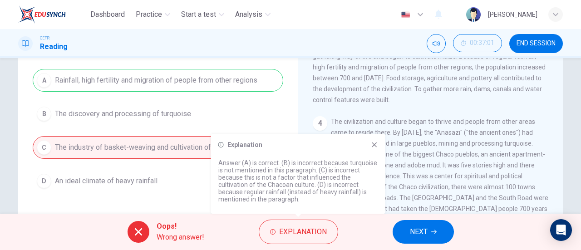
click at [406, 228] on button "NEXT" at bounding box center [422, 232] width 61 height 24
click at [406, 228] on div "Oops! Wrong answer! Explanation NEXT" at bounding box center [290, 232] width 581 height 36
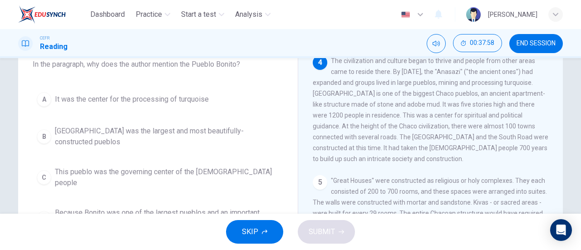
scroll to position [80, 0]
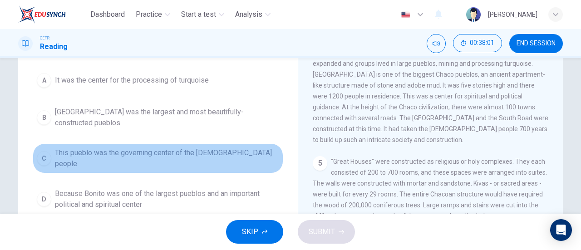
click at [201, 152] on span "This pueblo was the governing center of the Chacoan people" at bounding box center [167, 158] width 224 height 22
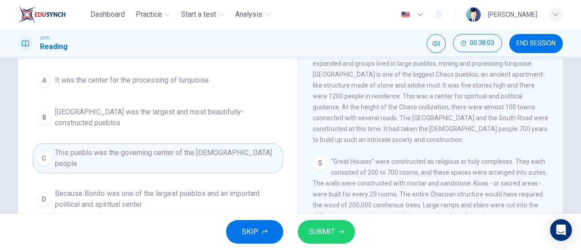
click at [338, 229] on icon "button" at bounding box center [340, 231] width 5 height 5
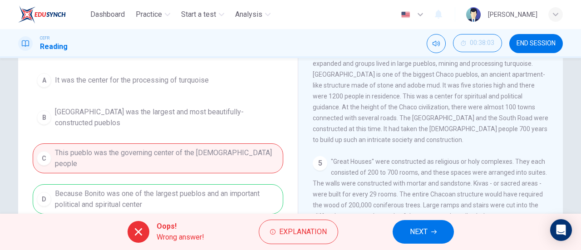
click at [201, 188] on div "A It was the center for the processing of turquoise B Pueblo Bonito was the lar…" at bounding box center [158, 141] width 250 height 145
click at [296, 223] on button "Explanation" at bounding box center [298, 232] width 79 height 24
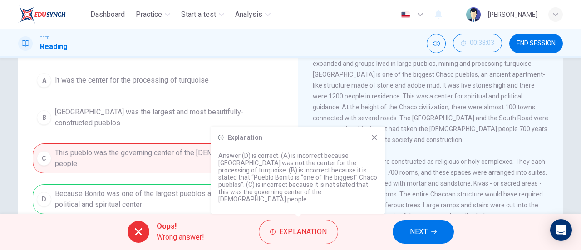
click at [372, 139] on div "Explanation Answer (D) is correct. (A) is incorrect because Pueblo Bonito was n…" at bounding box center [298, 170] width 174 height 87
click at [372, 141] on icon at bounding box center [374, 137] width 7 height 7
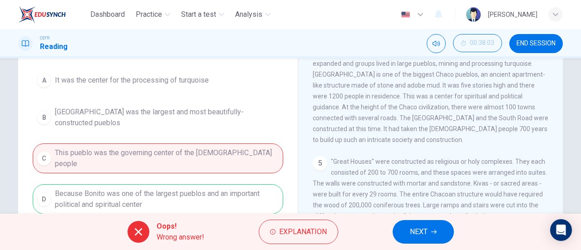
click at [421, 242] on button "NEXT" at bounding box center [422, 232] width 61 height 24
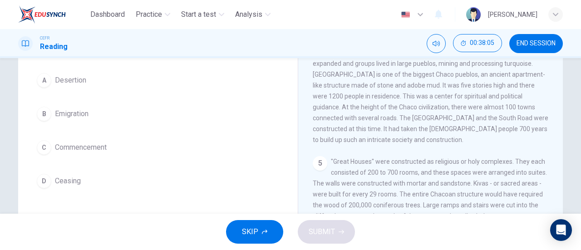
click at [87, 78] on button "A Desertion" at bounding box center [158, 80] width 250 height 23
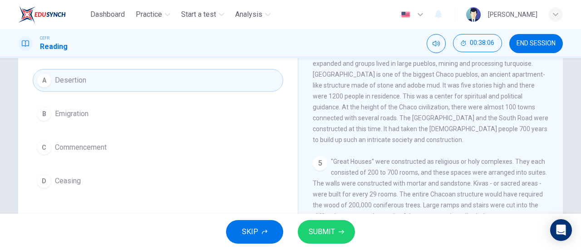
click at [341, 238] on button "SUBMIT" at bounding box center [326, 232] width 57 height 24
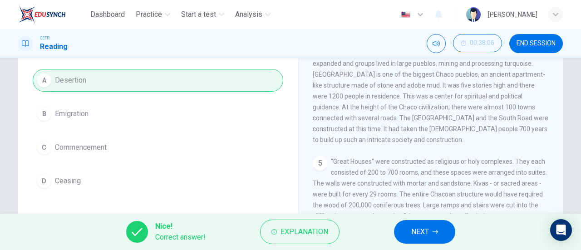
click at [436, 228] on button "NEXT" at bounding box center [424, 232] width 61 height 24
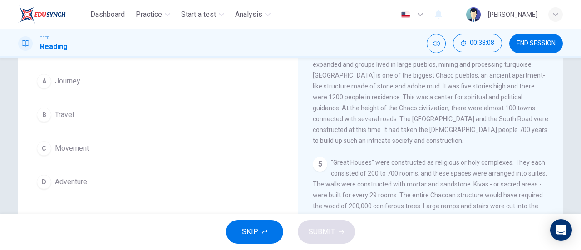
scroll to position [91, 0]
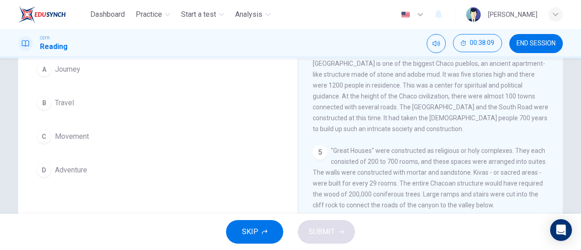
click at [78, 136] on span "Movement" at bounding box center [72, 136] width 34 height 11
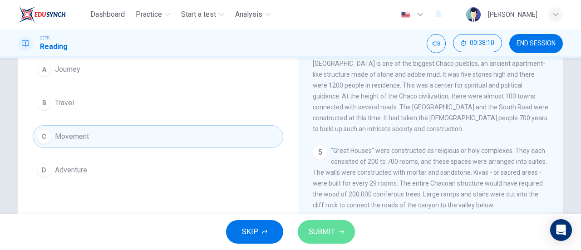
click at [329, 233] on span "SUBMIT" at bounding box center [322, 231] width 26 height 13
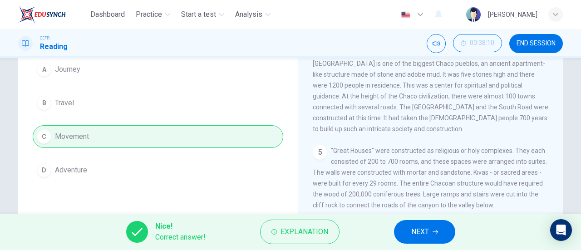
click at [435, 235] on button "NEXT" at bounding box center [424, 232] width 61 height 24
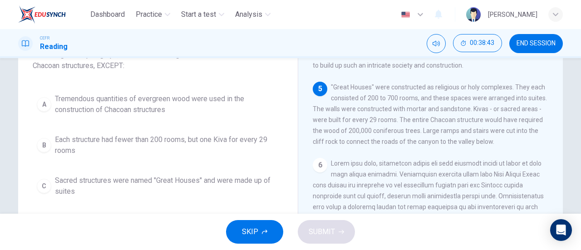
scroll to position [56, 0]
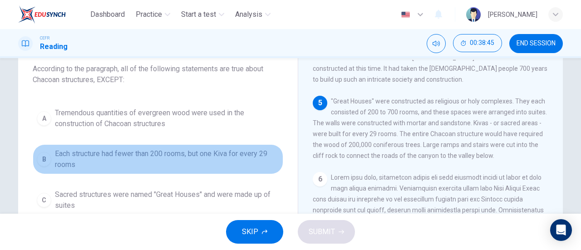
click at [208, 165] on span "Each structure had fewer than 200 rooms, but one Kiva for every 29 rooms" at bounding box center [167, 159] width 224 height 22
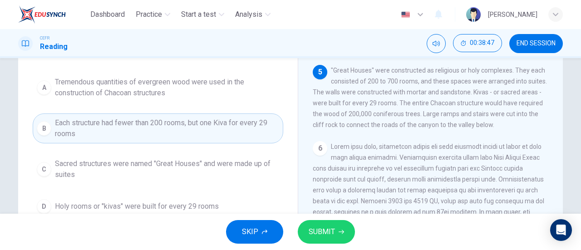
scroll to position [102, 0]
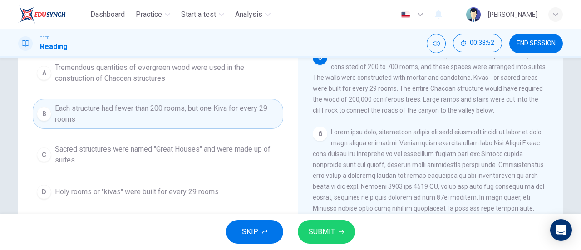
click at [322, 232] on span "SUBMIT" at bounding box center [322, 231] width 26 height 13
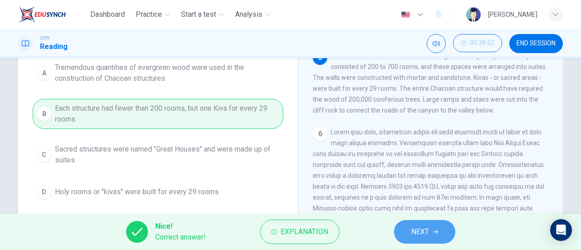
click at [432, 231] on button "NEXT" at bounding box center [424, 232] width 61 height 24
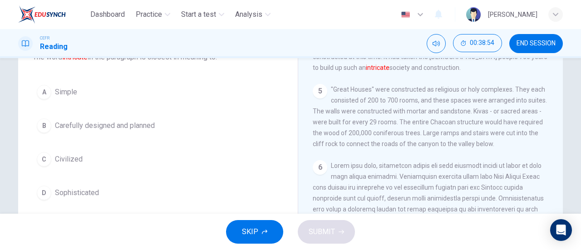
scroll to position [91, 0]
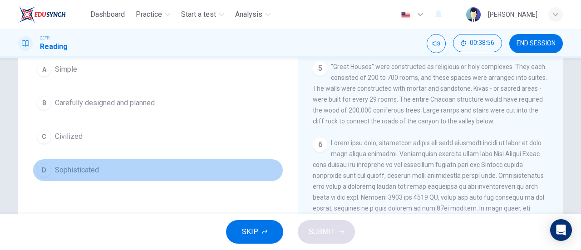
drag, startPoint x: 63, startPoint y: 176, endPoint x: 137, endPoint y: 186, distance: 75.1
click at [63, 176] on button "D Sophisticated" at bounding box center [158, 170] width 250 height 23
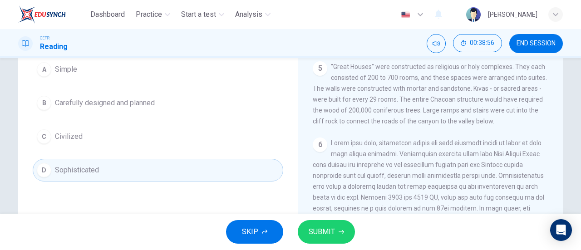
click at [330, 225] on button "SUBMIT" at bounding box center [326, 232] width 57 height 24
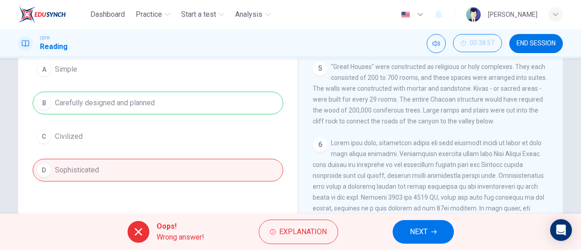
click at [245, 119] on div "A Simple B Carefully designed and planned C Civilized D Sophisticated" at bounding box center [158, 119] width 250 height 123
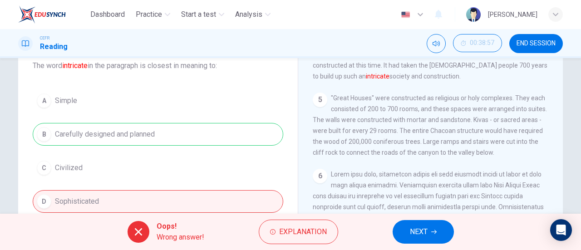
scroll to position [45, 0]
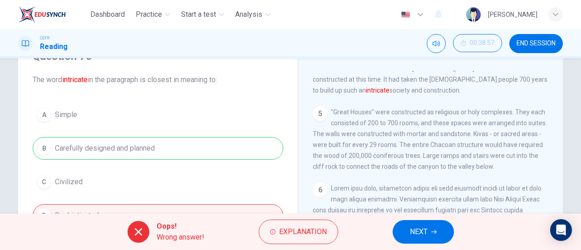
click at [431, 239] on button "NEXT" at bounding box center [422, 232] width 61 height 24
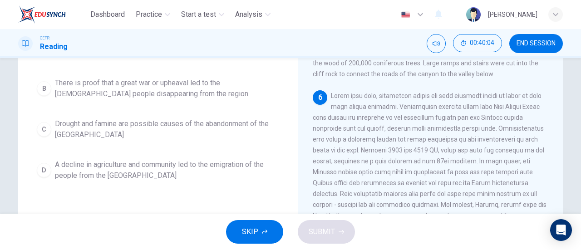
scroll to position [151, 0]
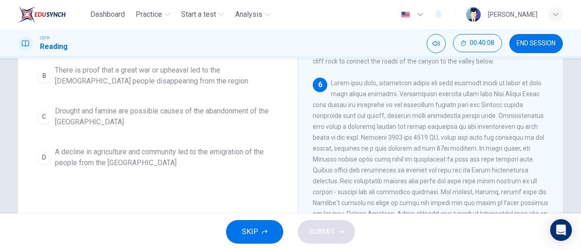
click at [217, 106] on span "Drought and famine are possible causes of the abandonment of the Sand Canyon" at bounding box center [167, 117] width 224 height 22
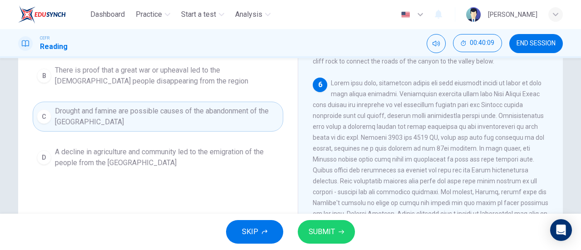
click at [323, 232] on span "SUBMIT" at bounding box center [322, 231] width 26 height 13
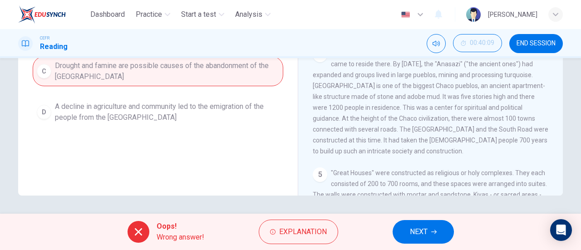
scroll to position [281, 0]
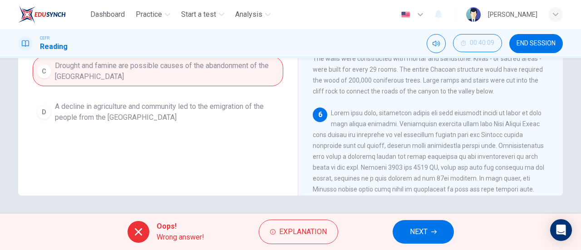
click at [439, 232] on button "NEXT" at bounding box center [422, 232] width 61 height 24
click at [439, 232] on div "Oops! Wrong answer! Explanation NEXT" at bounding box center [290, 232] width 581 height 36
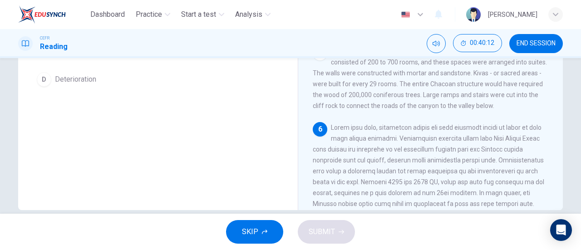
scroll to position [91, 0]
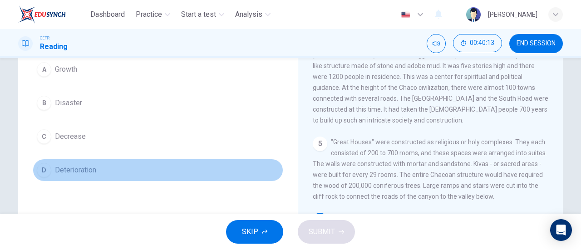
drag, startPoint x: 61, startPoint y: 171, endPoint x: 68, endPoint y: 165, distance: 8.7
click at [60, 168] on span "Deterioration" at bounding box center [75, 170] width 41 height 11
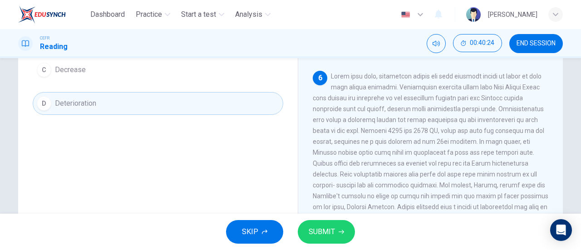
scroll to position [105, 0]
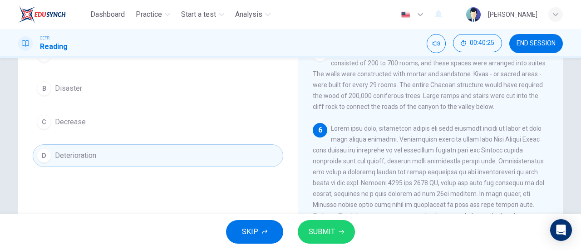
click at [135, 121] on button "C Decrease" at bounding box center [158, 122] width 250 height 23
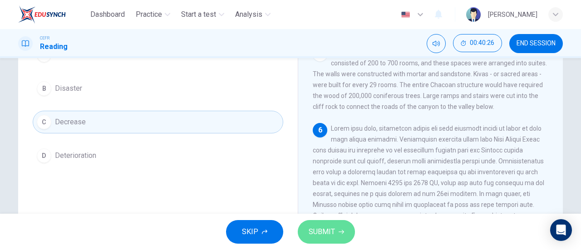
click at [318, 231] on span "SUBMIT" at bounding box center [322, 231] width 26 height 13
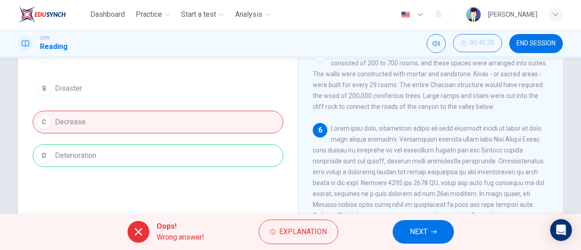
click at [423, 234] on span "NEXT" at bounding box center [419, 231] width 18 height 13
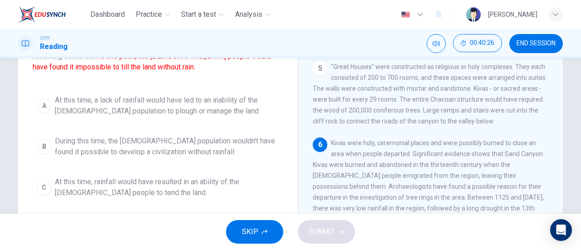
scroll to position [36, 0]
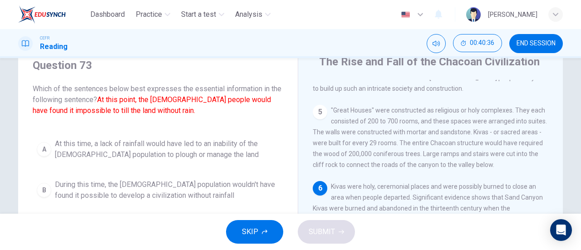
click at [166, 143] on span "At this time, a lack of rainfall would have led to an inability of the Anasazi …" at bounding box center [167, 149] width 224 height 22
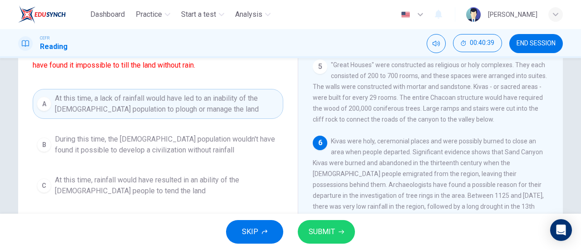
scroll to position [127, 0]
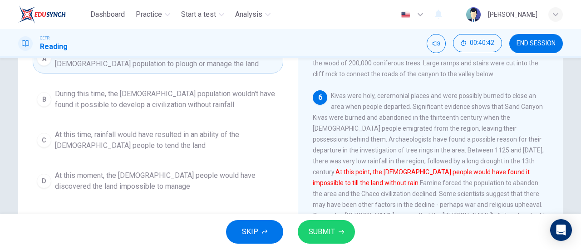
click at [339, 231] on icon "button" at bounding box center [340, 231] width 5 height 5
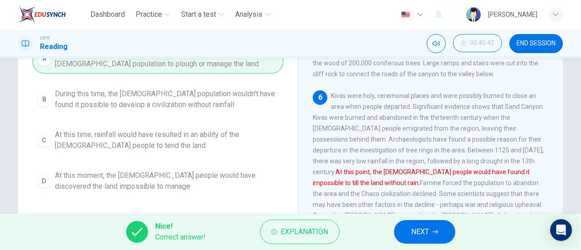
scroll to position [36, 0]
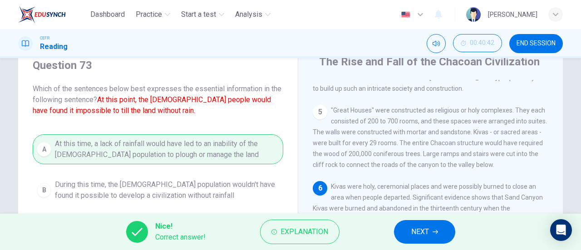
click at [421, 229] on span "NEXT" at bounding box center [420, 231] width 18 height 13
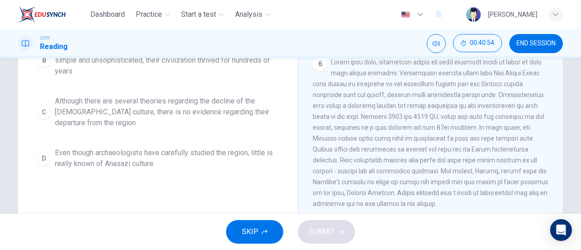
scroll to position [172, 0]
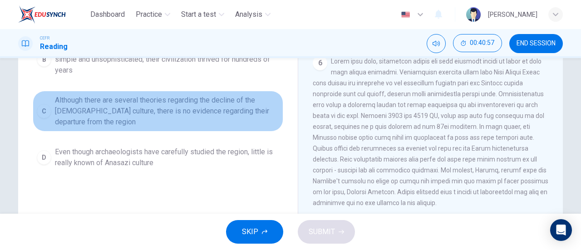
click at [162, 95] on span "Although there are several theories regarding the decline of the Anasazi cultur…" at bounding box center [167, 111] width 224 height 33
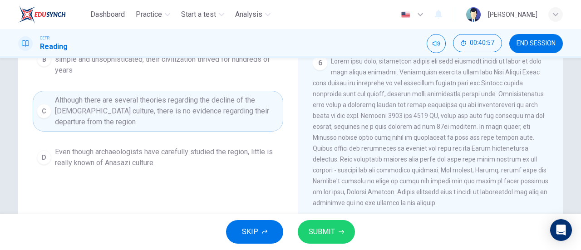
click at [346, 234] on button "SUBMIT" at bounding box center [326, 232] width 57 height 24
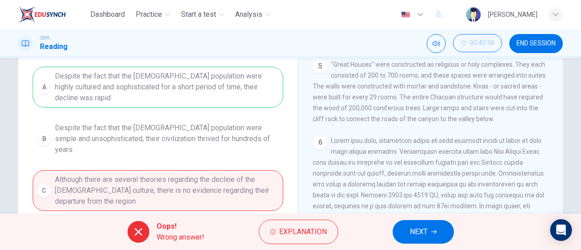
scroll to position [0, 0]
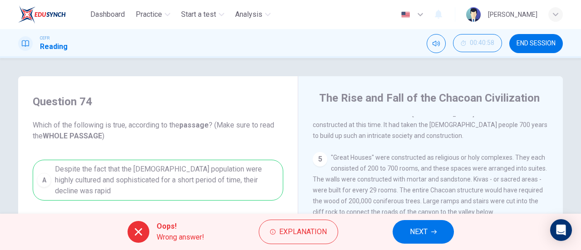
click at [285, 153] on div "Question 74 Which of the following is true, according to the passage ? (Make su…" at bounding box center [157, 219] width 265 height 269
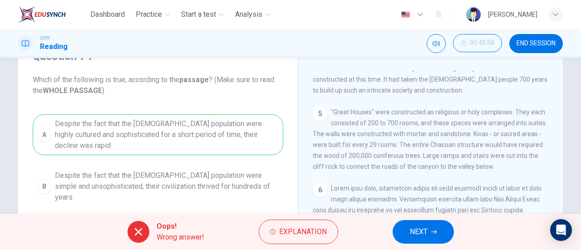
scroll to position [196, 0]
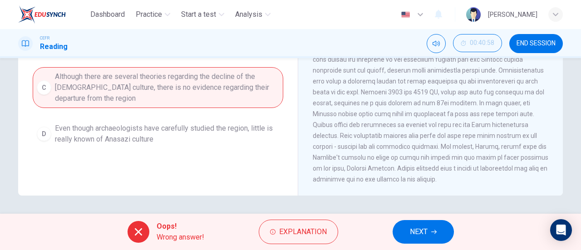
click at [417, 237] on span "NEXT" at bounding box center [419, 231] width 18 height 13
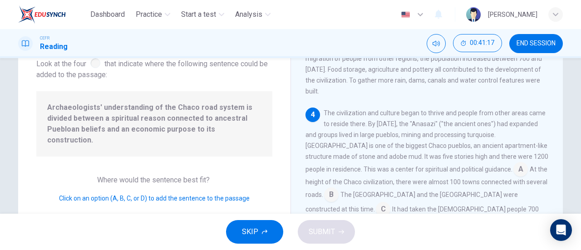
scroll to position [266, 0]
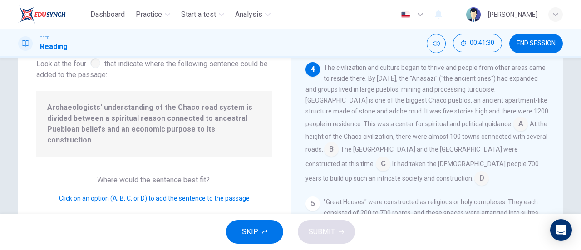
click at [338, 143] on input at bounding box center [331, 150] width 15 height 15
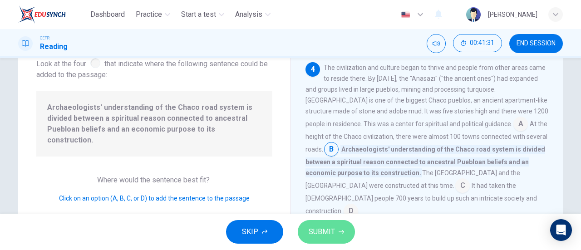
click at [334, 228] on span "SUBMIT" at bounding box center [322, 231] width 26 height 13
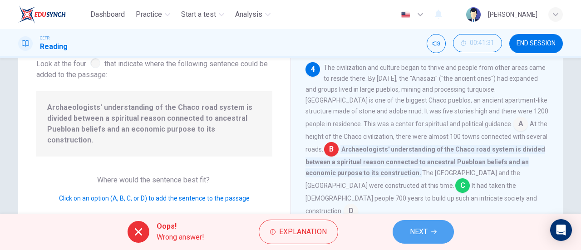
click at [421, 221] on button "NEXT" at bounding box center [422, 232] width 61 height 24
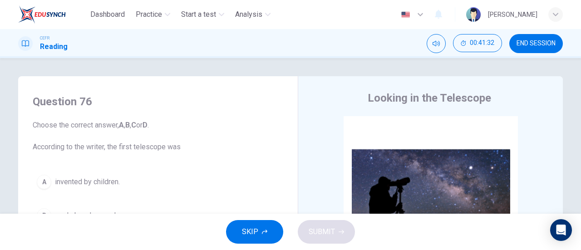
click at [526, 49] on button "END SESSION" at bounding box center [536, 43] width 54 height 19
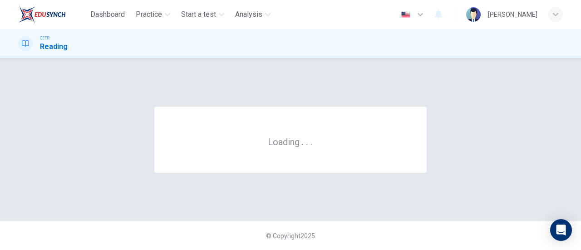
click at [333, 39] on div "CEFR Reading" at bounding box center [290, 43] width 573 height 17
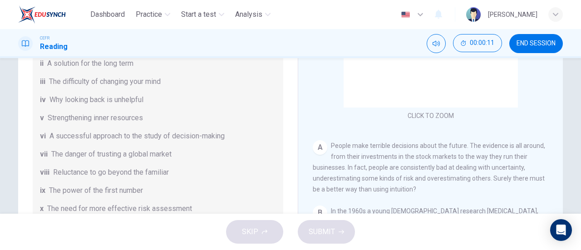
scroll to position [181, 0]
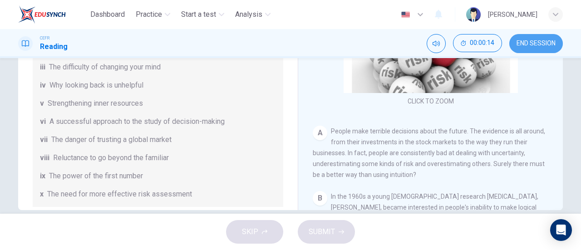
click at [549, 46] on span "END SESSION" at bounding box center [535, 43] width 39 height 7
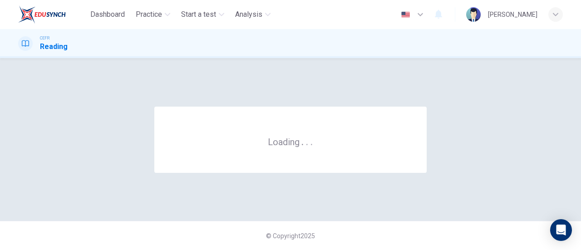
scroll to position [0, 0]
